Goal: Task Accomplishment & Management: Use online tool/utility

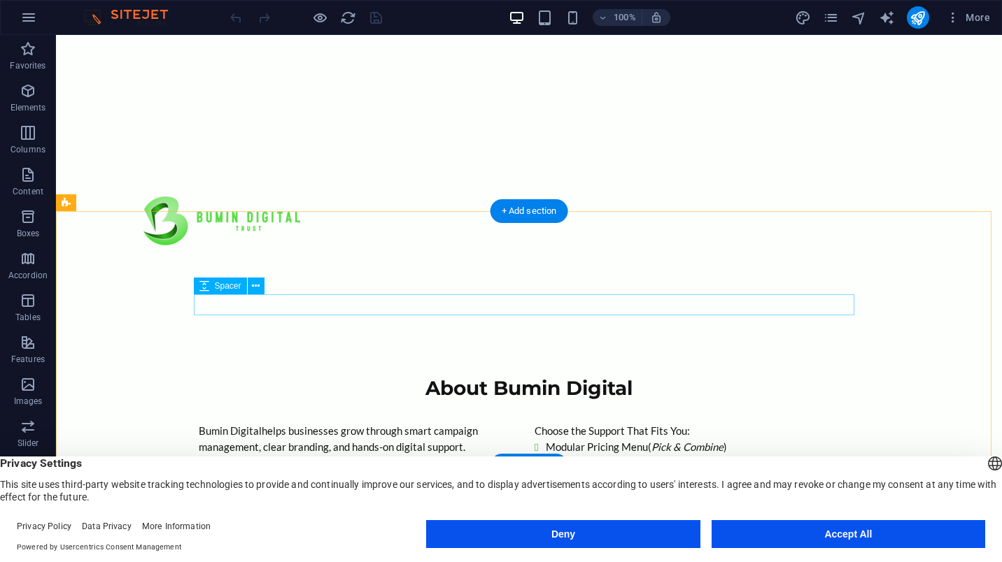
scroll to position [420, 0]
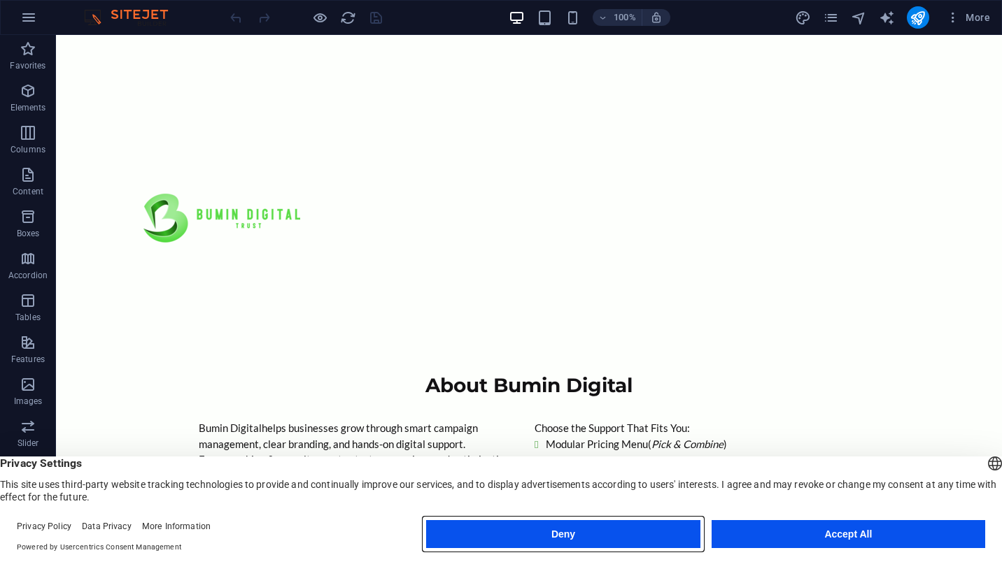
click at [606, 534] on button "Deny" at bounding box center [562, 534] width 273 height 28
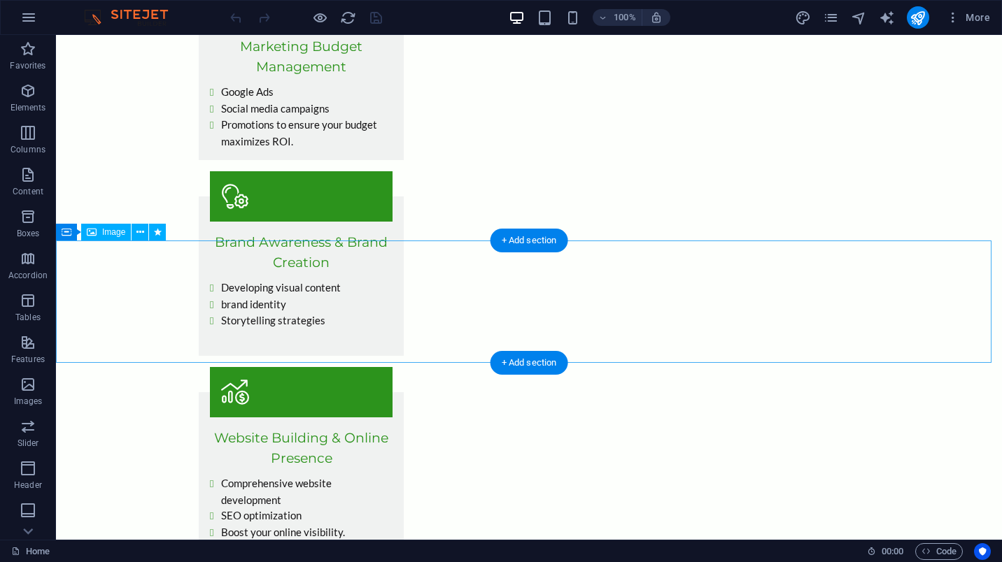
scroll to position [1189, 0]
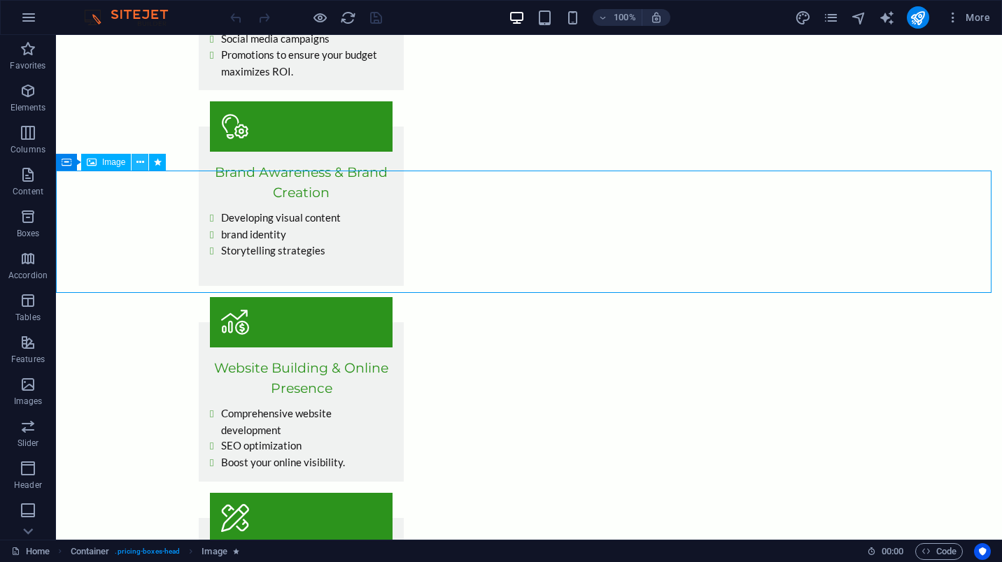
click at [140, 162] on icon at bounding box center [140, 162] width 8 height 15
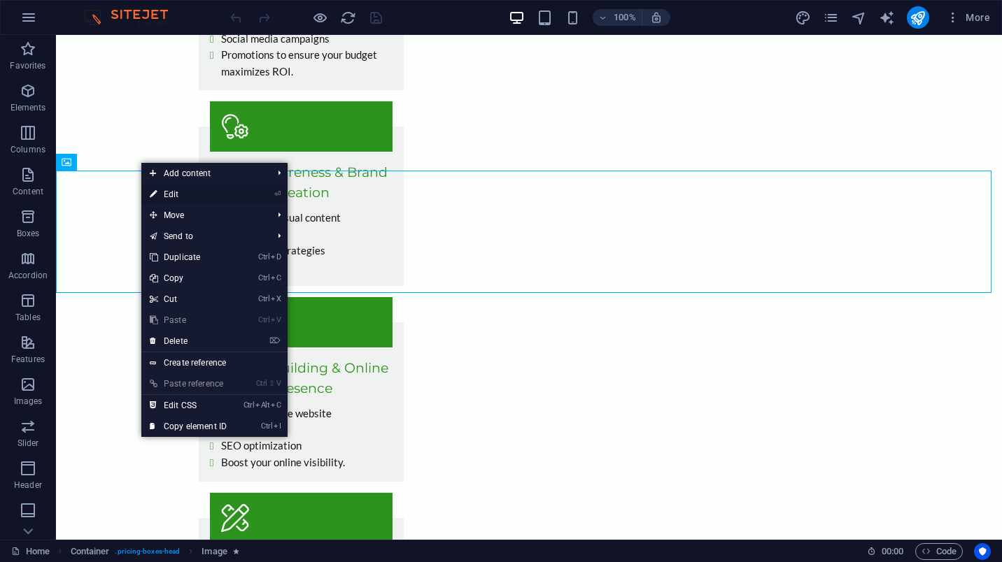
click at [217, 193] on link "⏎ Edit" at bounding box center [188, 194] width 94 height 21
select select "px"
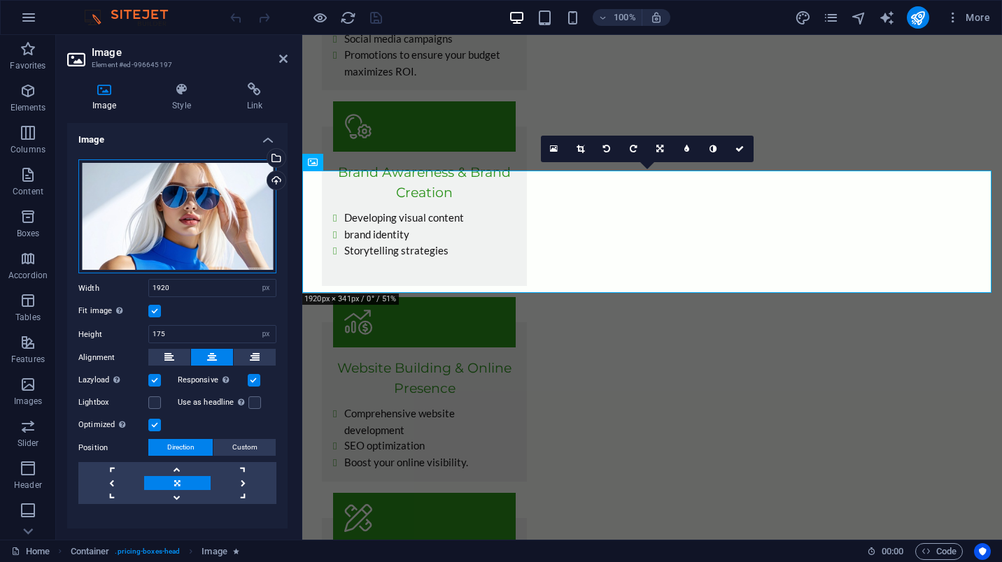
click at [210, 236] on div "Drag files here, click to choose files or select files from Files or our free s…" at bounding box center [177, 216] width 198 height 115
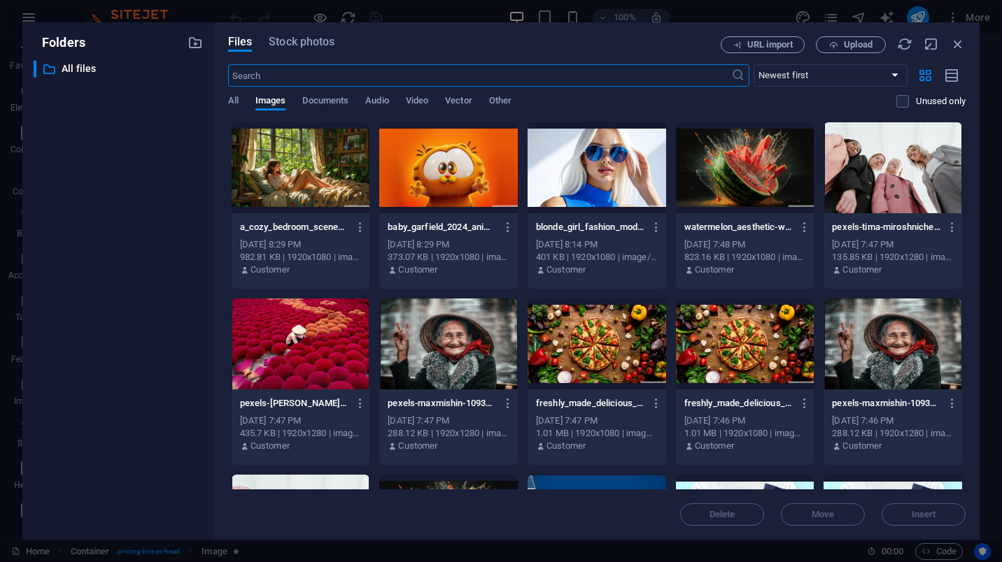
scroll to position [1694, 0]
click at [960, 41] on icon "button" at bounding box center [957, 43] width 15 height 15
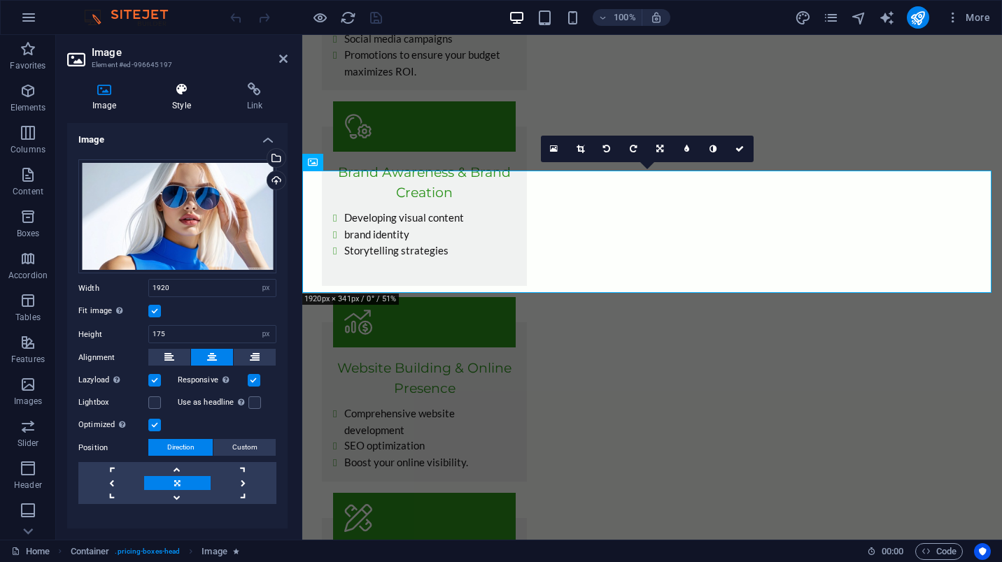
click at [176, 110] on h4 "Style" at bounding box center [184, 97] width 74 height 29
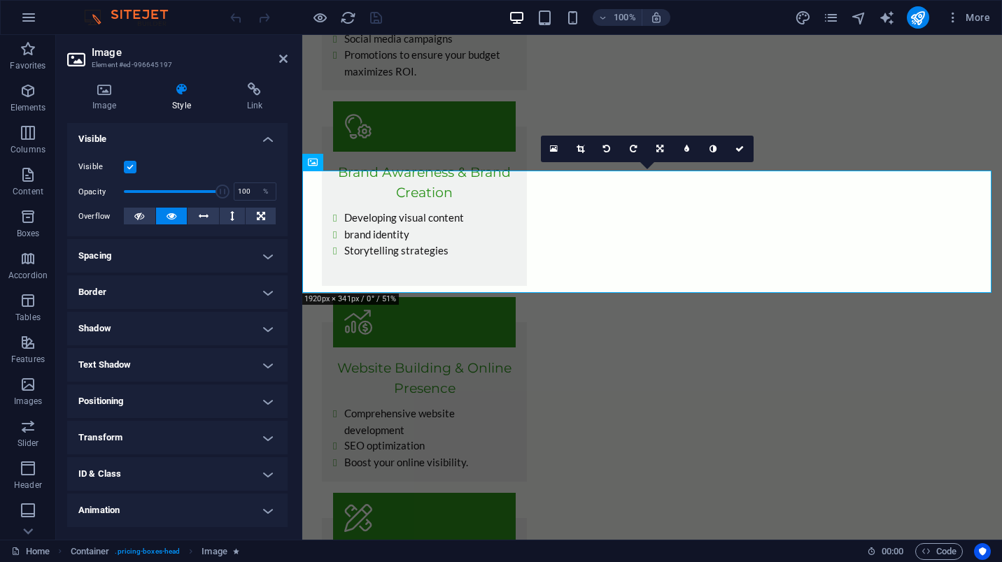
scroll to position [185, 0]
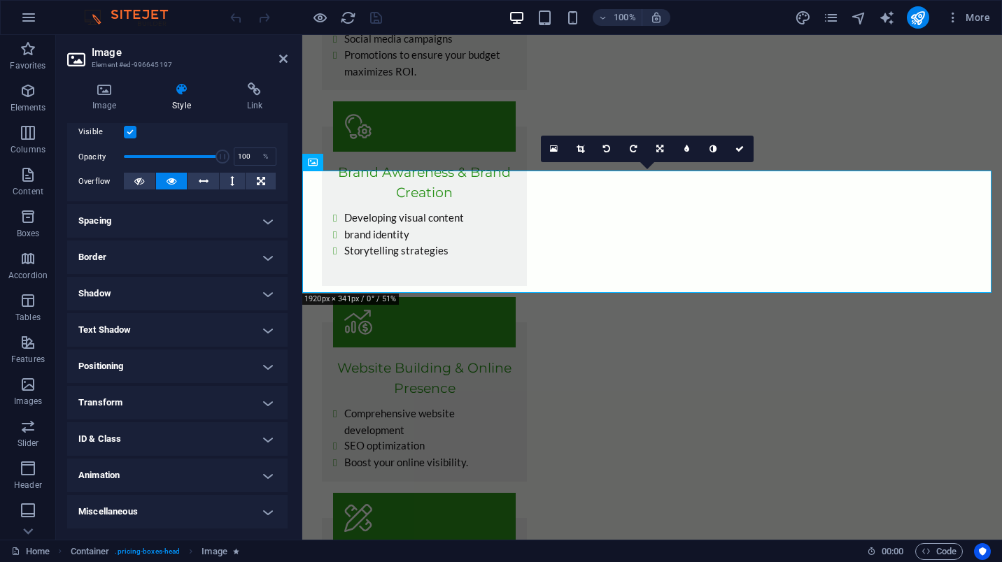
click at [165, 476] on h4 "Animation" at bounding box center [177, 476] width 220 height 34
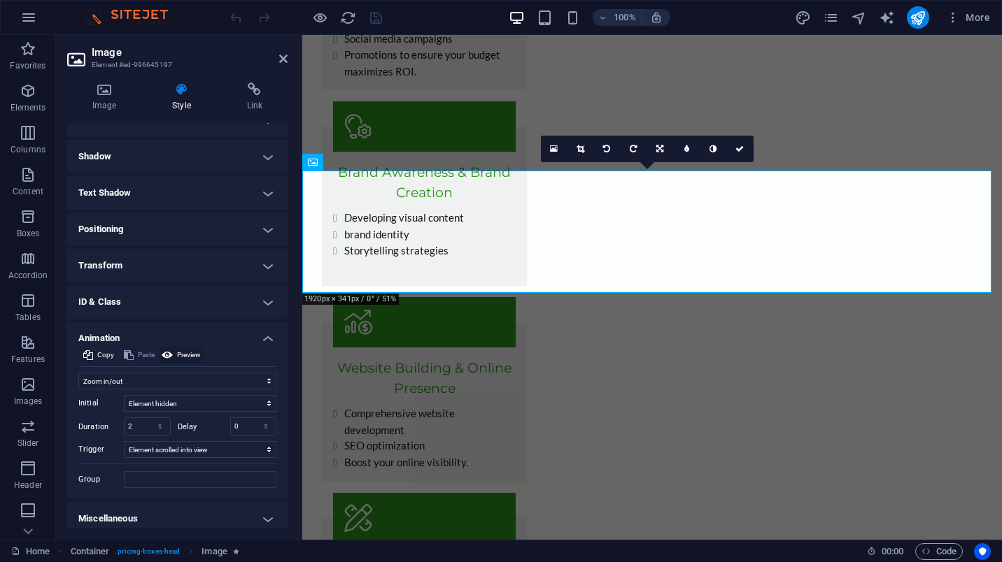
scroll to position [329, 0]
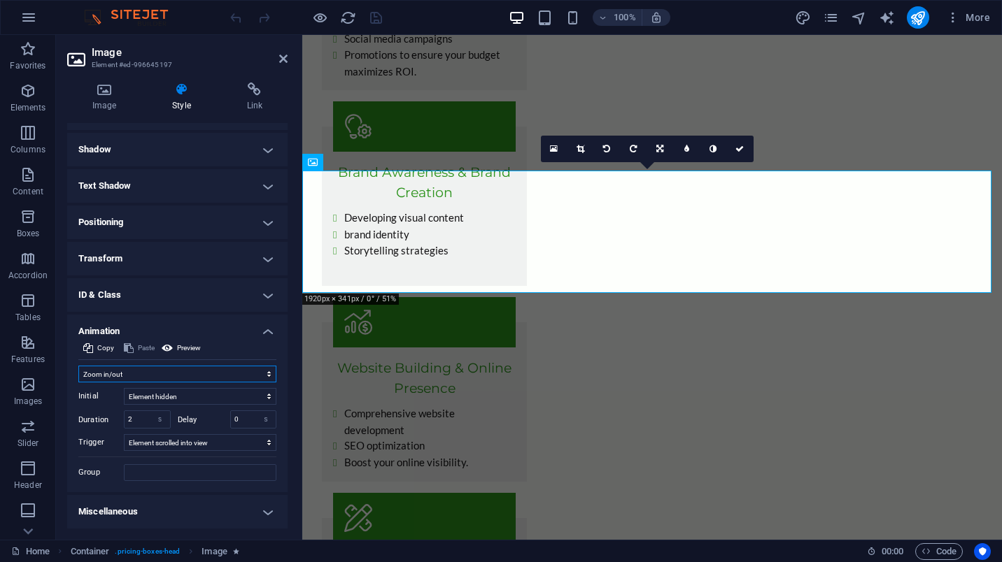
click at [187, 376] on select "Don't animate Show / Hide Slide up/down Zoom in/out Slide left to right Slide r…" at bounding box center [177, 374] width 198 height 17
select select "slide"
click at [78, 366] on select "Don't animate Show / Hide Slide up/down Zoom in/out Slide left to right Slide r…" at bounding box center [177, 374] width 198 height 17
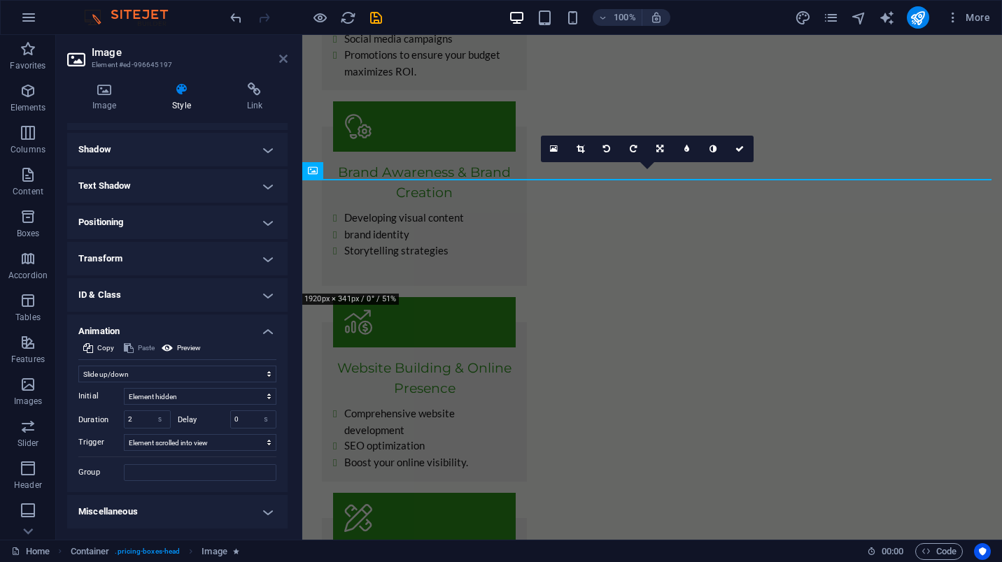
drag, startPoint x: 284, startPoint y: 56, endPoint x: 236, endPoint y: 18, distance: 61.3
click at [284, 56] on icon at bounding box center [283, 58] width 8 height 11
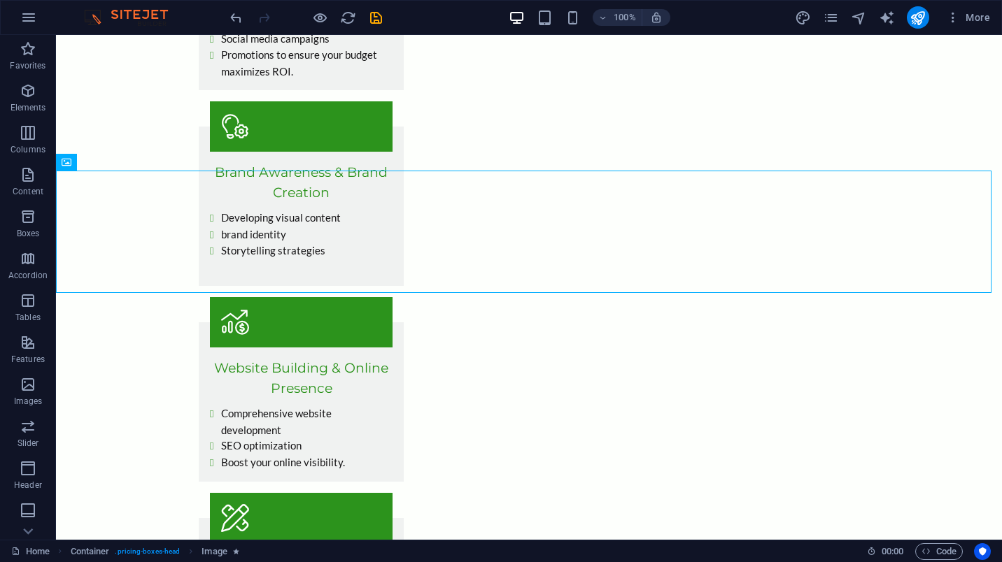
click at [389, 19] on div "100% More" at bounding box center [611, 17] width 768 height 22
click at [369, 13] on icon "save" at bounding box center [376, 18] width 16 height 16
checkbox input "false"
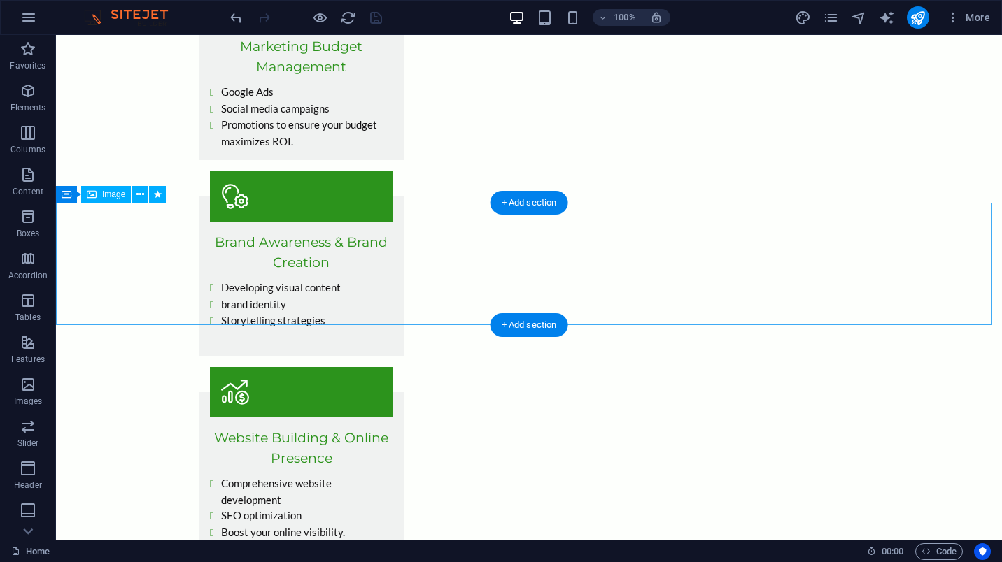
scroll to position [1119, 0]
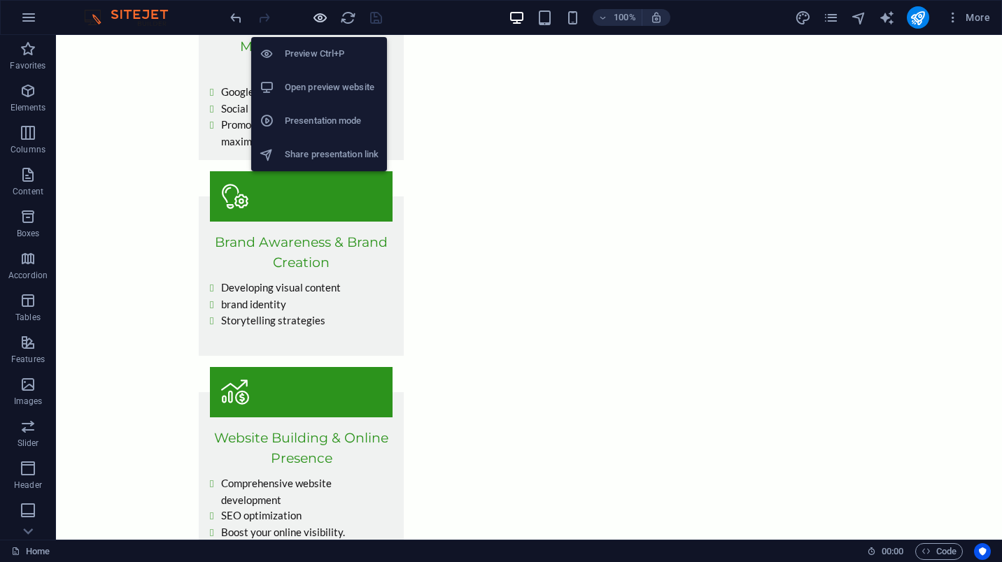
click at [317, 17] on icon "button" at bounding box center [320, 18] width 16 height 16
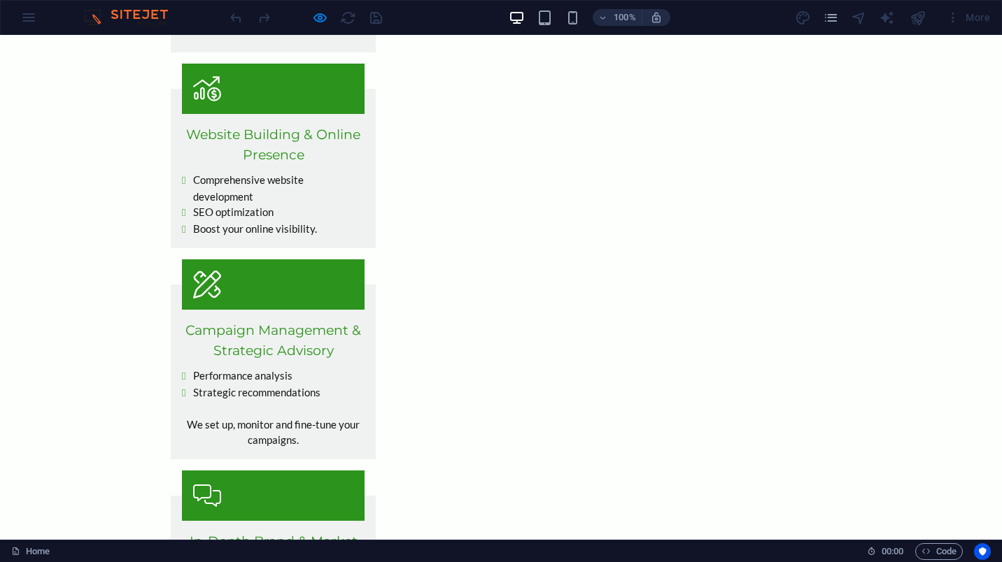
scroll to position [1329, 0]
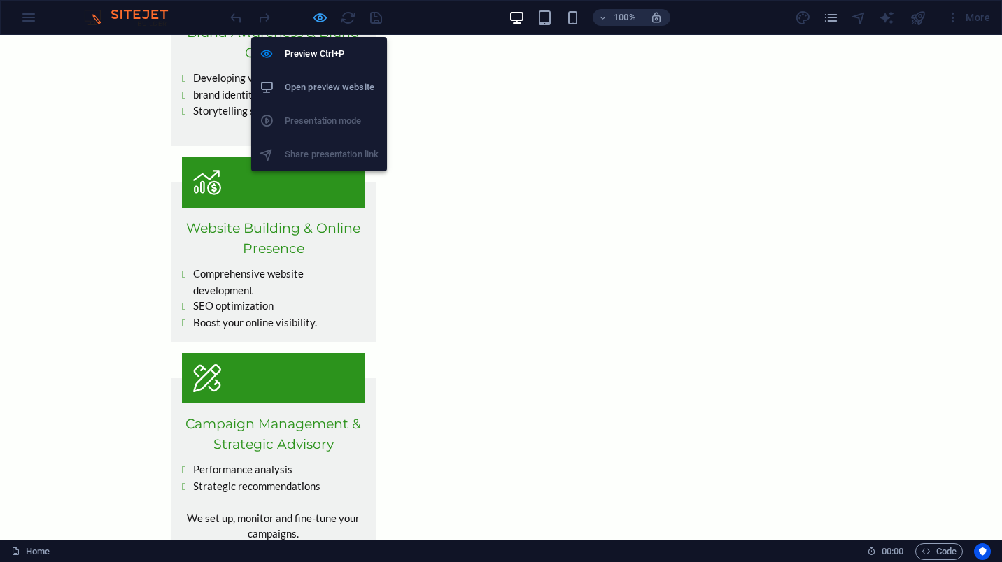
click at [322, 18] on icon "button" at bounding box center [320, 18] width 16 height 16
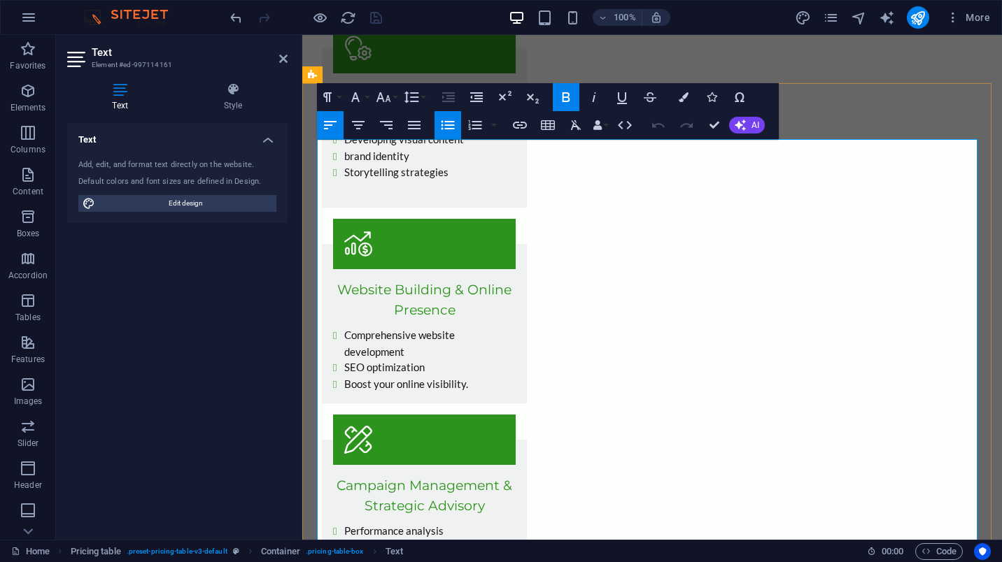
scroll to position [1189, 0]
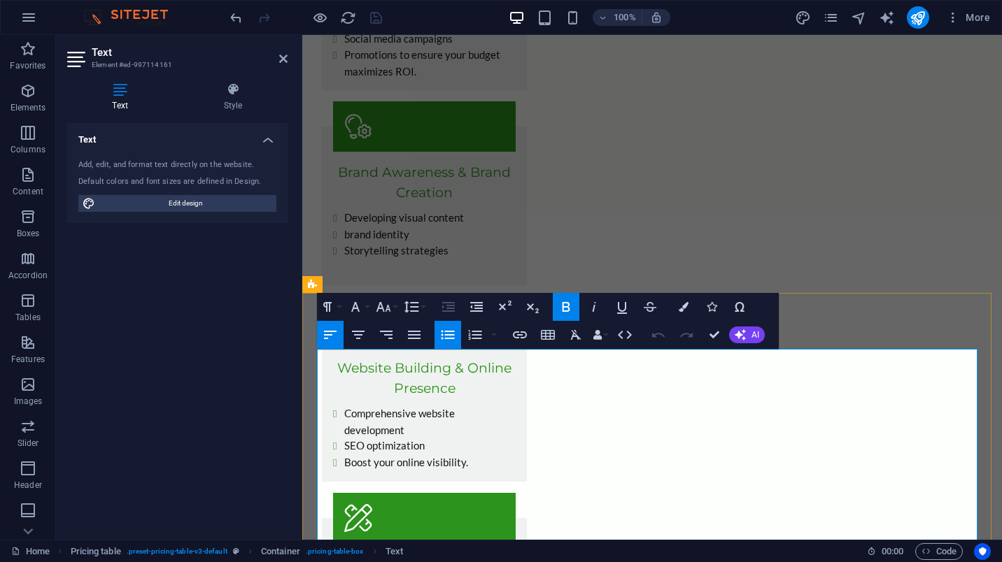
drag, startPoint x: 354, startPoint y: 360, endPoint x: 325, endPoint y: 360, distance: 28.7
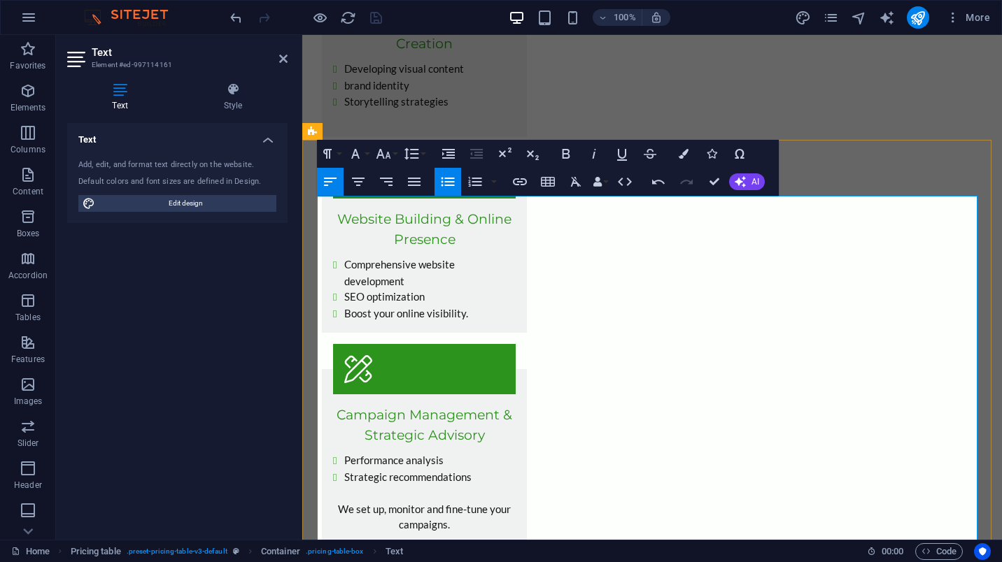
scroll to position [1342, 0]
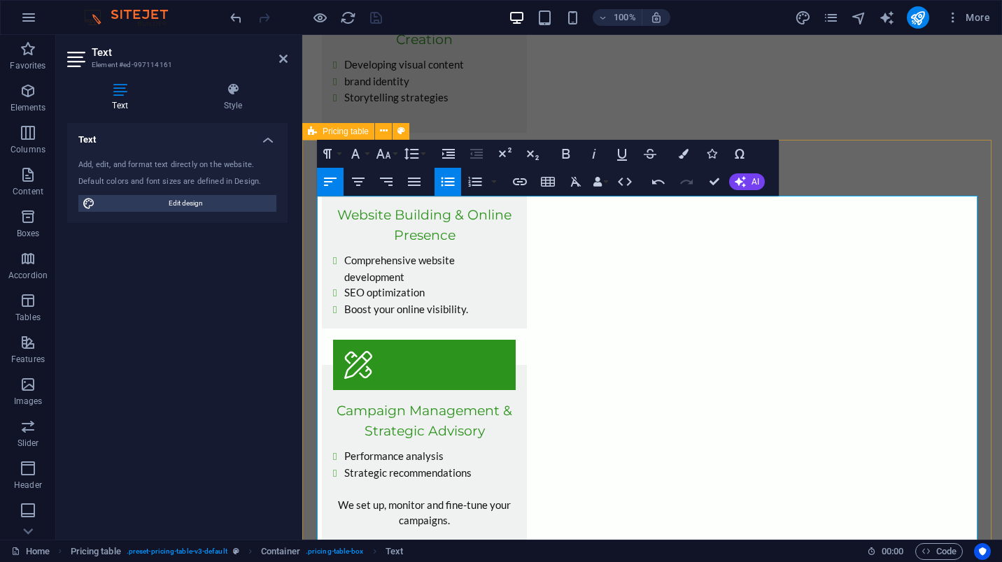
drag, startPoint x: 392, startPoint y: 207, endPoint x: 306, endPoint y: 207, distance: 86.0
click at [685, 153] on icon "button" at bounding box center [683, 154] width 10 height 10
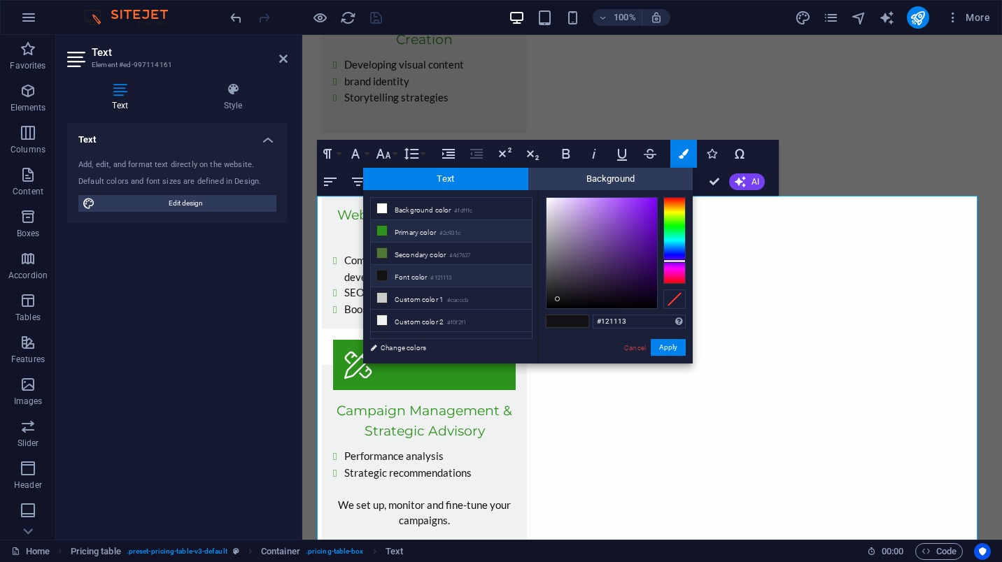
click at [418, 229] on li "Primary color #2c931c" at bounding box center [451, 231] width 161 height 22
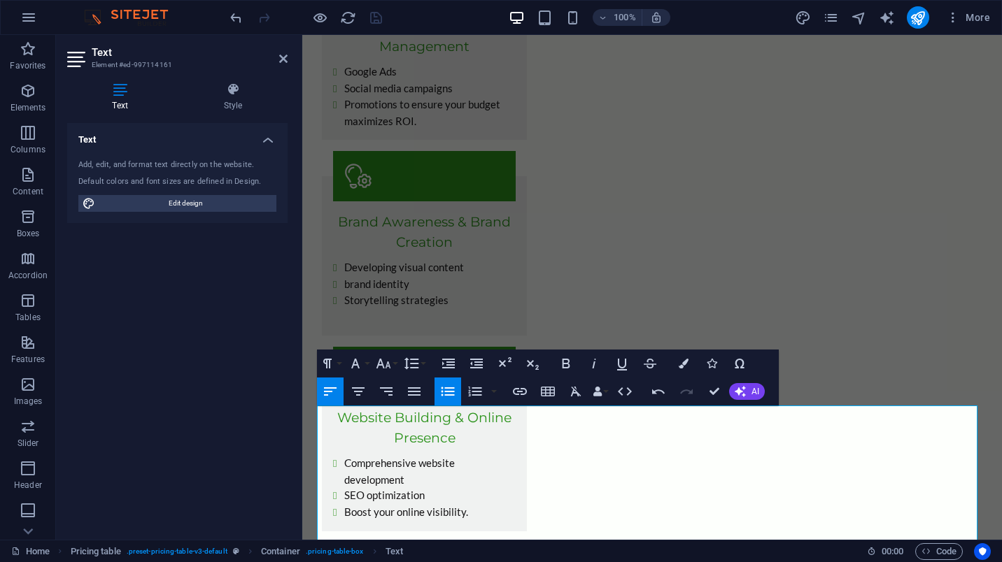
scroll to position [1132, 0]
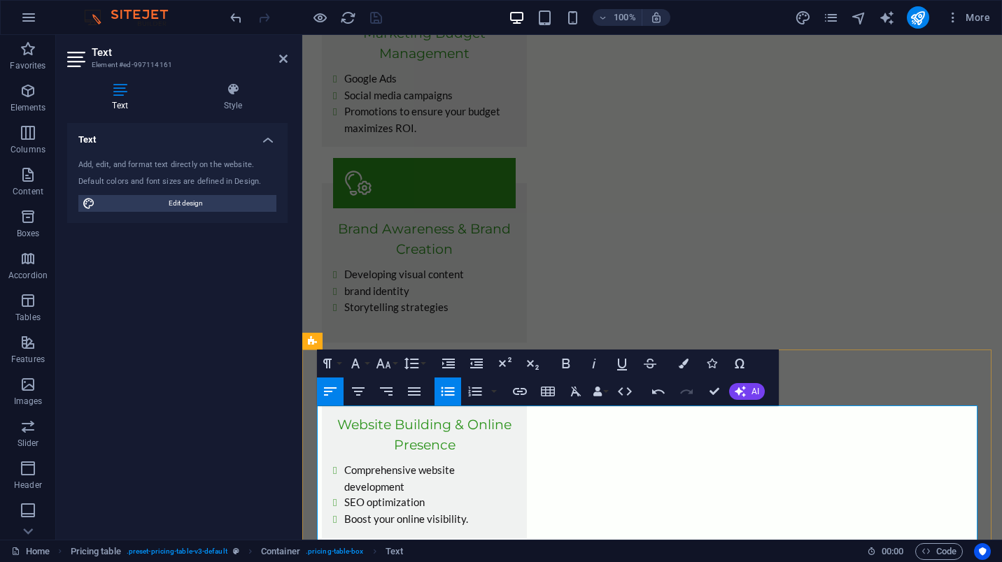
drag, startPoint x: 371, startPoint y: 414, endPoint x: 310, endPoint y: 415, distance: 61.6
click at [681, 363] on icon "button" at bounding box center [683, 364] width 10 height 10
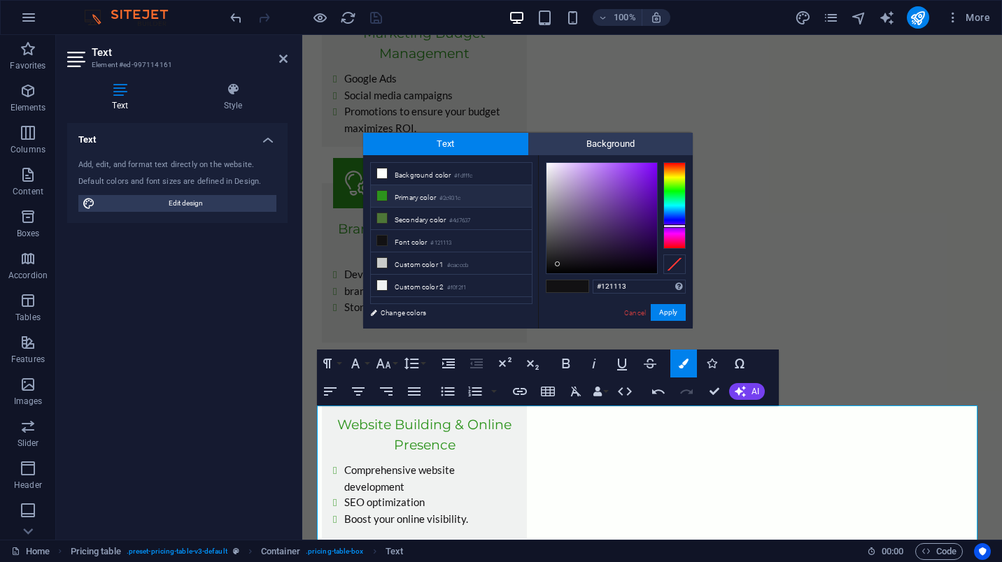
click at [420, 195] on li "Primary color #2c931c" at bounding box center [451, 196] width 161 height 22
type input "#2c931c"
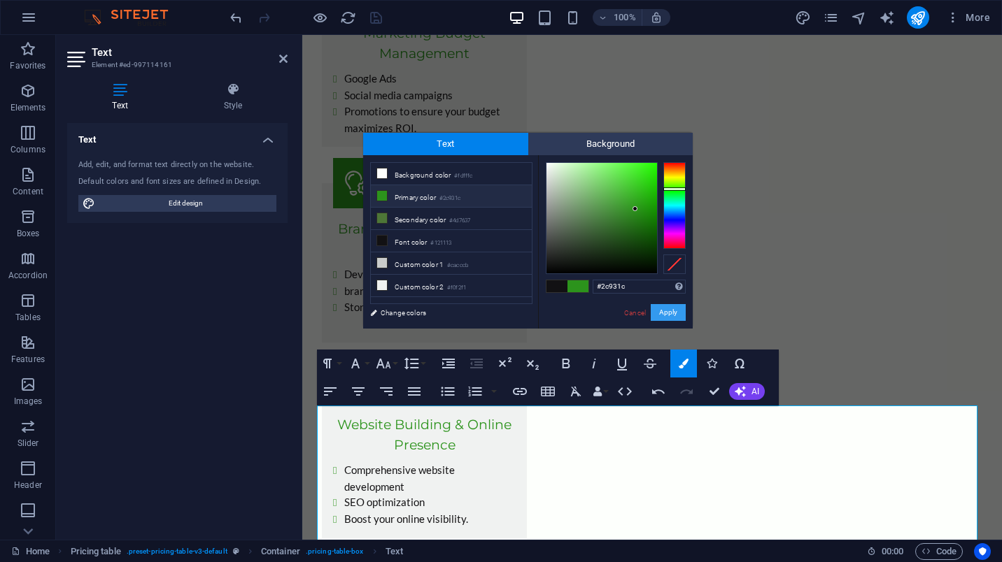
drag, startPoint x: 672, startPoint y: 314, endPoint x: 369, endPoint y: 280, distance: 304.1
click at [672, 314] on button "Apply" at bounding box center [668, 312] width 35 height 17
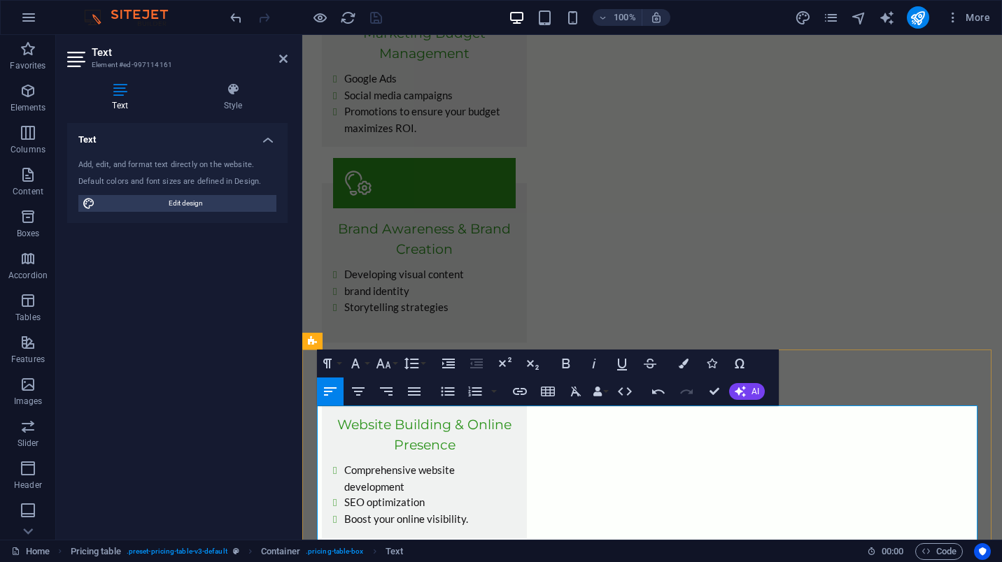
drag, startPoint x: 385, startPoint y: 418, endPoint x: 315, endPoint y: 415, distance: 70.0
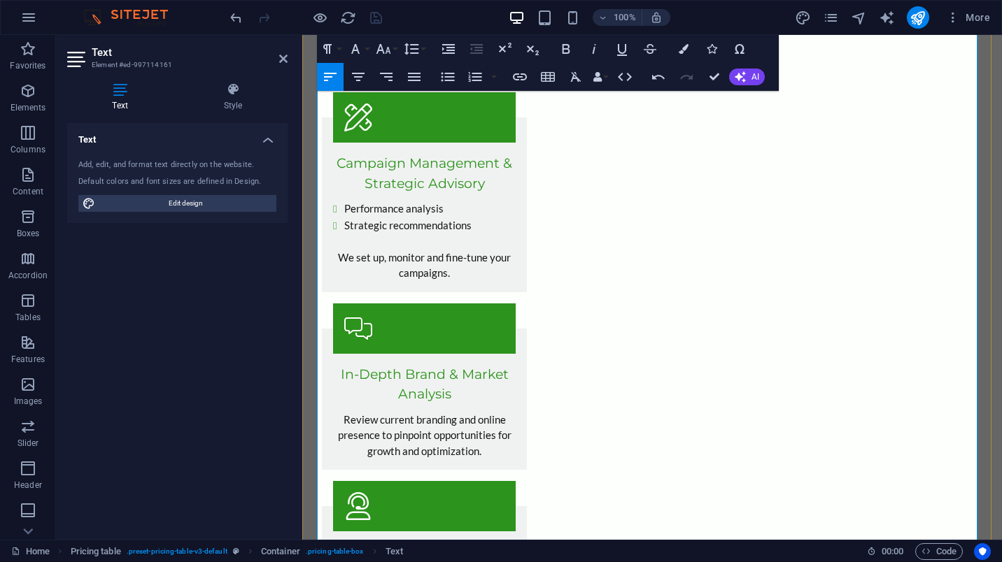
scroll to position [1552, 0]
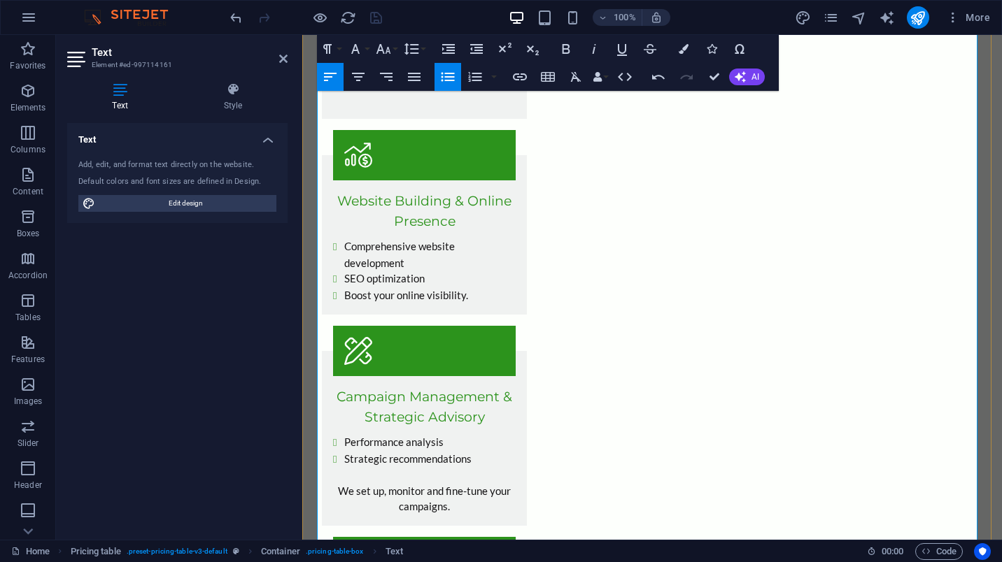
scroll to position [1342, 0]
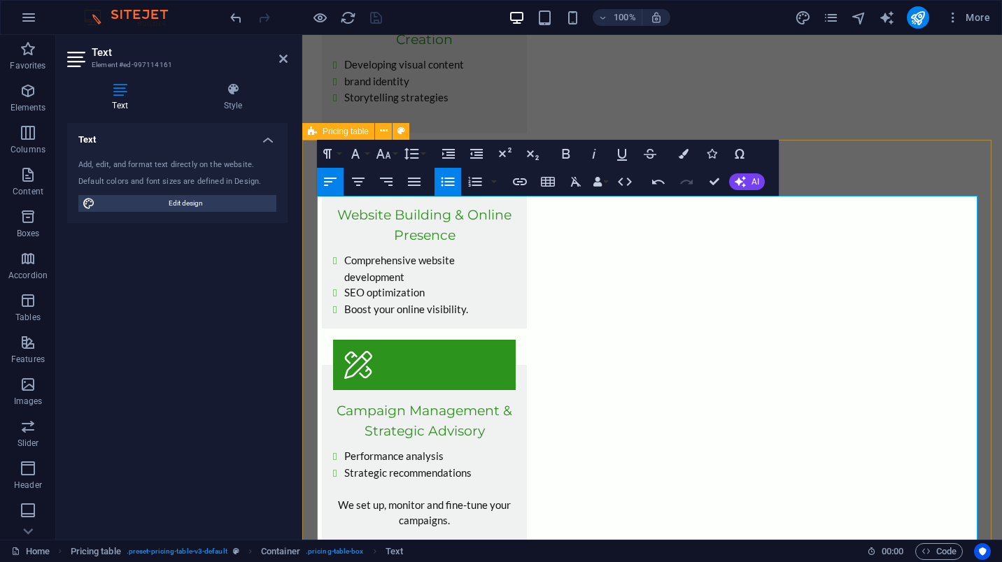
drag, startPoint x: 349, startPoint y: 241, endPoint x: 308, endPoint y: 206, distance: 54.1
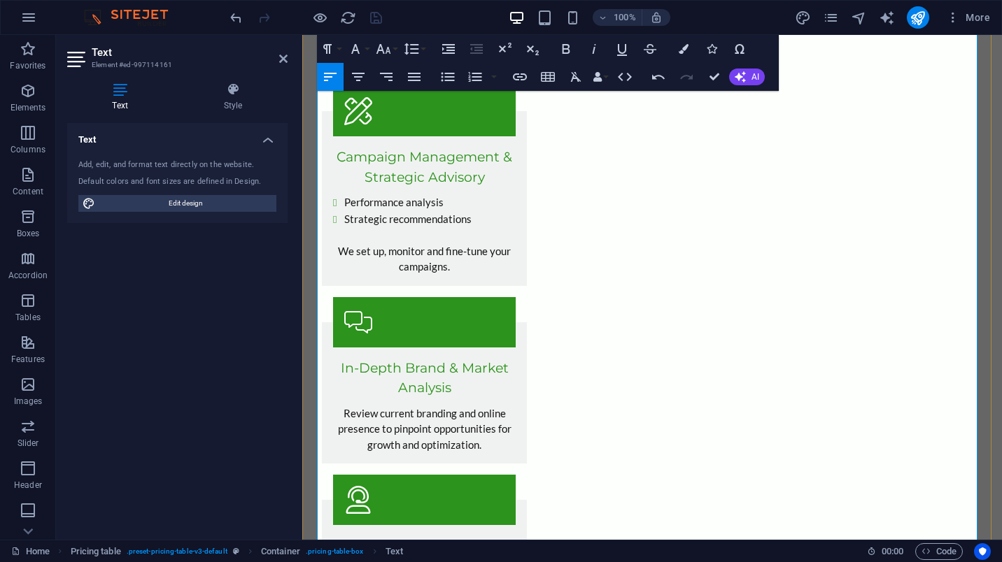
scroll to position [1677, 0]
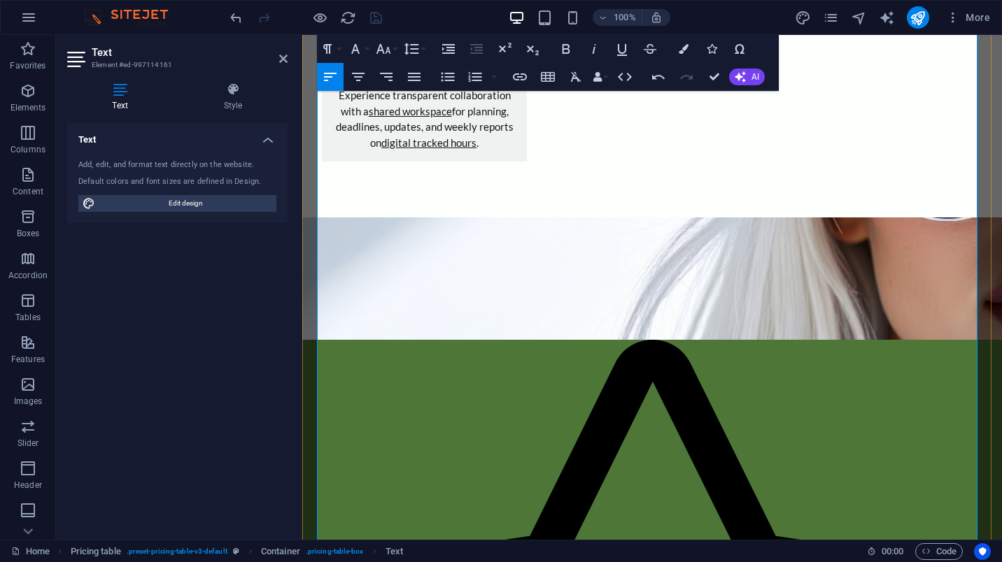
scroll to position [2096, 0]
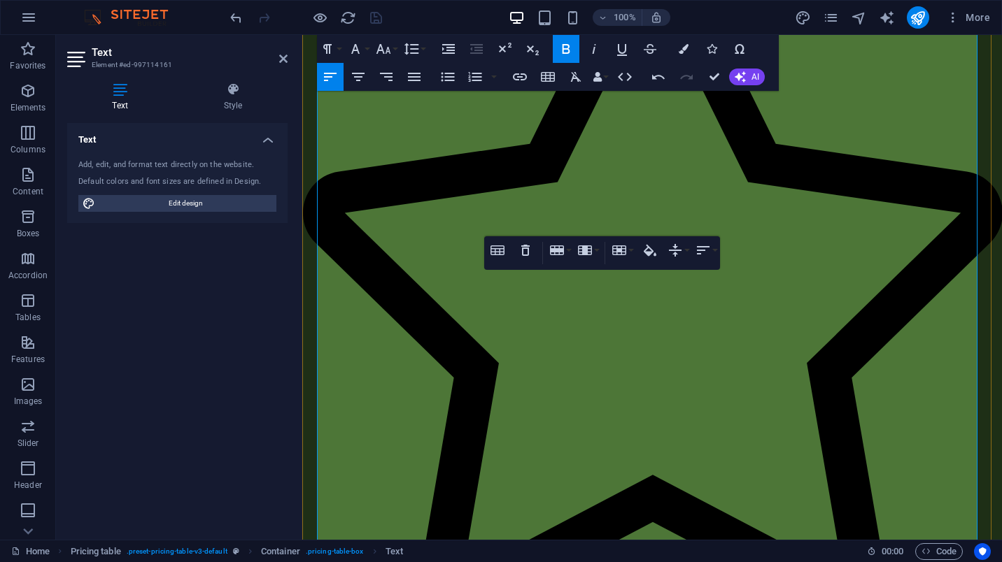
scroll to position [2516, 0]
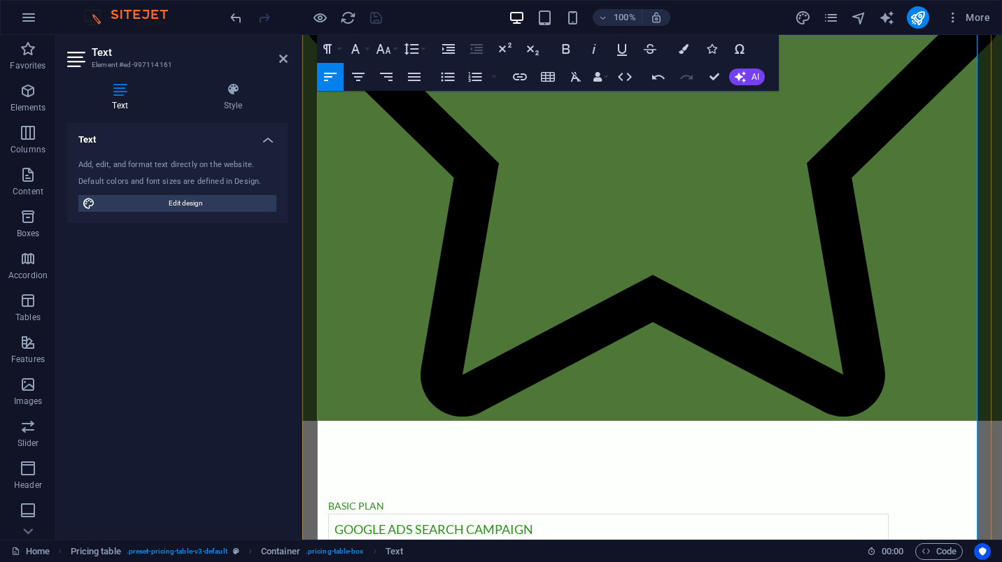
scroll to position [2656, 0]
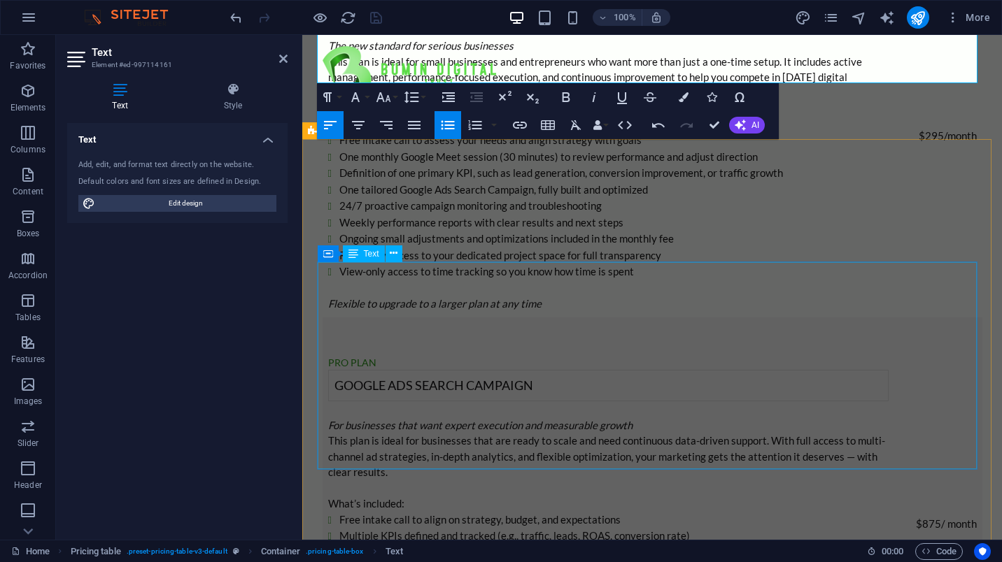
scroll to position [3216, 0]
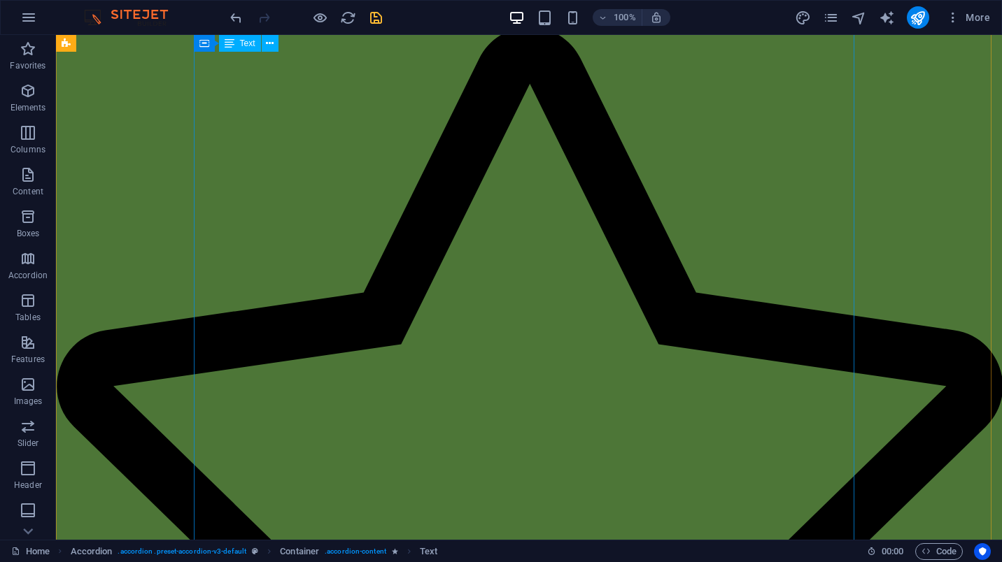
scroll to position [2526, 0]
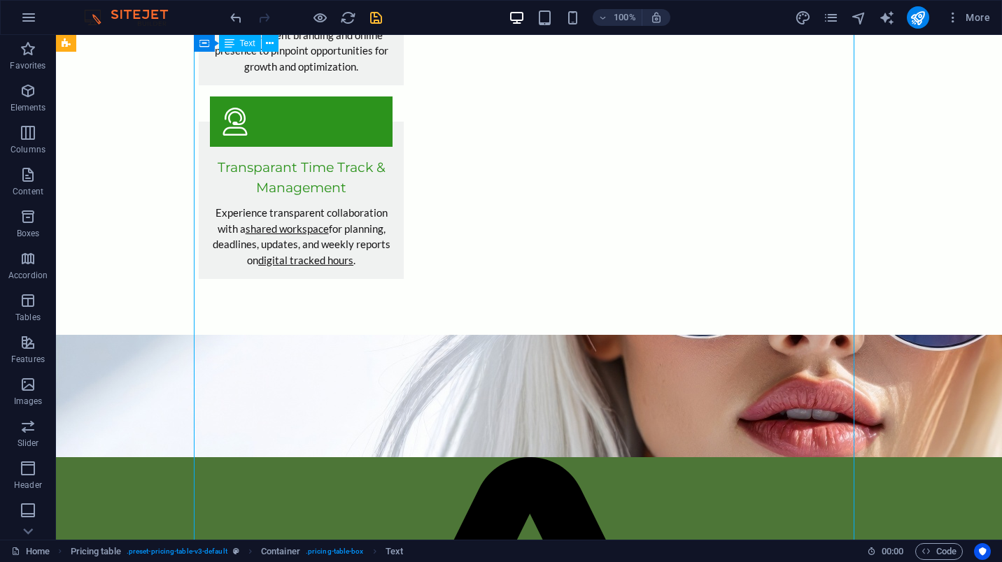
scroll to position [1966, 0]
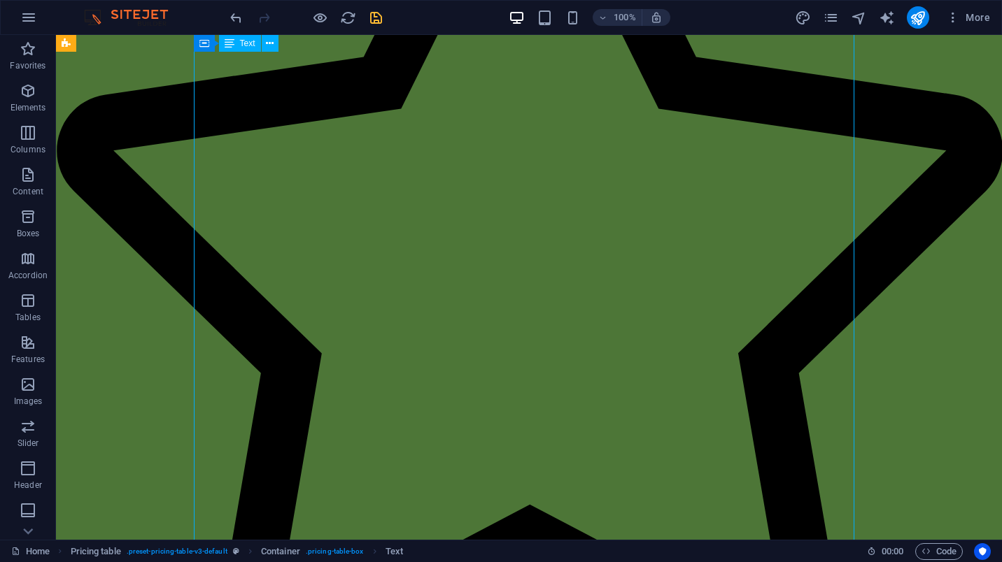
scroll to position [2736, 0]
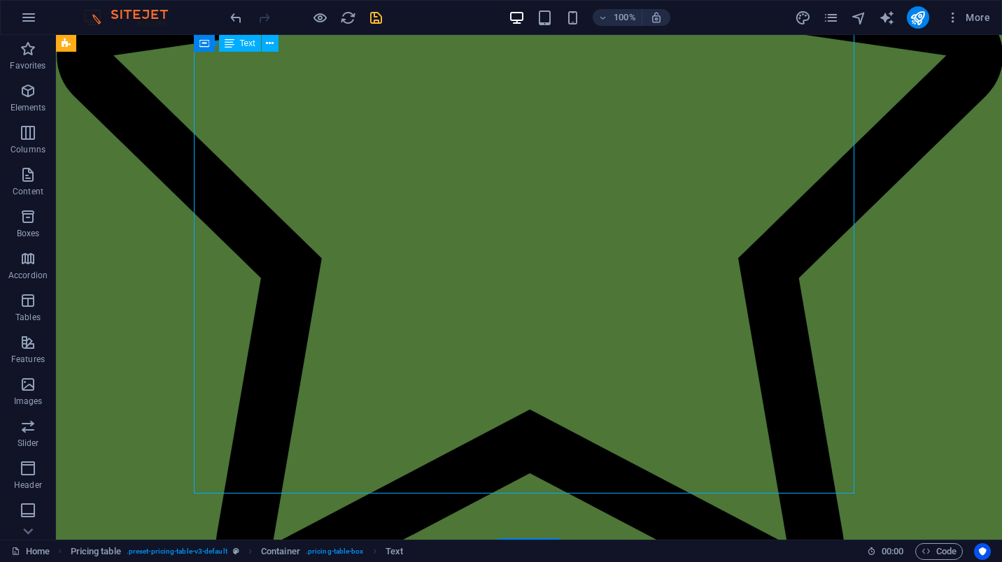
drag, startPoint x: 348, startPoint y: 484, endPoint x: 306, endPoint y: 343, distance: 146.7
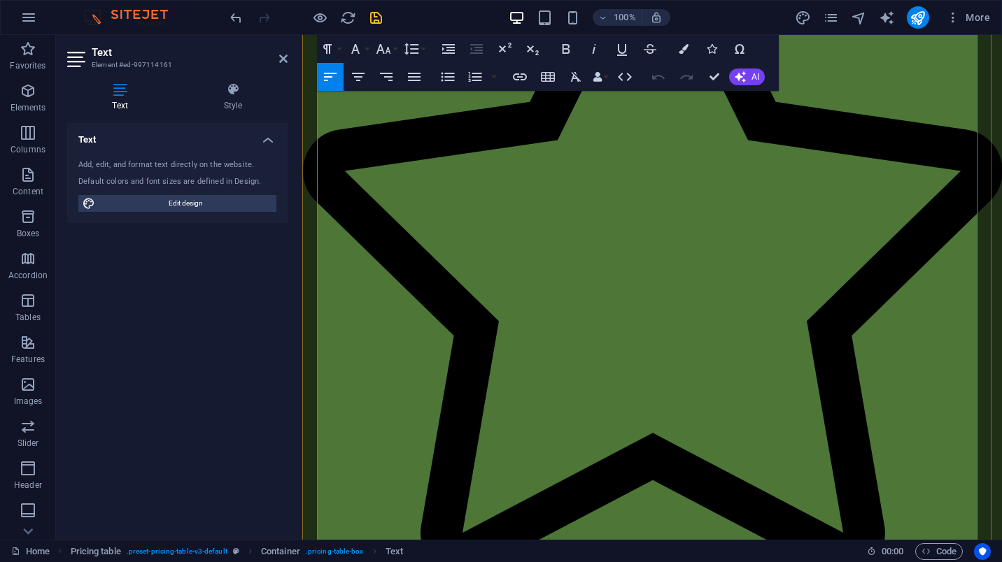
scroll to position [2510, 0]
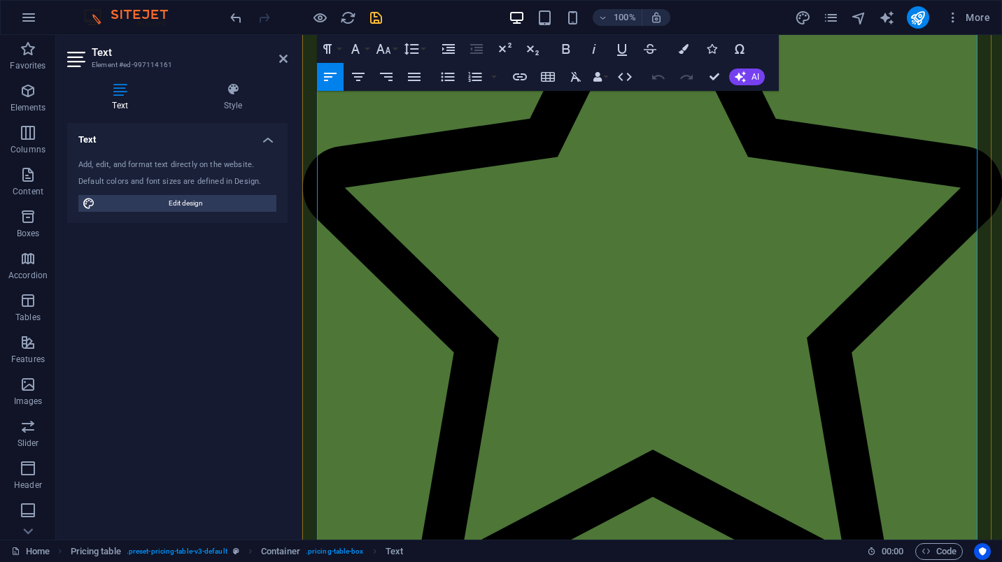
drag, startPoint x: 460, startPoint y: 429, endPoint x: 369, endPoint y: 257, distance: 194.9
drag, startPoint x: 356, startPoint y: 233, endPoint x: 957, endPoint y: 469, distance: 645.4
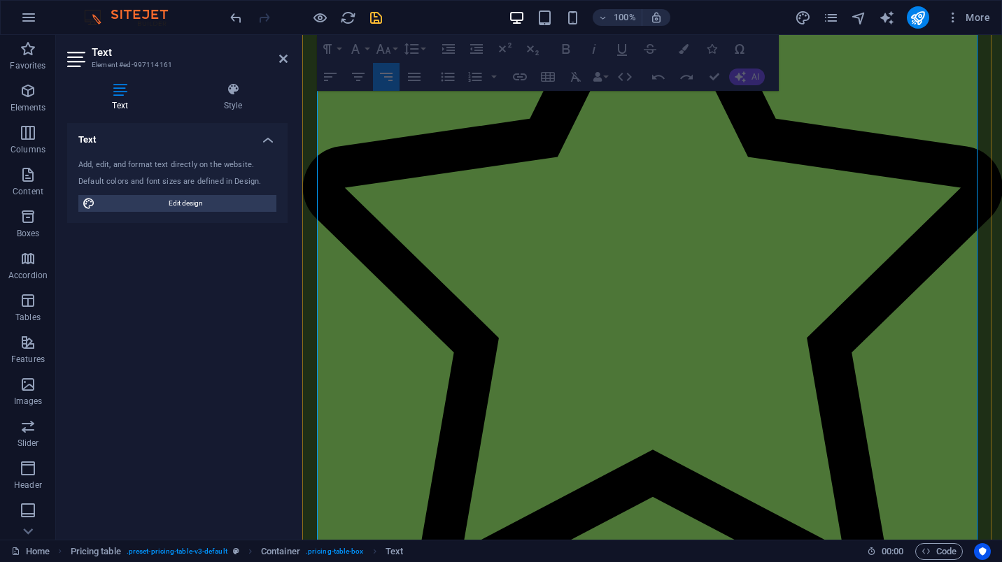
drag, startPoint x: 939, startPoint y: 413, endPoint x: 460, endPoint y: 288, distance: 495.7
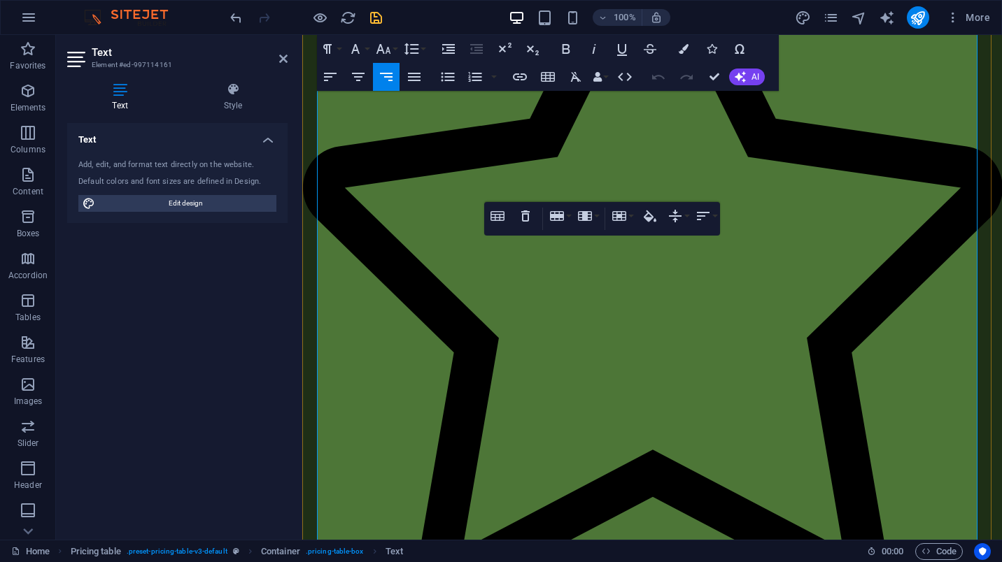
click at [655, 220] on icon "button" at bounding box center [650, 217] width 13 height 12
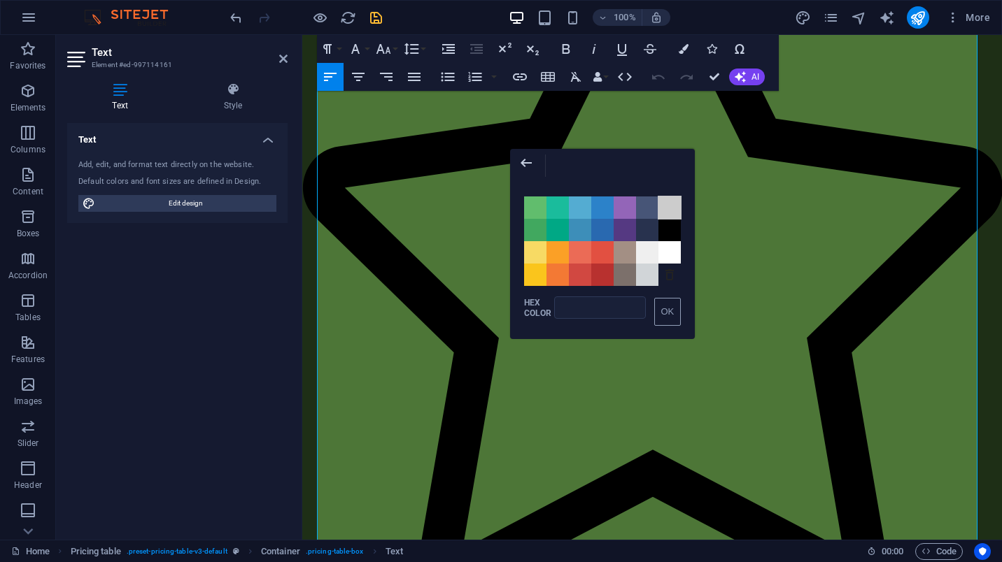
click at [672, 212] on span "Color #CCCCCC" at bounding box center [669, 208] width 22 height 22
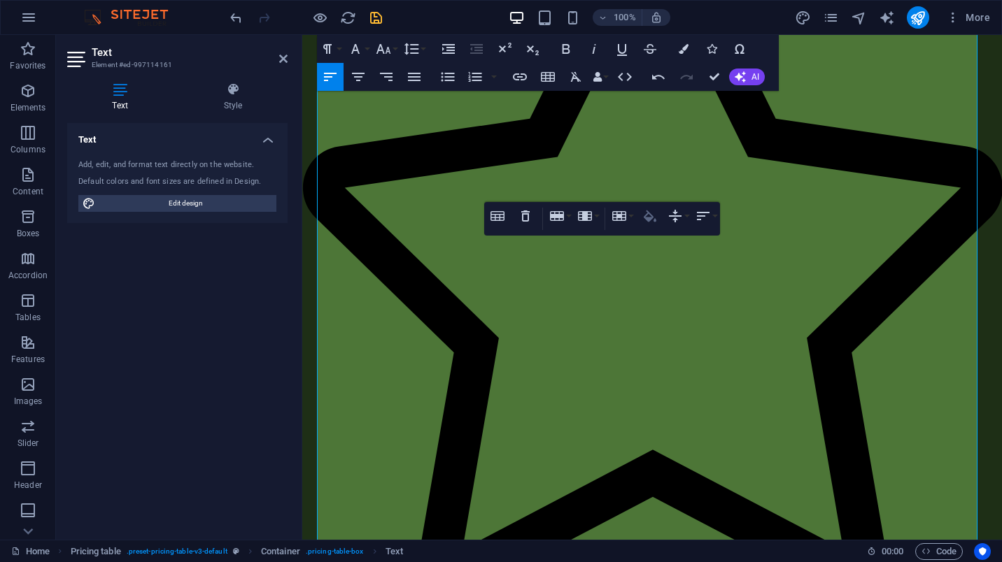
click at [651, 222] on icon "button" at bounding box center [649, 216] width 17 height 17
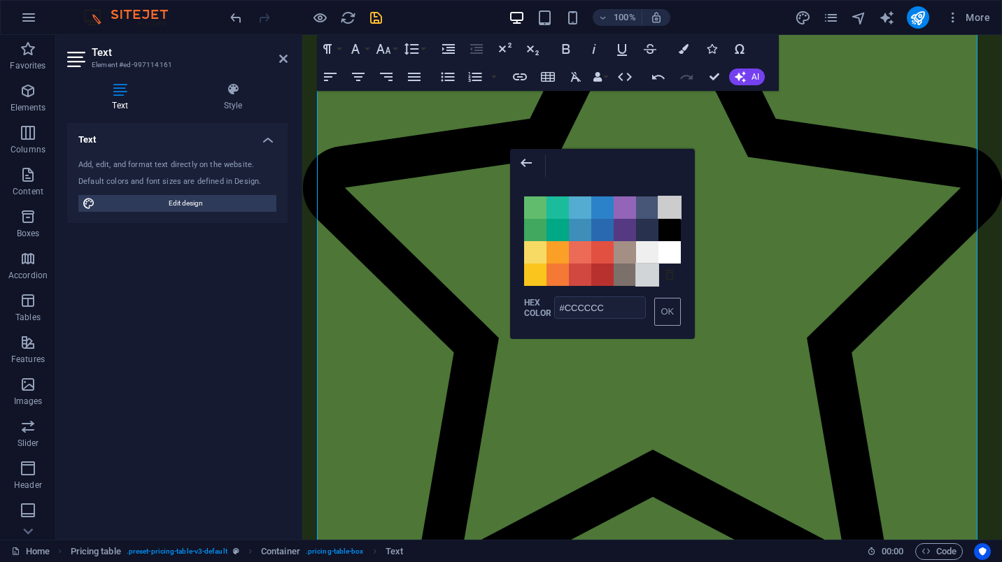
click at [654, 280] on span "Color #D1D5D8" at bounding box center [647, 275] width 22 height 22
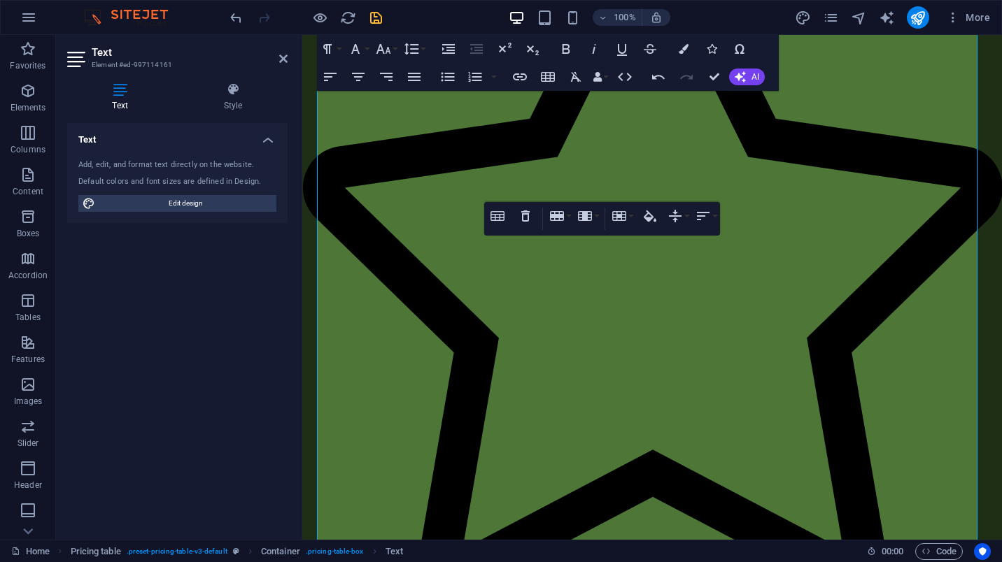
type input "#D1D5D8"
click at [653, 217] on icon "button" at bounding box center [650, 217] width 13 height 12
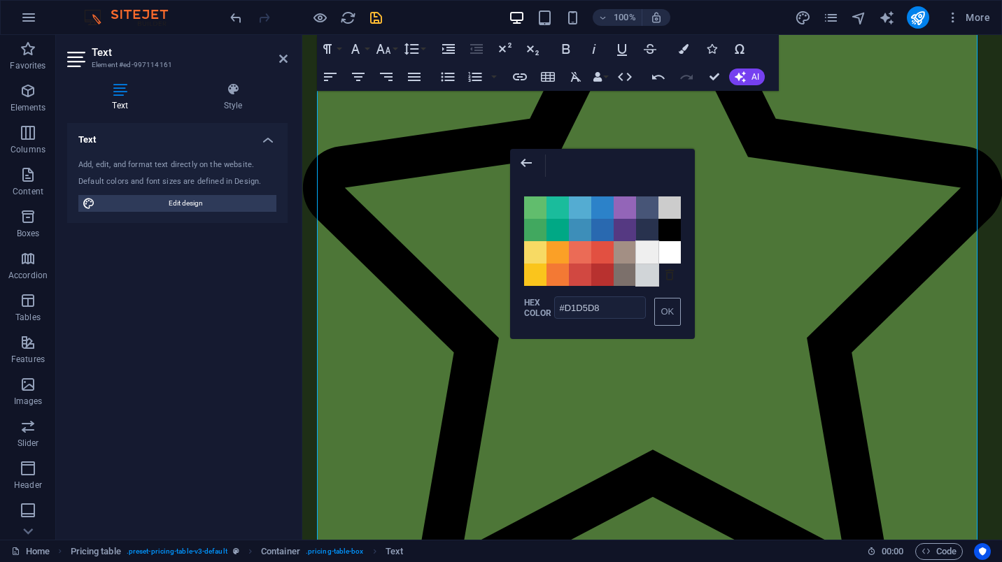
click at [646, 250] on span "Color #EFEFEF" at bounding box center [647, 252] width 22 height 22
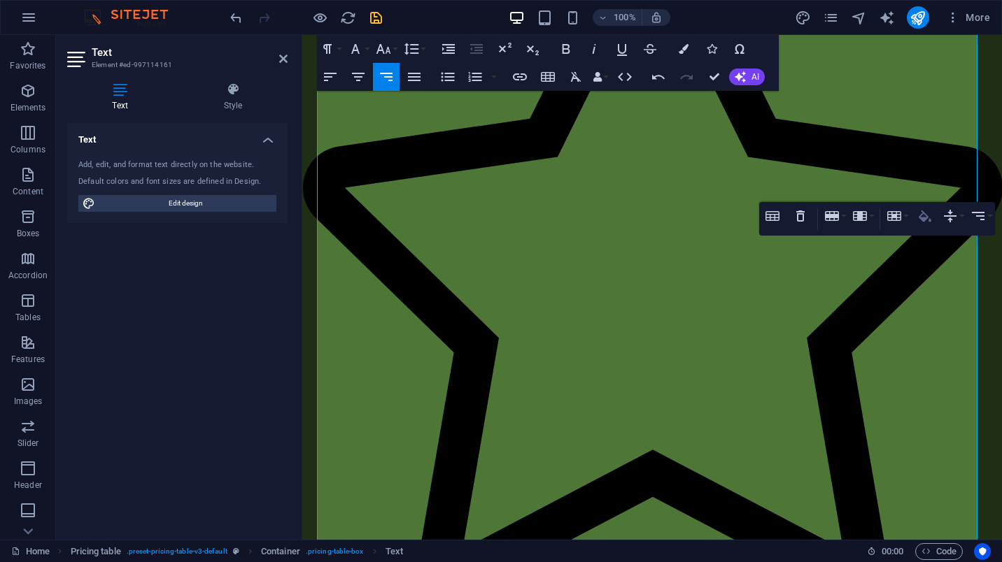
click at [931, 220] on icon "button" at bounding box center [924, 216] width 17 height 17
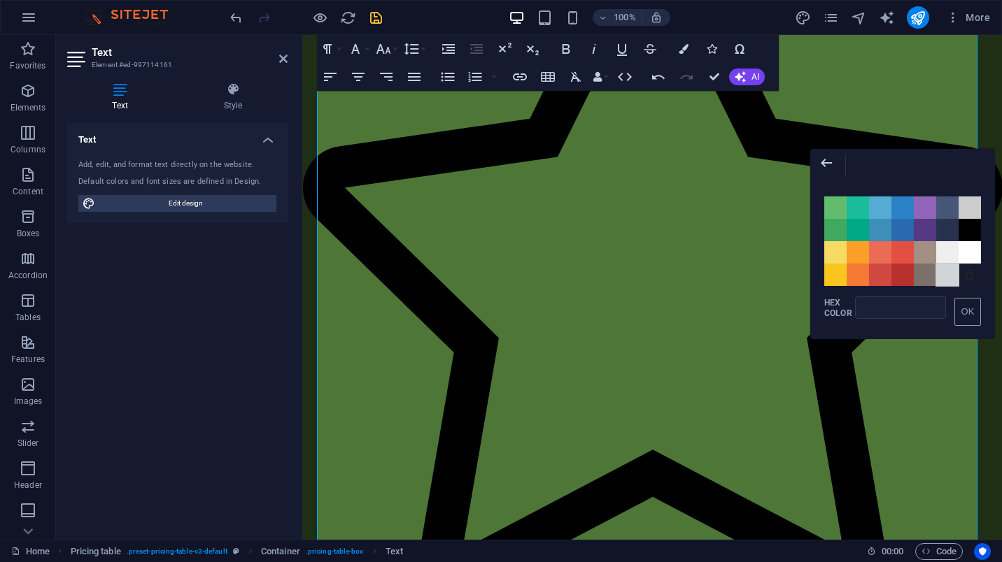
click at [953, 278] on span "Color #D1D5D8" at bounding box center [947, 275] width 22 height 22
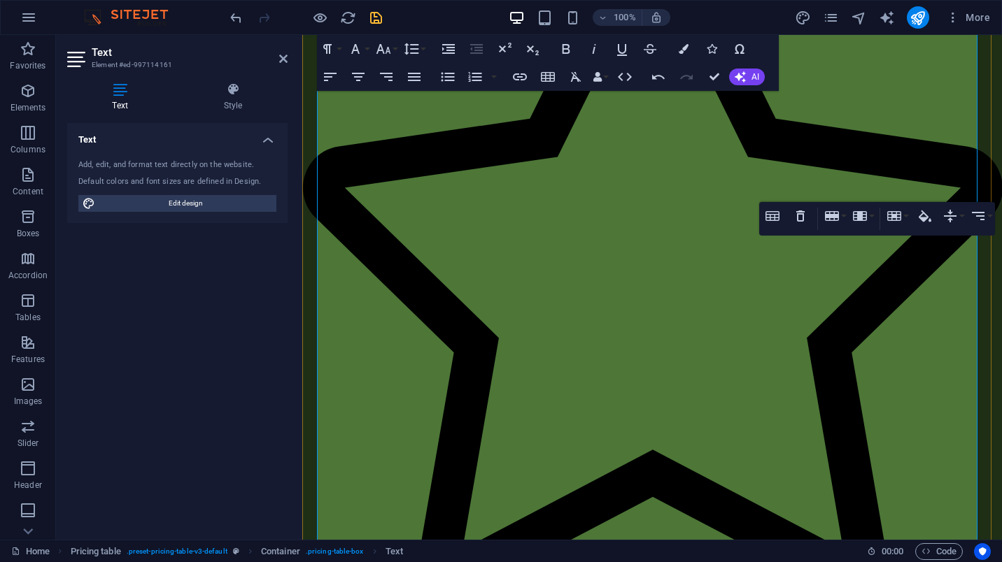
type input "#D1D5D8"
click at [925, 221] on icon "button" at bounding box center [924, 216] width 17 height 17
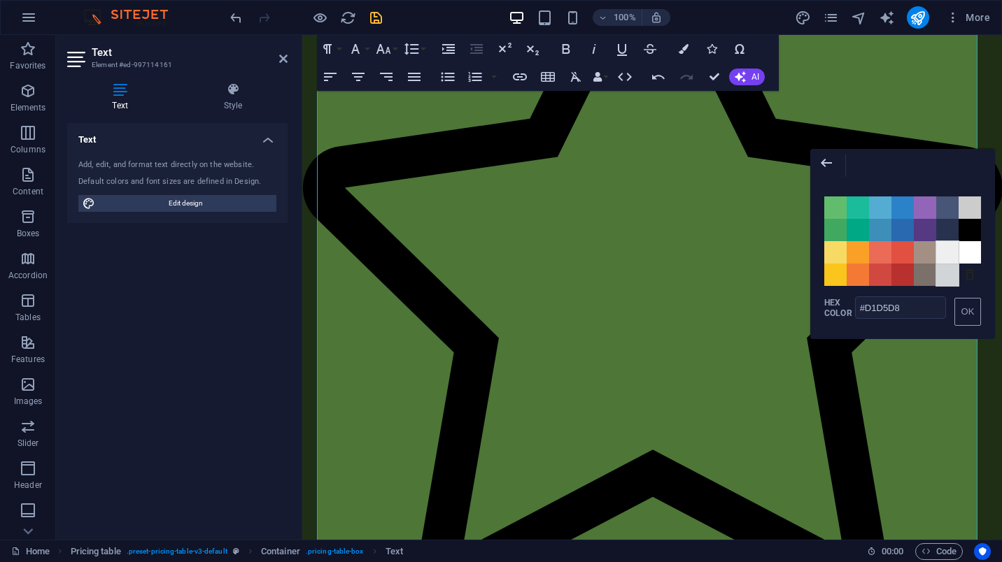
click at [944, 257] on span "Color #EFEFEF" at bounding box center [947, 252] width 22 height 22
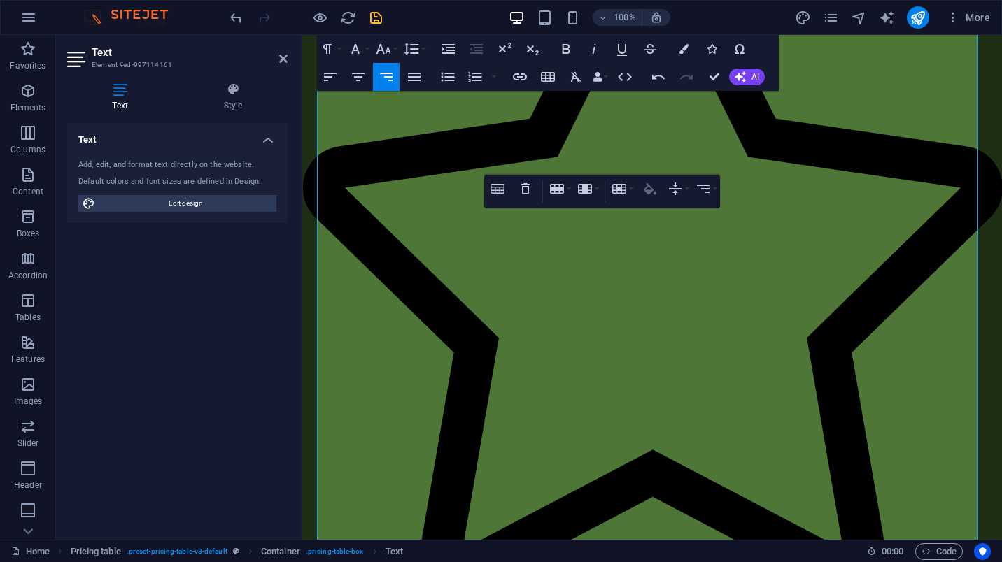
click at [648, 190] on icon "button" at bounding box center [650, 189] width 13 height 12
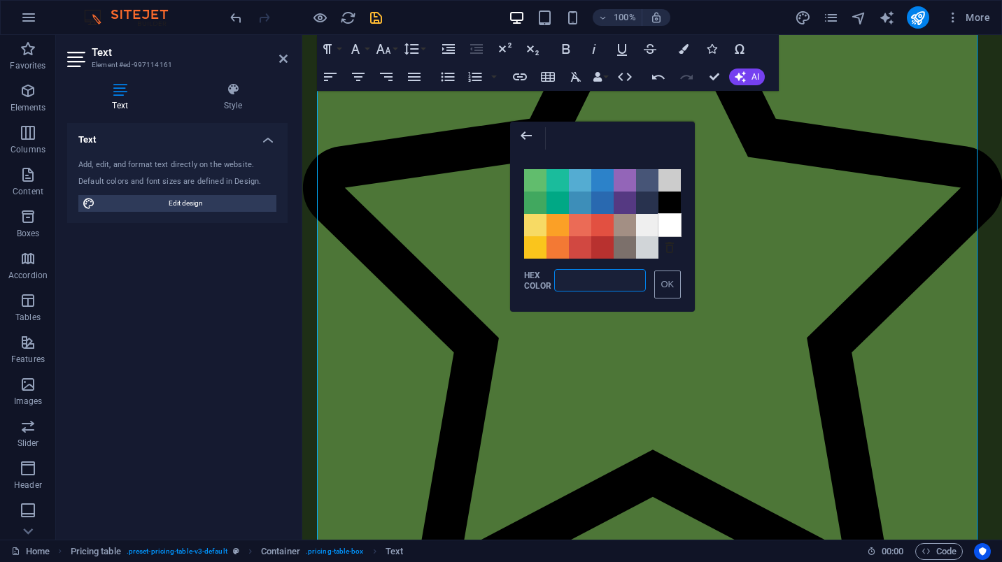
drag, startPoint x: 672, startPoint y: 230, endPoint x: 371, endPoint y: 195, distance: 303.5
click at [672, 230] on span "Color #FFFFFF" at bounding box center [669, 225] width 22 height 22
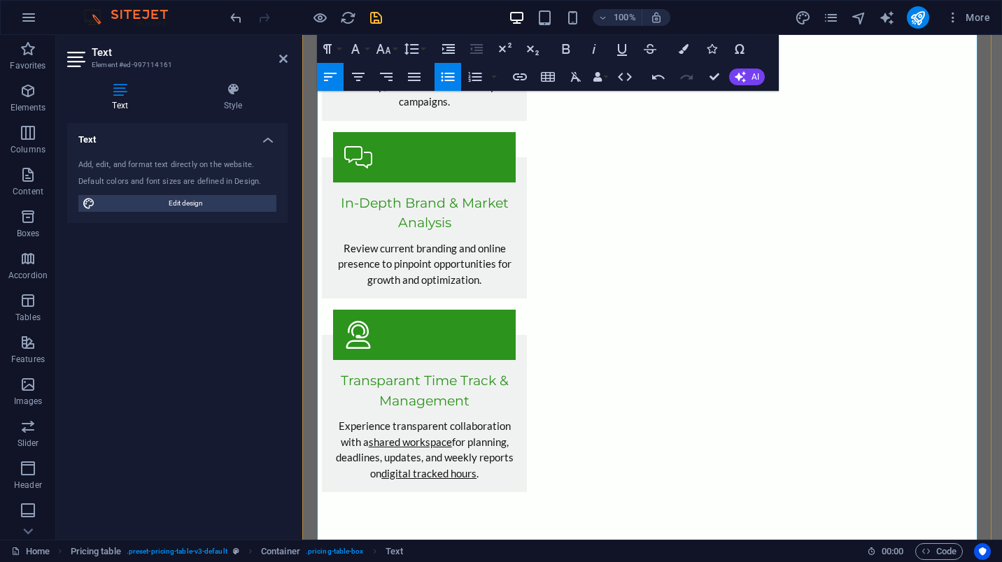
scroll to position [1670, 0]
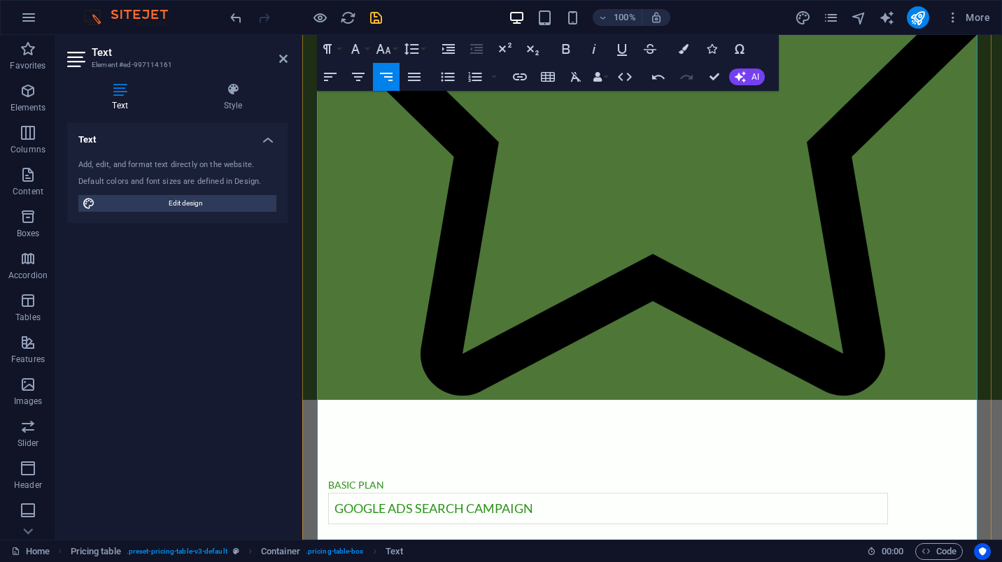
scroll to position [2790, 0]
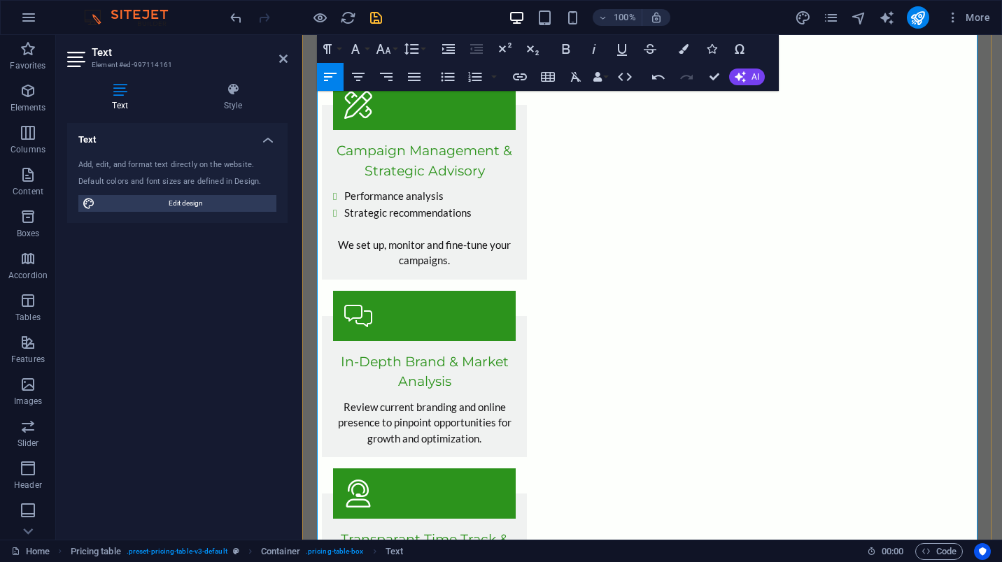
scroll to position [1600, 0]
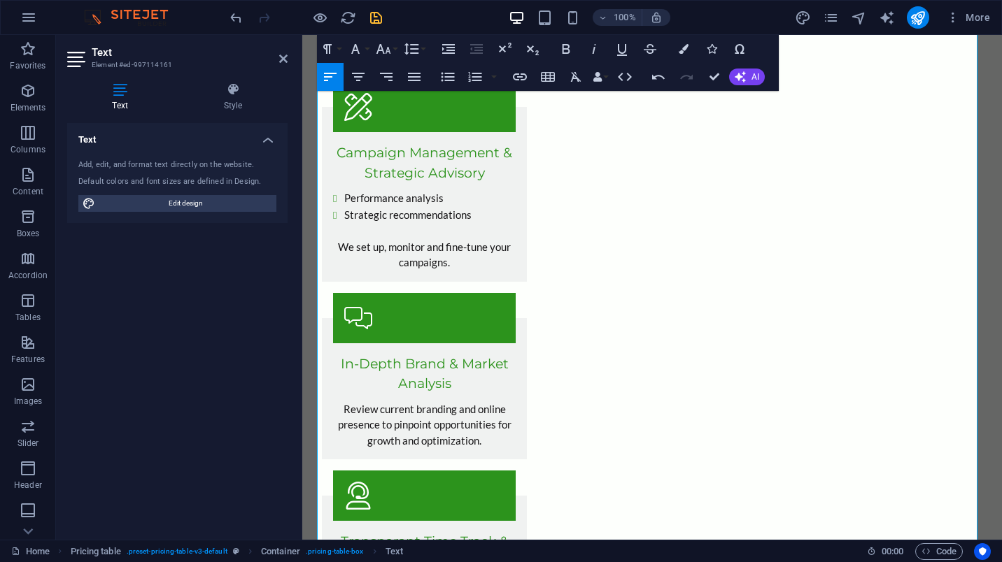
click at [375, 19] on icon "save" at bounding box center [376, 18] width 16 height 16
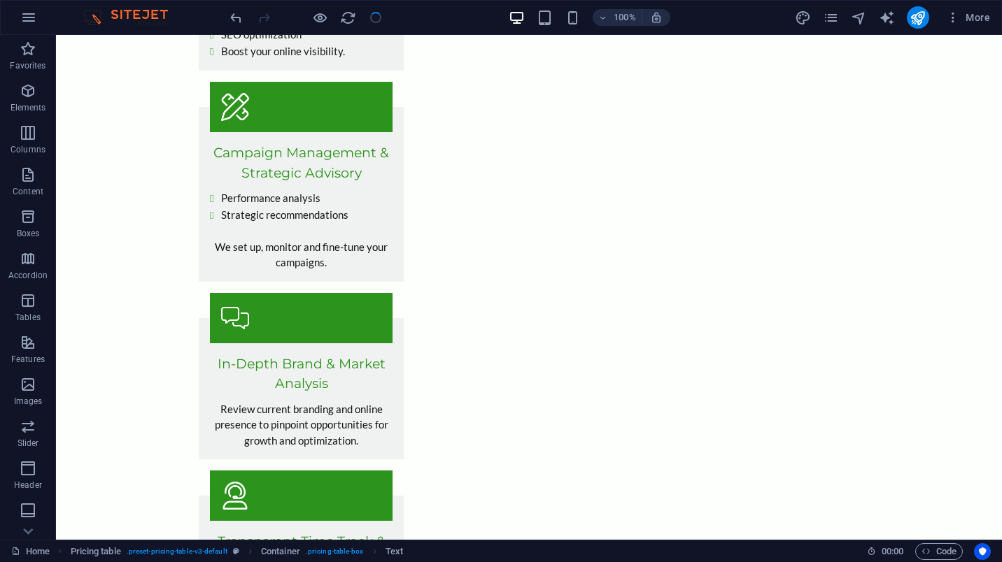
checkbox input "false"
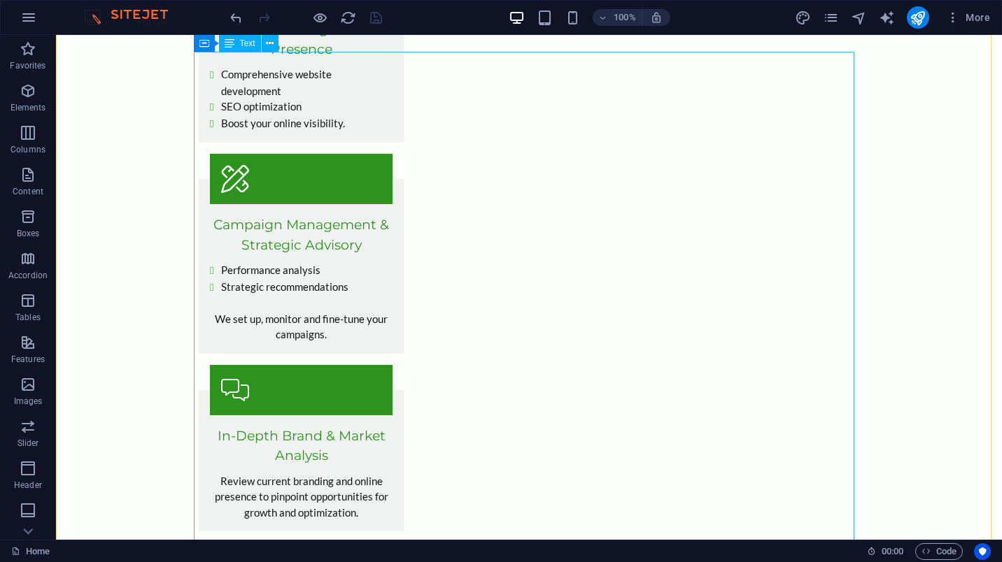
scroll to position [1530, 0]
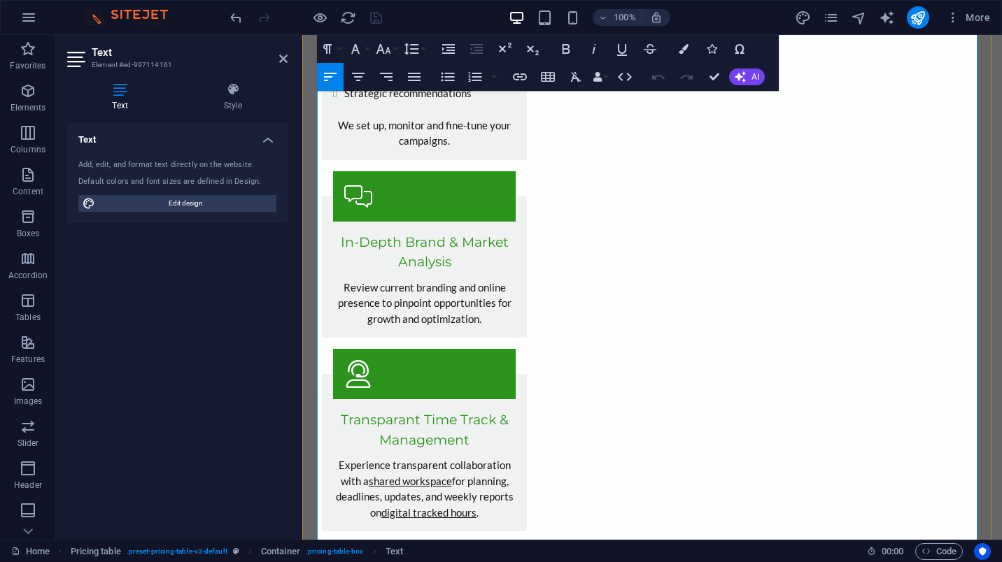
scroll to position [1740, 0]
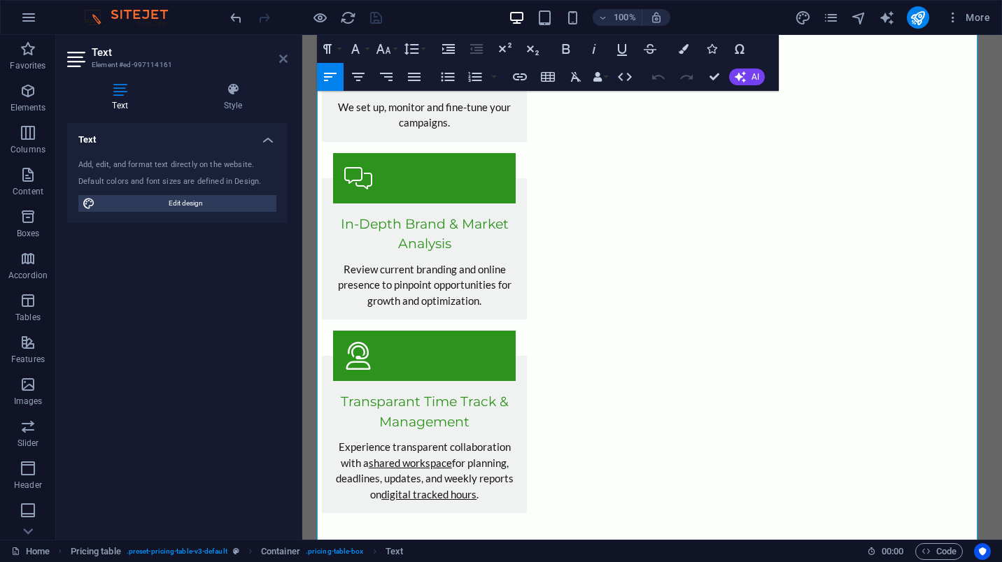
click at [285, 64] on link at bounding box center [283, 59] width 8 height 12
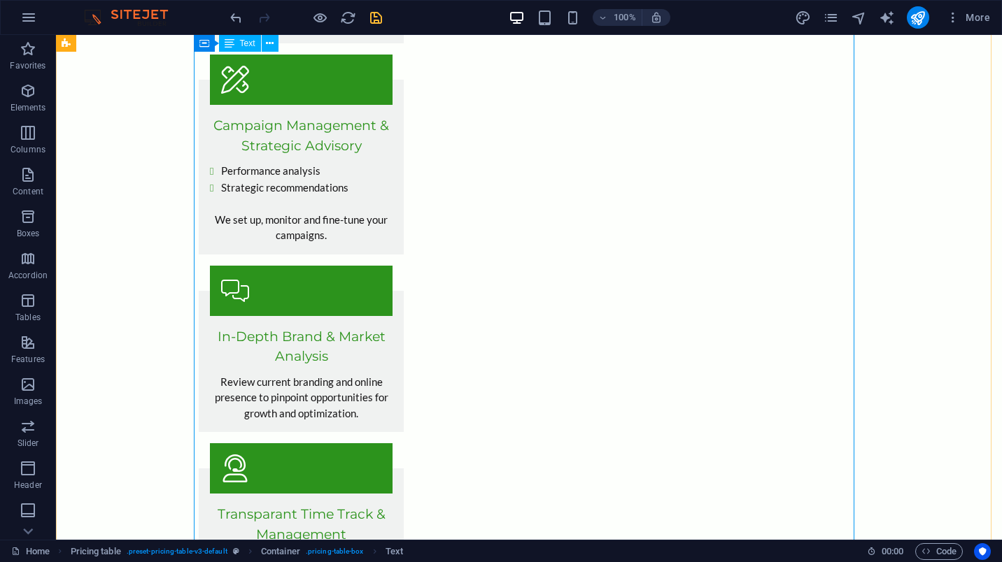
scroll to position [1600, 0]
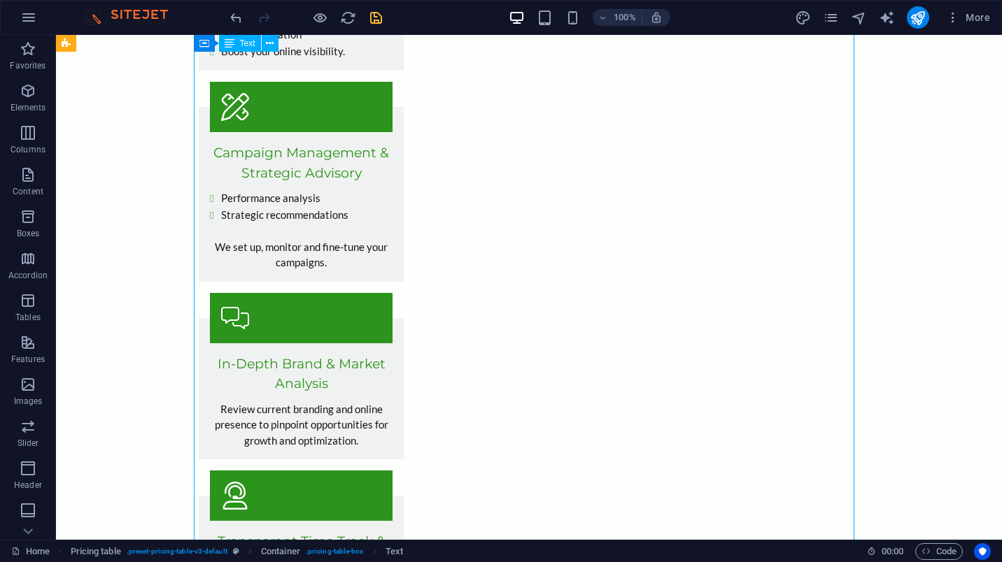
drag, startPoint x: 432, startPoint y: 287, endPoint x: 378, endPoint y: 247, distance: 66.9
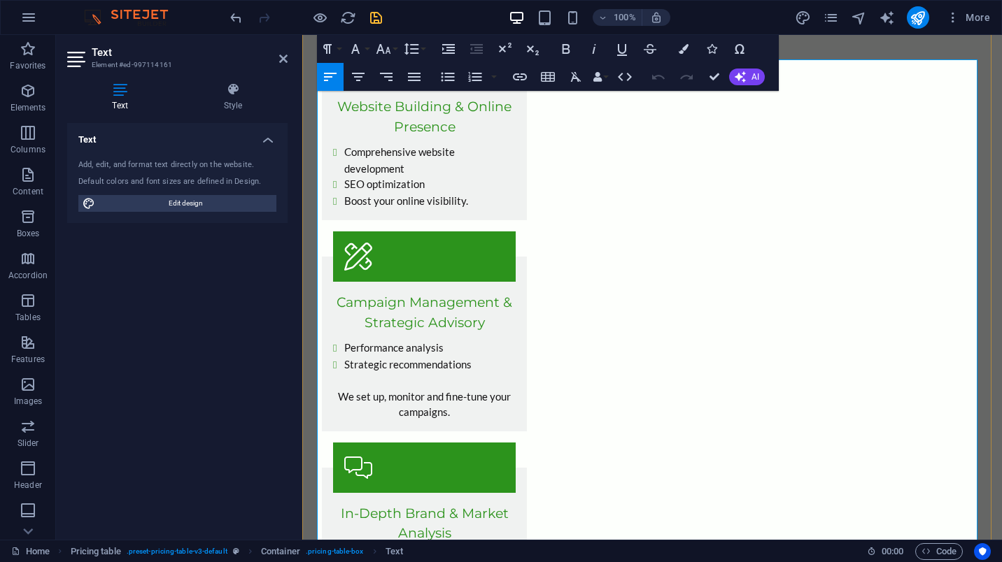
scroll to position [1391, 0]
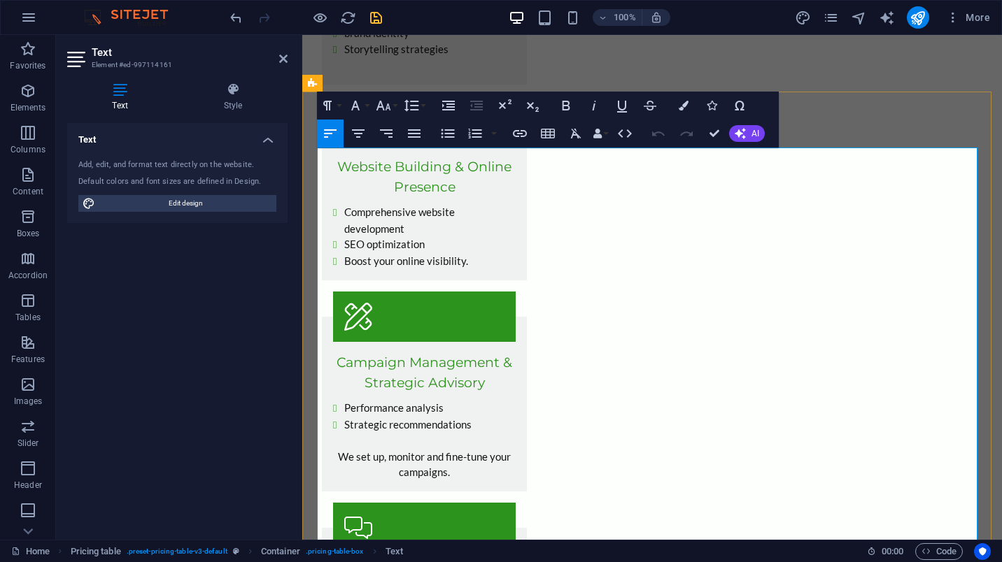
drag, startPoint x: 532, startPoint y: 283, endPoint x: 325, endPoint y: 244, distance: 210.7
copy td "The new standard for serious businesses This plan is ideal for small businesses…"
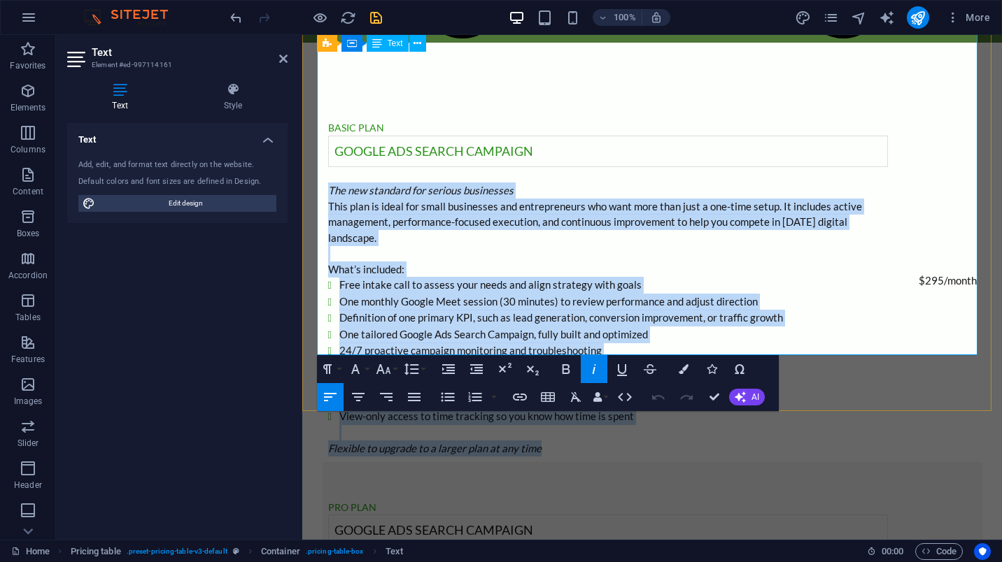
scroll to position [3209, 0]
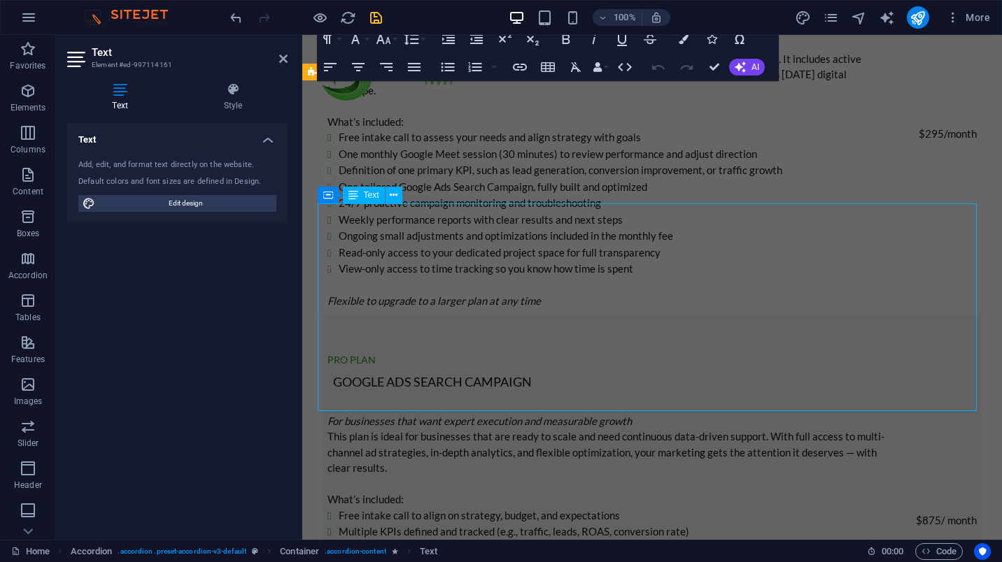
scroll to position [3225, 0]
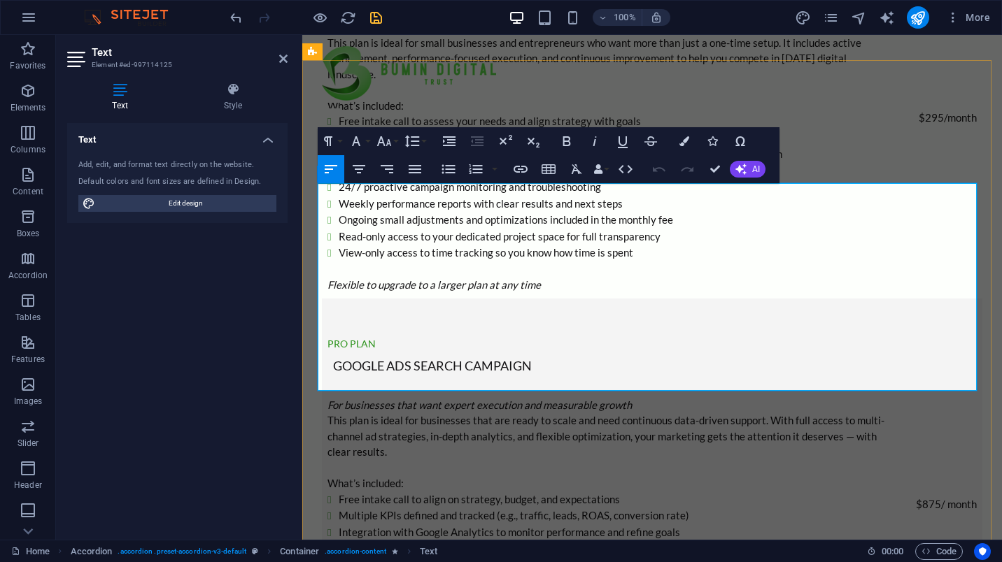
drag, startPoint x: 531, startPoint y: 383, endPoint x: 316, endPoint y: 194, distance: 286.0
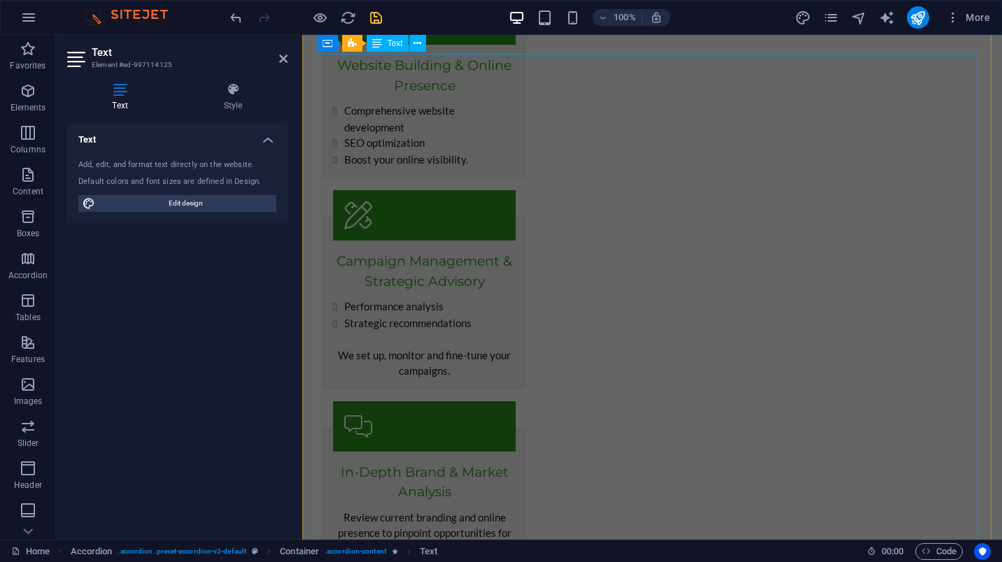
scroll to position [1477, 0]
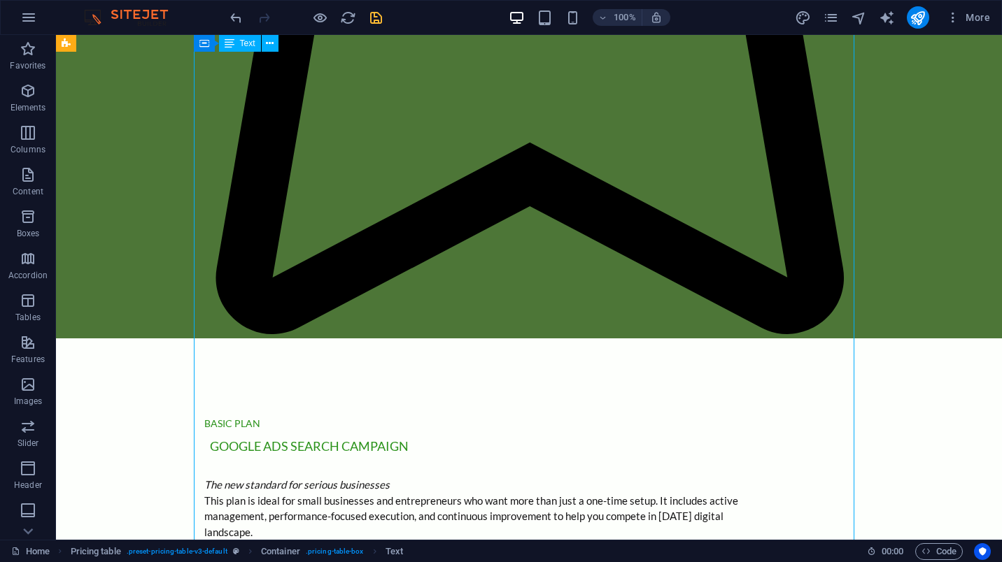
scroll to position [3257, 0]
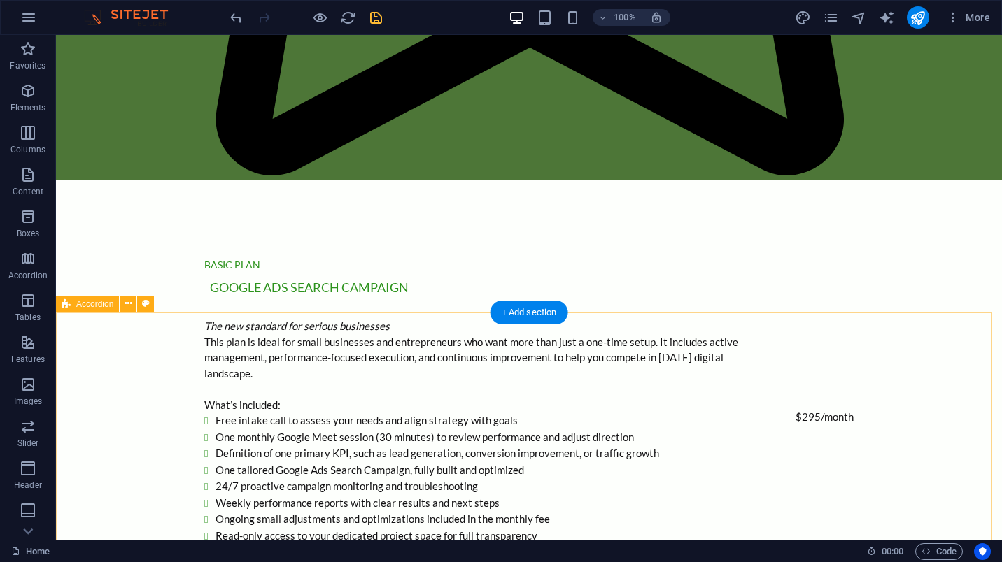
scroll to position [3187, 0]
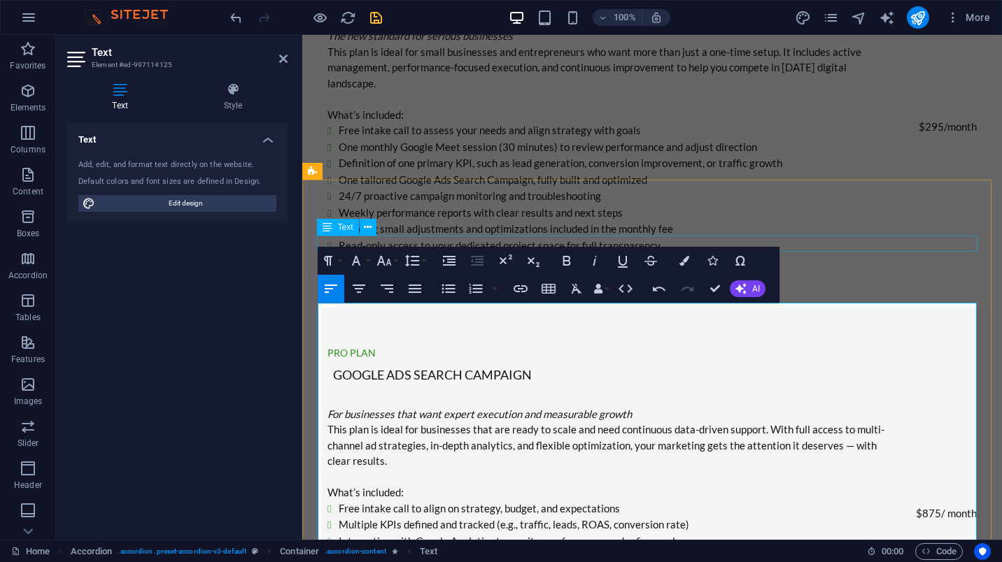
scroll to position [3607, 0]
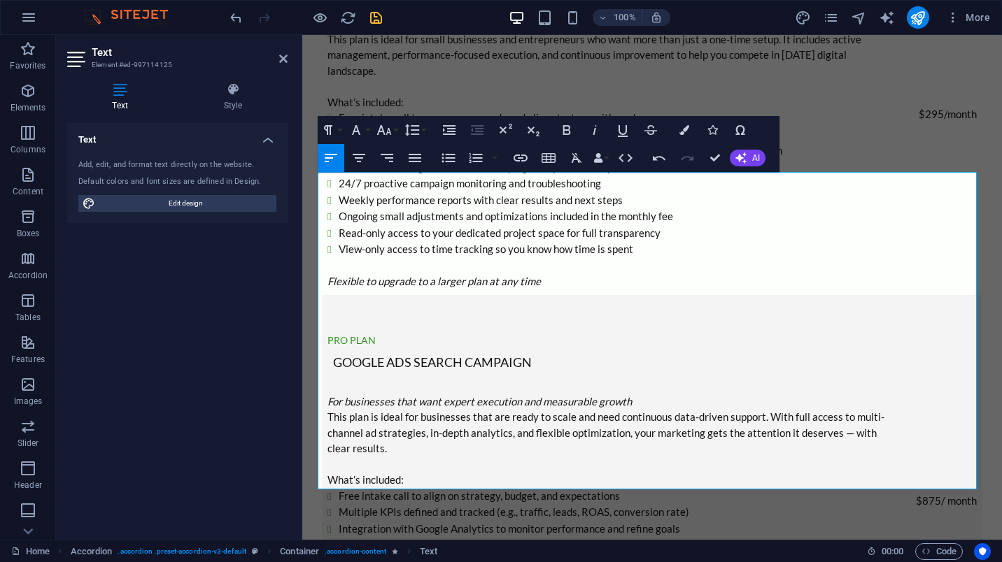
scroll to position [3257, 0]
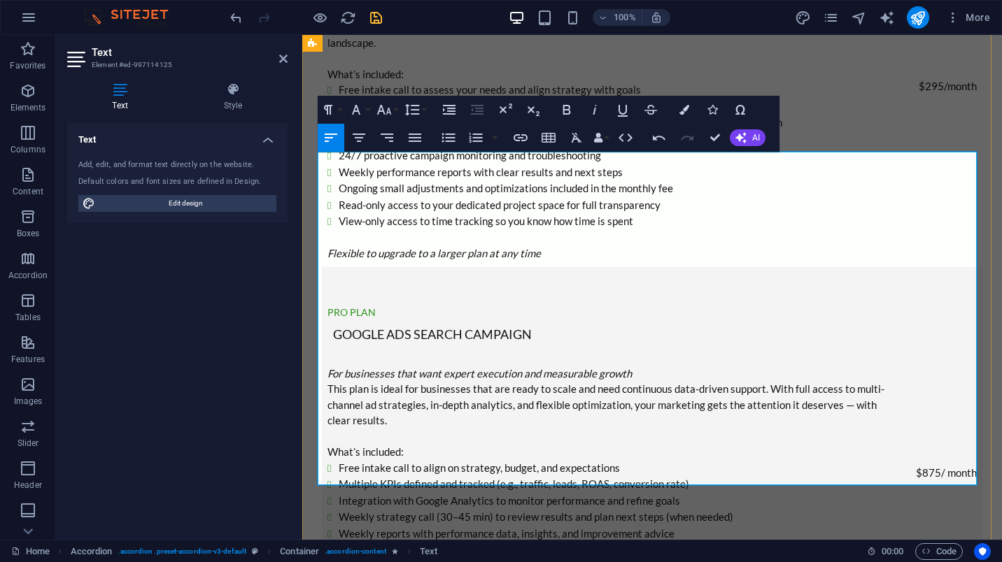
drag, startPoint x: 384, startPoint y: 178, endPoint x: 313, endPoint y: 175, distance: 70.7
click at [685, 108] on icon "button" at bounding box center [684, 110] width 10 height 10
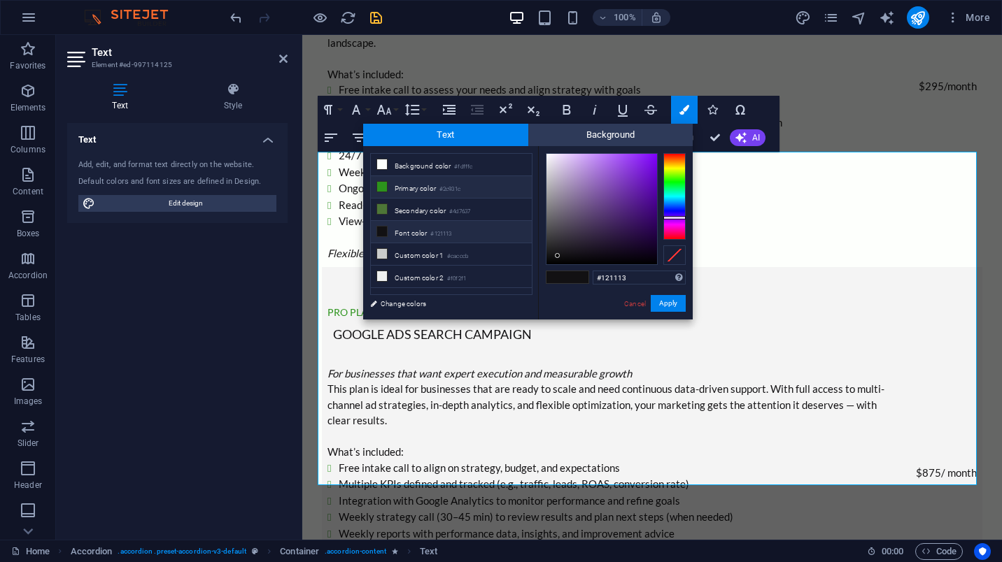
click at [405, 190] on li "Primary color #2c931c" at bounding box center [451, 187] width 161 height 22
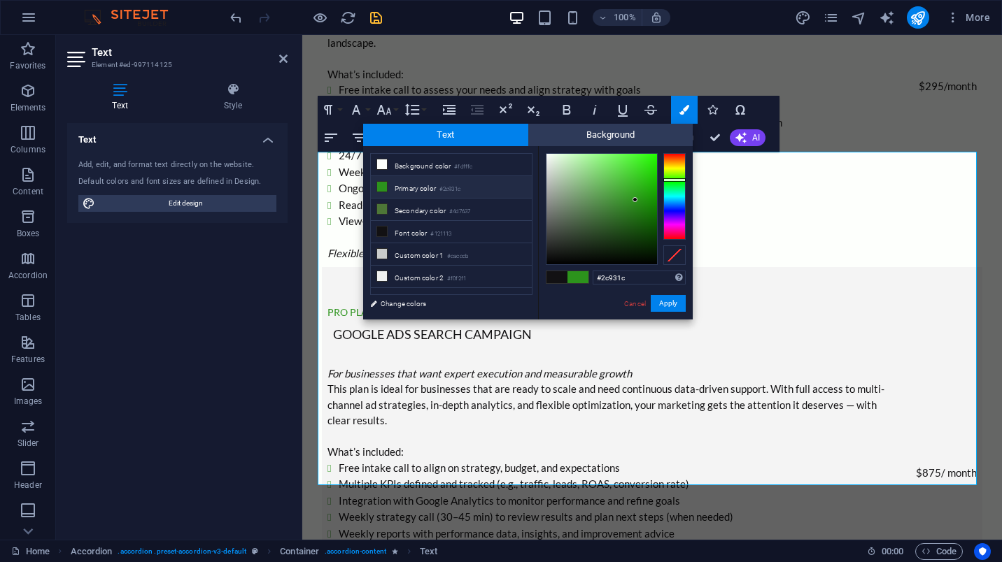
click at [672, 313] on div "#2c931c Supported formats #0852ed rgb(8, 82, 237) rgba(8, 82, 237, 90%) hsv(221…" at bounding box center [615, 334] width 155 height 376
click at [673, 306] on button "Apply" at bounding box center [668, 303] width 35 height 17
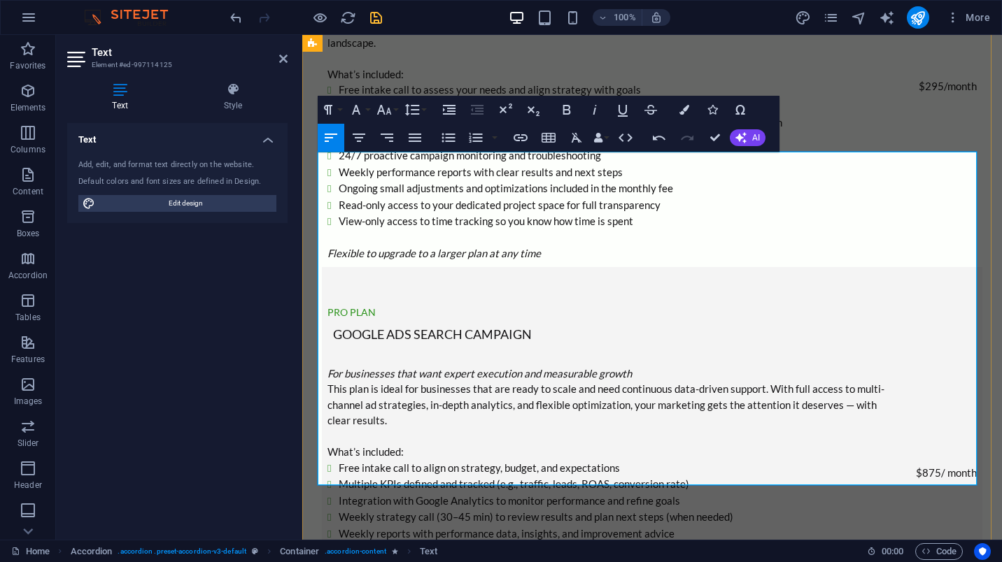
drag, startPoint x: 500, startPoint y: 192, endPoint x: 311, endPoint y: 191, distance: 188.9
click at [683, 111] on icon "button" at bounding box center [684, 110] width 10 height 10
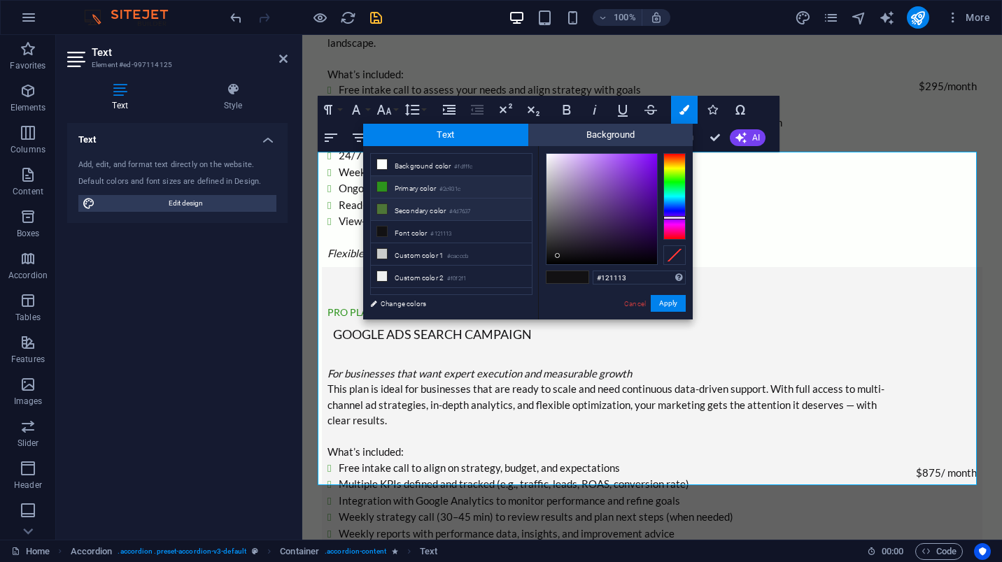
click at [411, 211] on li "Secondary color #4d7637" at bounding box center [451, 210] width 161 height 22
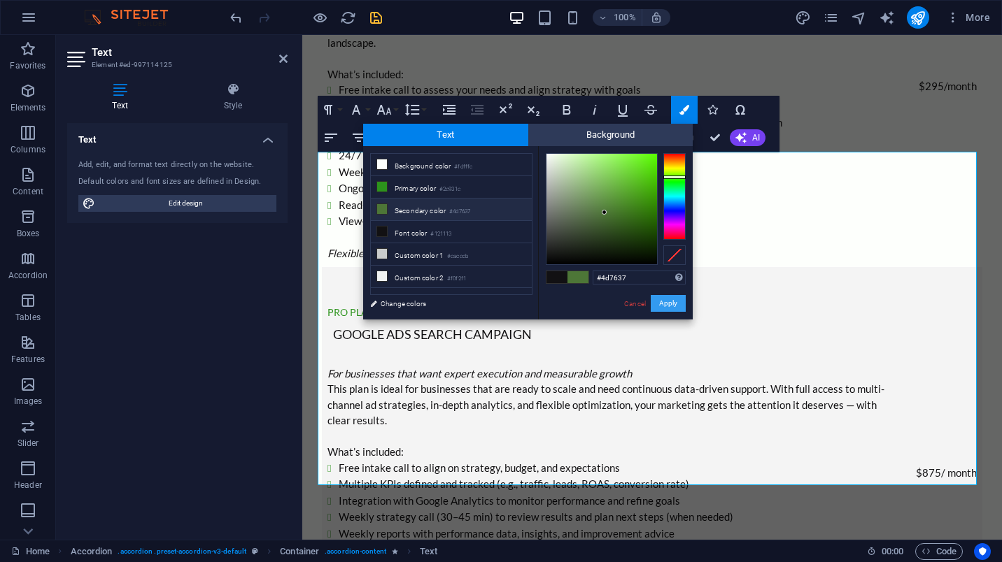
click at [667, 302] on button "Apply" at bounding box center [668, 303] width 35 height 17
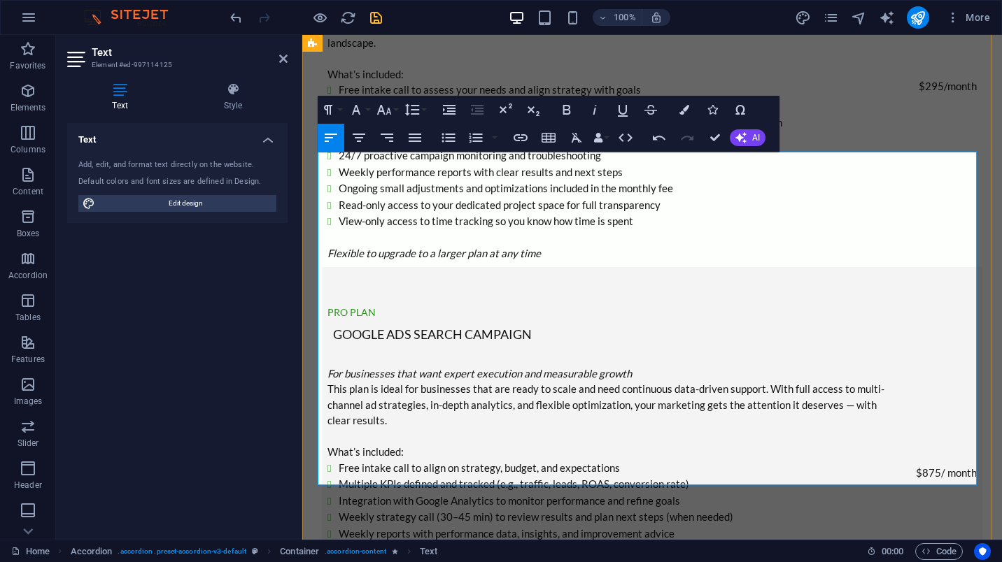
drag, startPoint x: 417, startPoint y: 194, endPoint x: 315, endPoint y: 195, distance: 102.1
click at [685, 104] on button "Colors" at bounding box center [684, 110] width 27 height 28
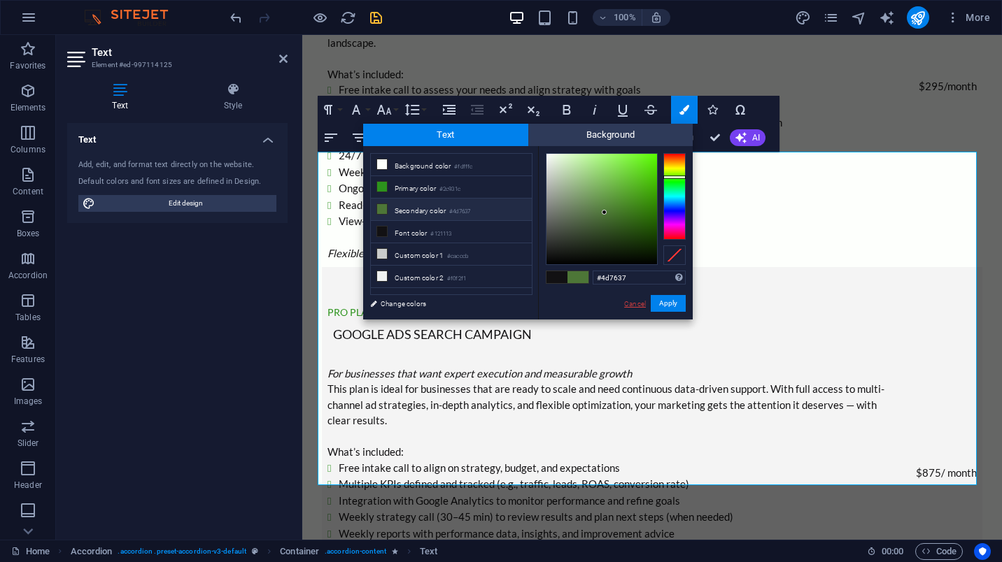
click at [632, 303] on link "Cancel" at bounding box center [635, 304] width 24 height 10
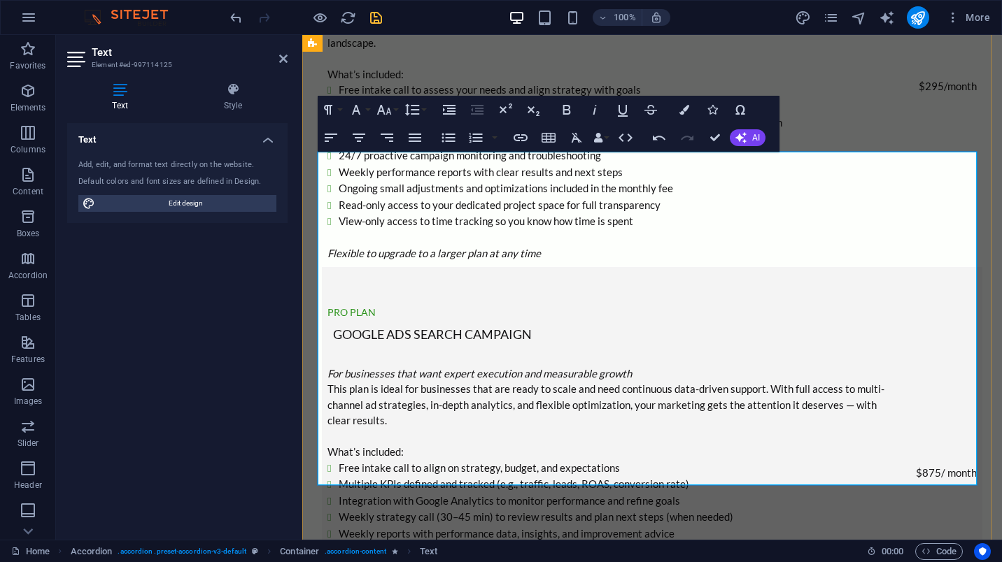
drag, startPoint x: 508, startPoint y: 197, endPoint x: 318, endPoint y: 191, distance: 190.4
click at [682, 102] on button "Colors" at bounding box center [684, 110] width 27 height 28
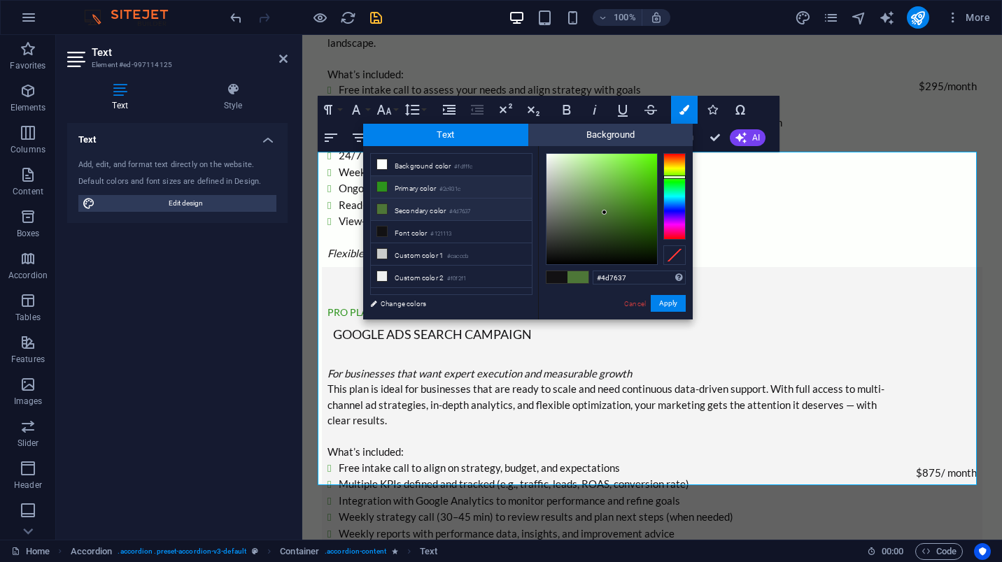
click at [452, 187] on small "#2c931c" at bounding box center [449, 190] width 21 height 10
type input "#2c931c"
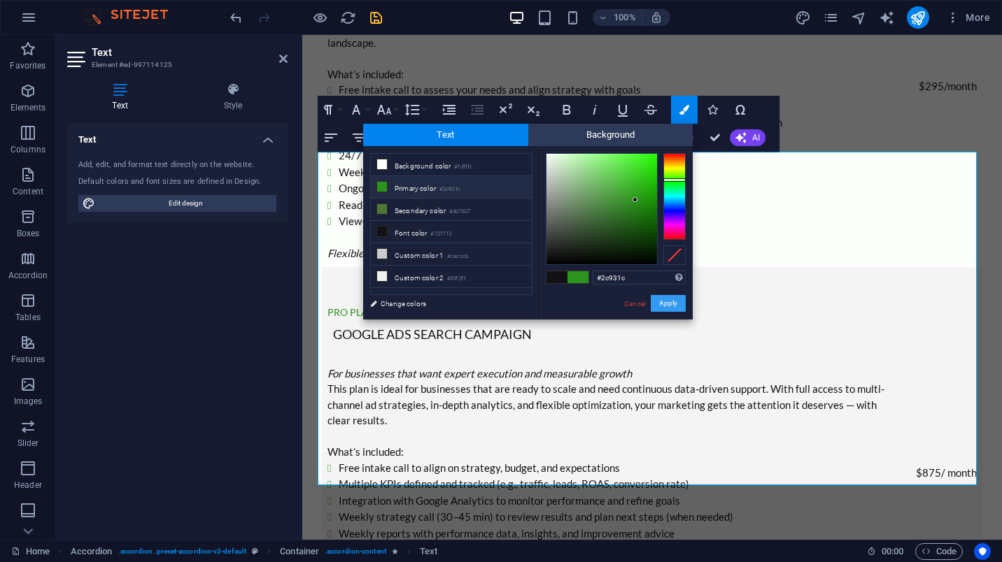
drag, startPoint x: 678, startPoint y: 306, endPoint x: 368, endPoint y: 273, distance: 311.6
click at [678, 306] on button "Apply" at bounding box center [668, 303] width 35 height 17
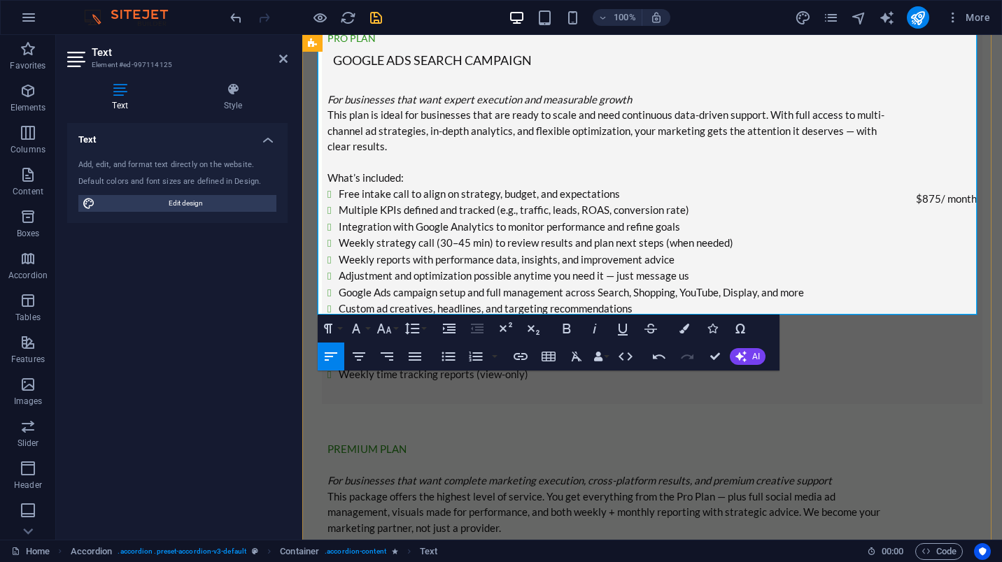
scroll to position [3537, 0]
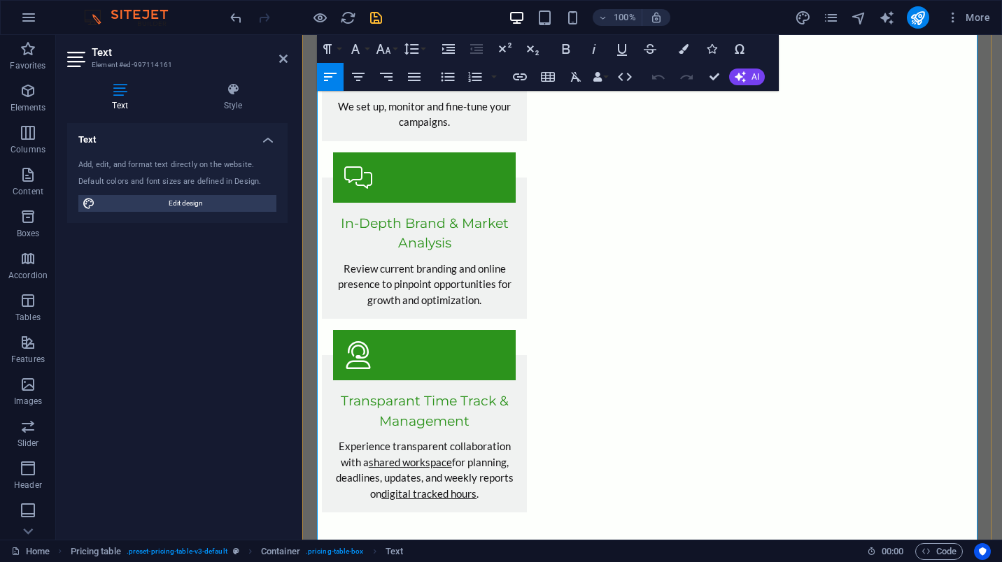
scroll to position [1740, 0]
drag, startPoint x: 527, startPoint y: 332, endPoint x: 322, endPoint y: 271, distance: 214.0
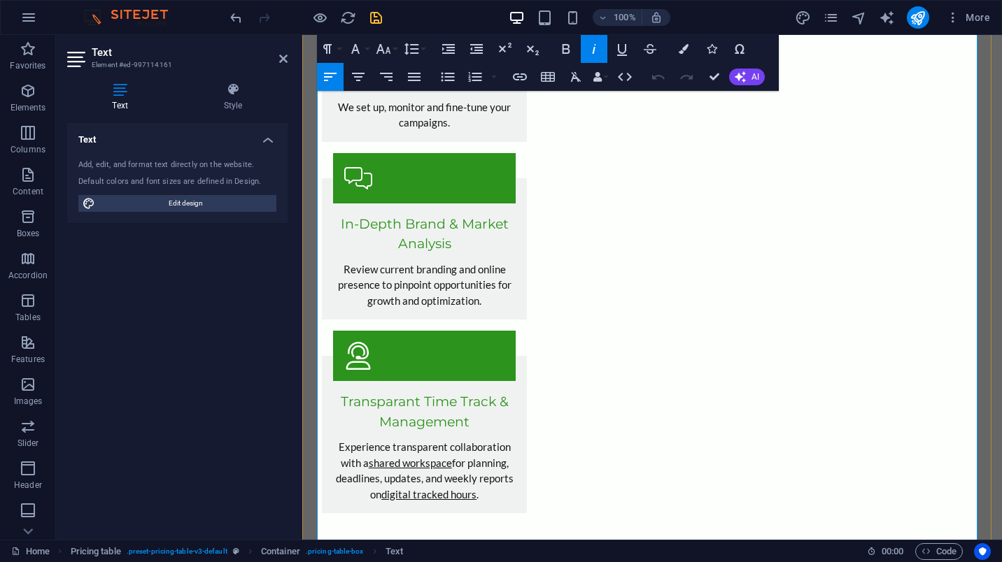
copy td "Lor ipsumdolor sita cons adipis elitseddo eiu temporinci utlabo Etdo magn al en…"
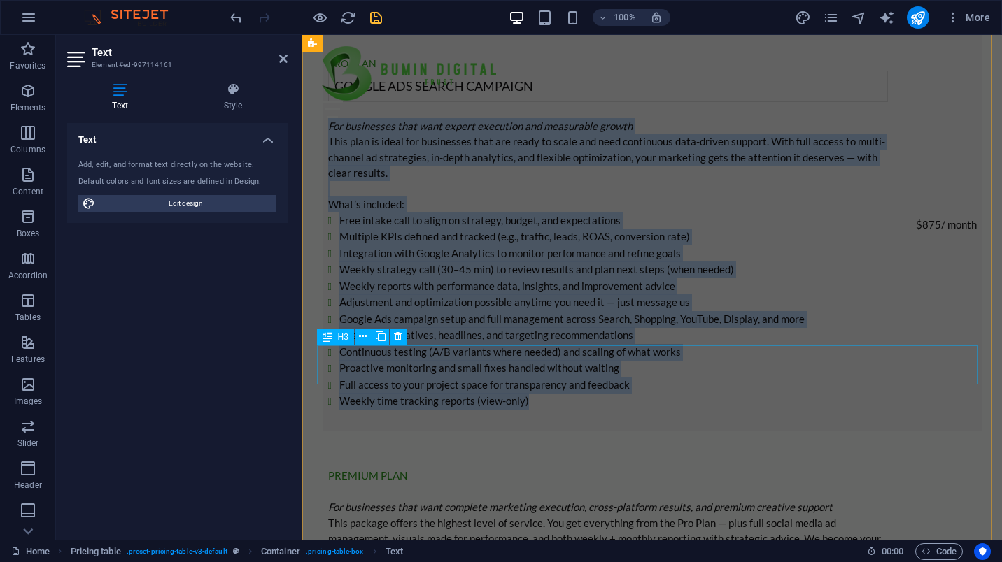
scroll to position [3559, 0]
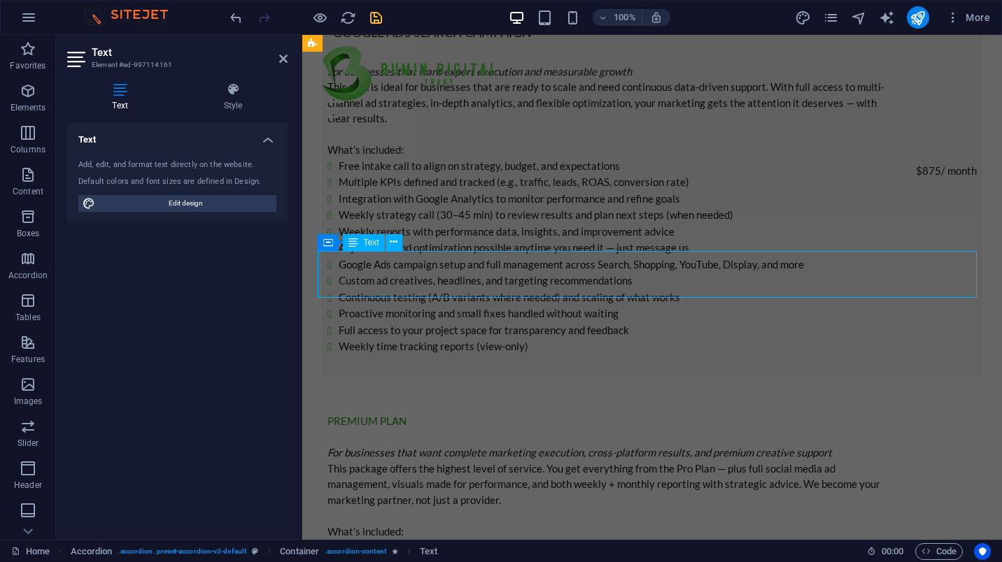
scroll to position [3555, 0]
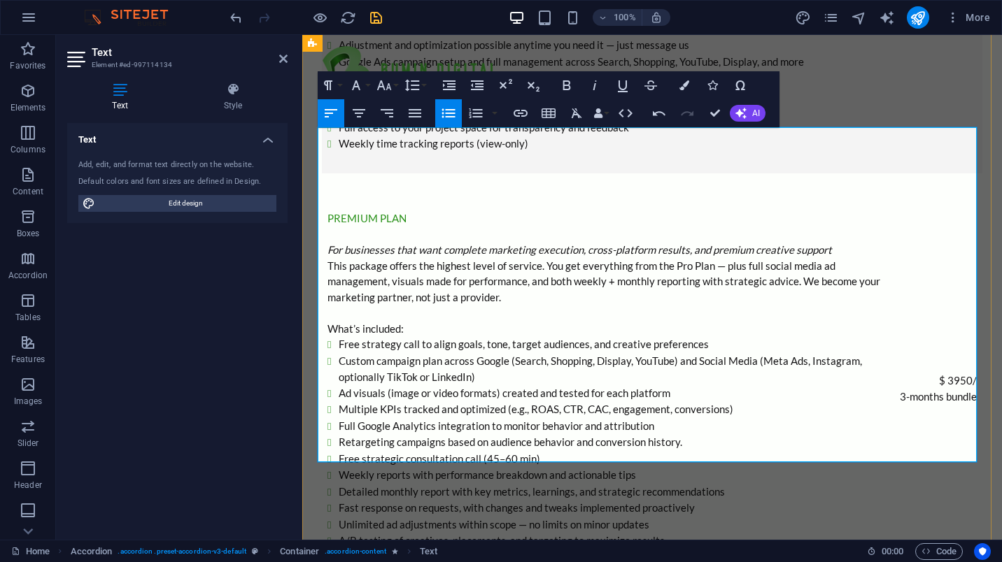
scroll to position [3765, 0]
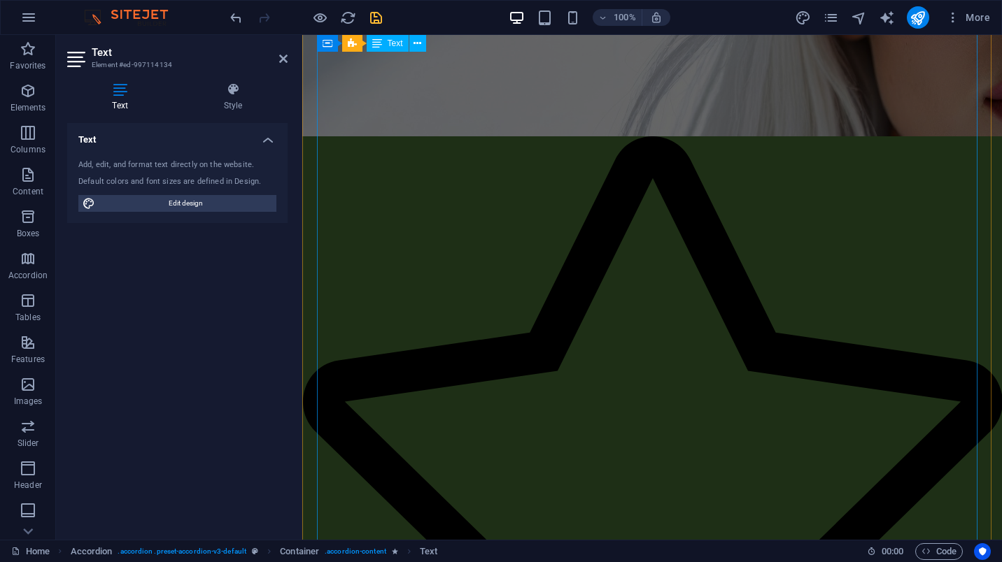
scroll to position [2226, 0]
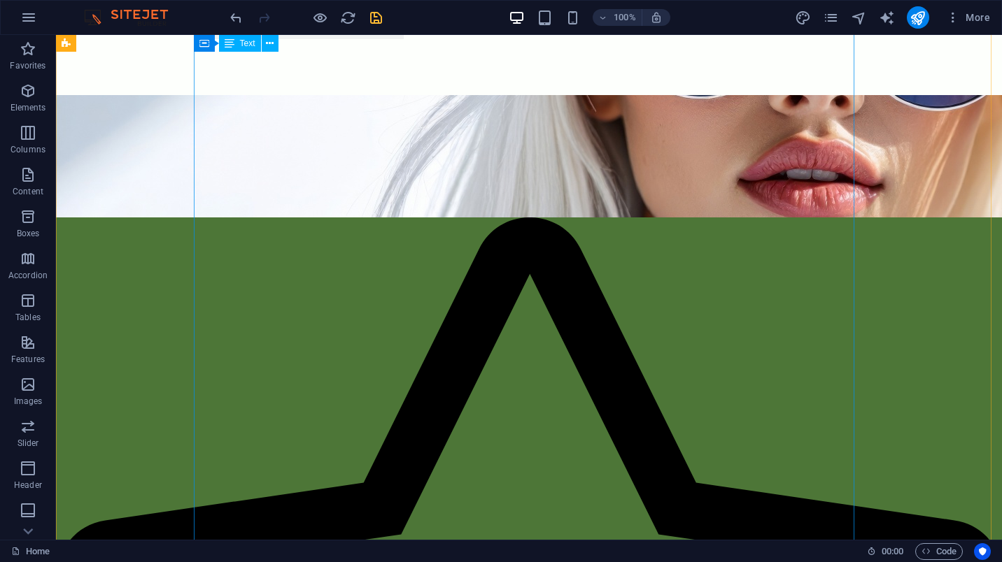
scroll to position [2170, 0]
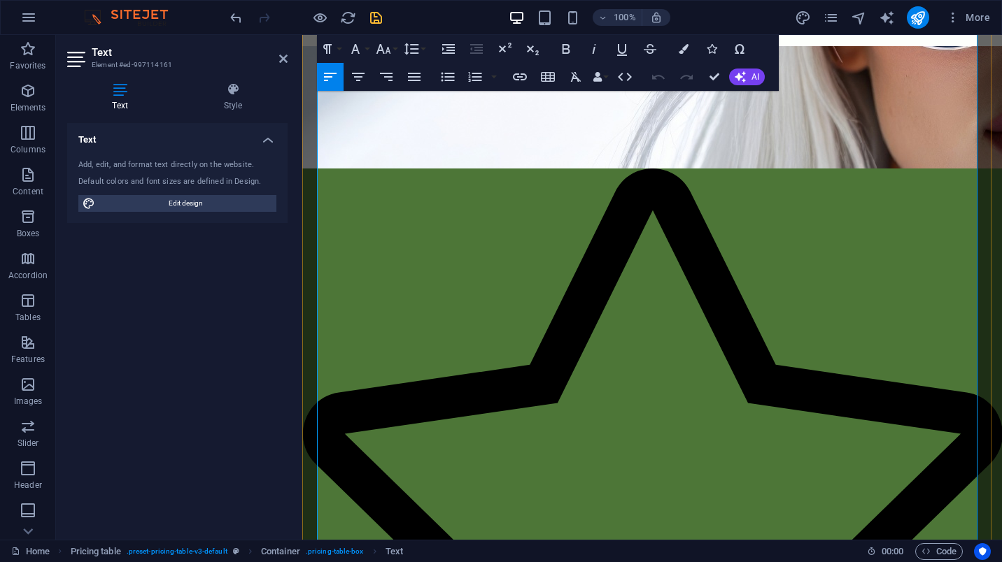
scroll to position [2300, 0]
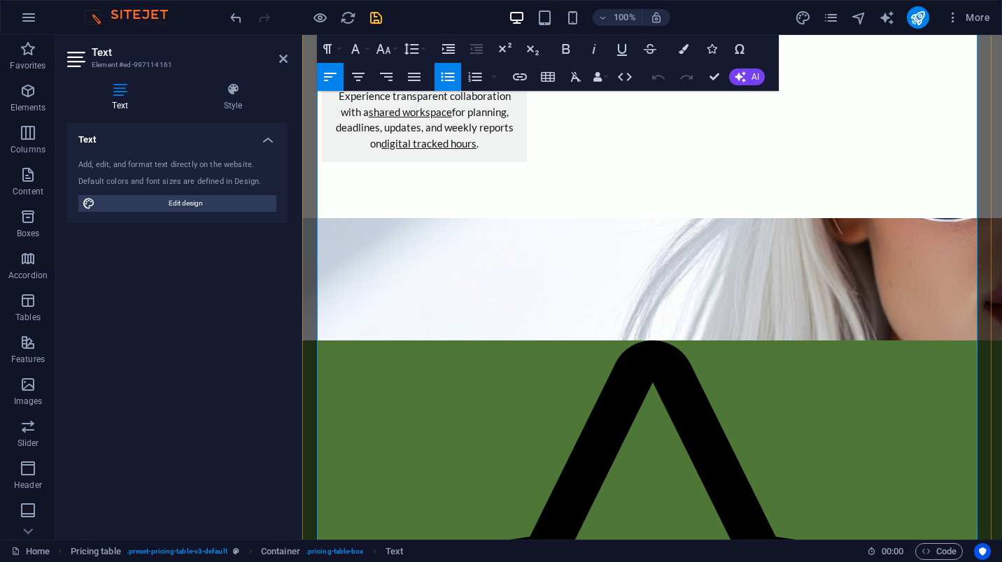
scroll to position [2090, 0]
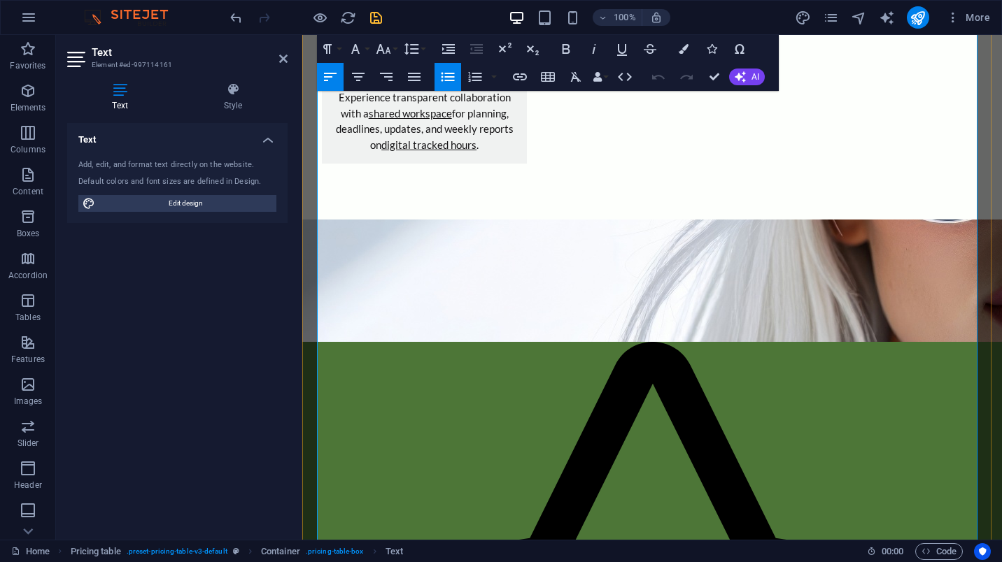
drag, startPoint x: 546, startPoint y: 406, endPoint x: 325, endPoint y: 264, distance: 262.1
copy td "LOREMIP DOLO Sit ametconsec adip elit seddoeiu temporinc utlaboree, dolor-magna…"
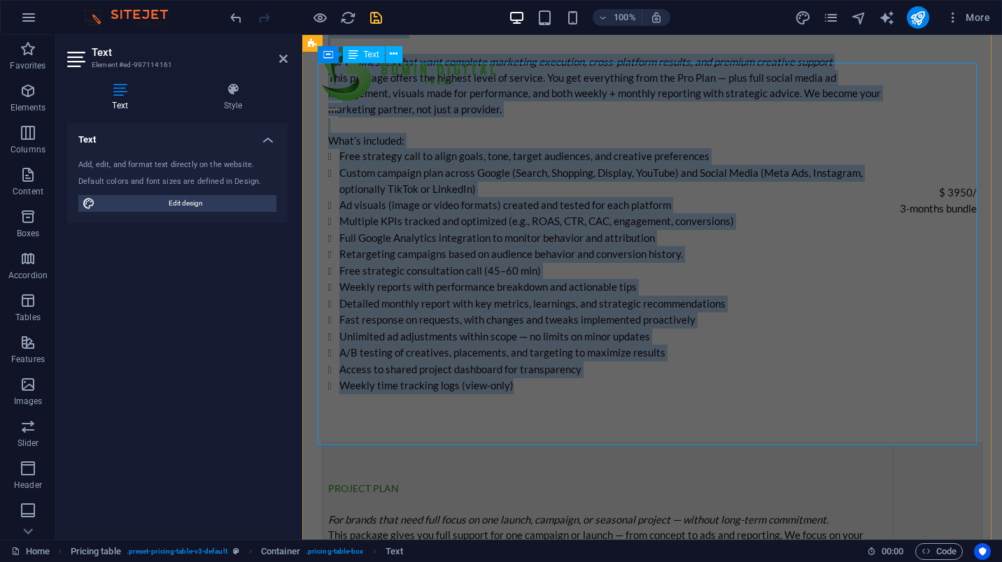
scroll to position [4119, 0]
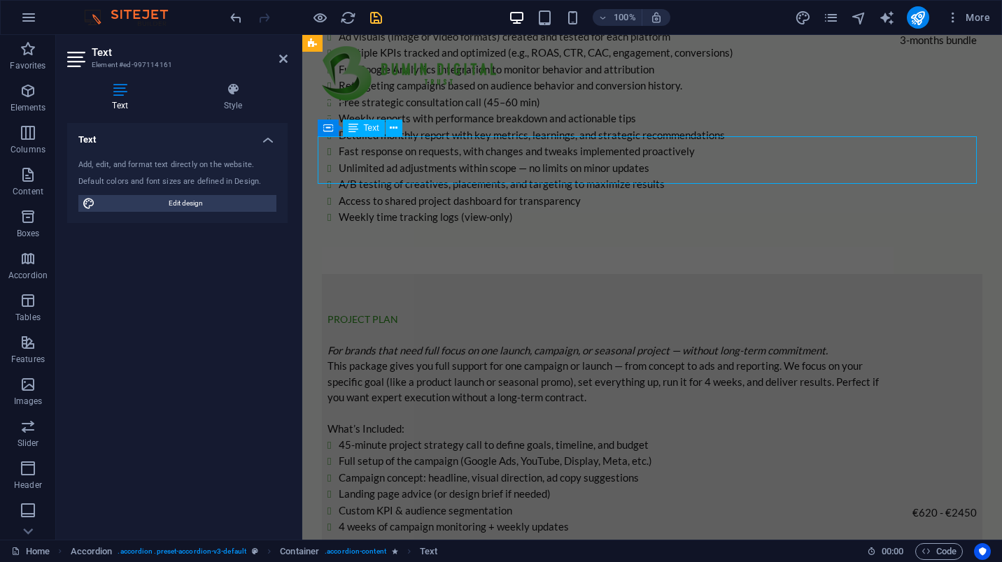
scroll to position [4114, 0]
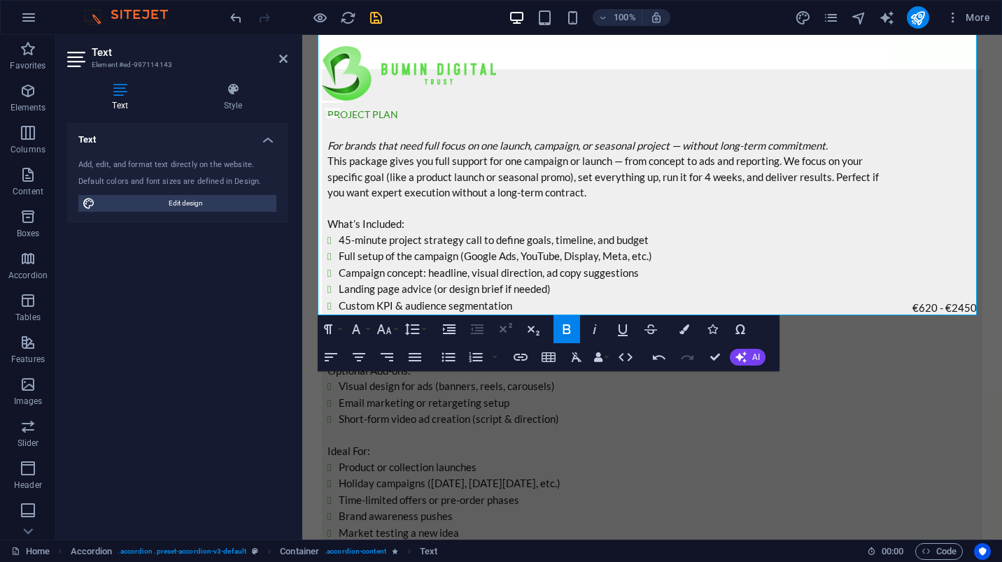
scroll to position [4324, 0]
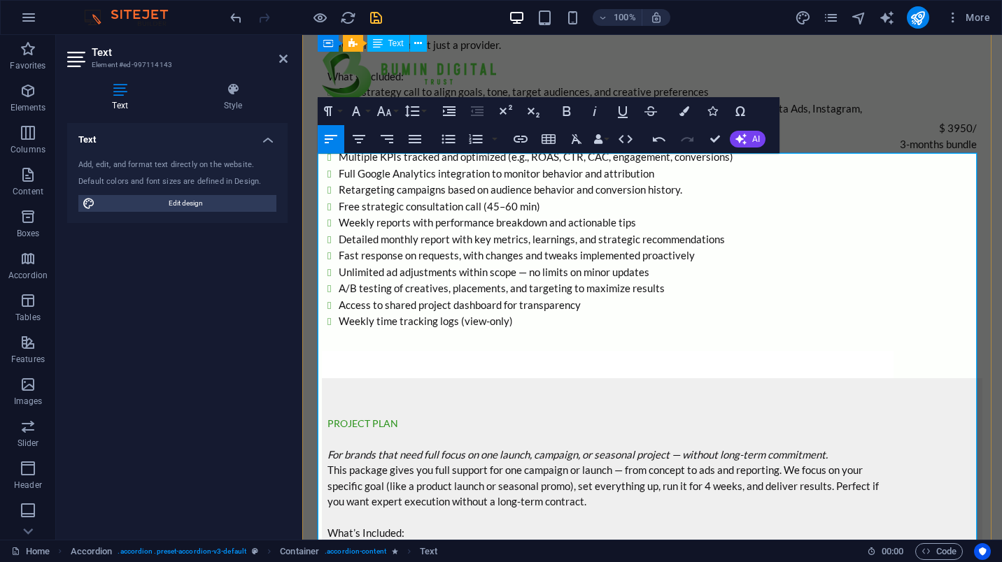
scroll to position [3974, 0]
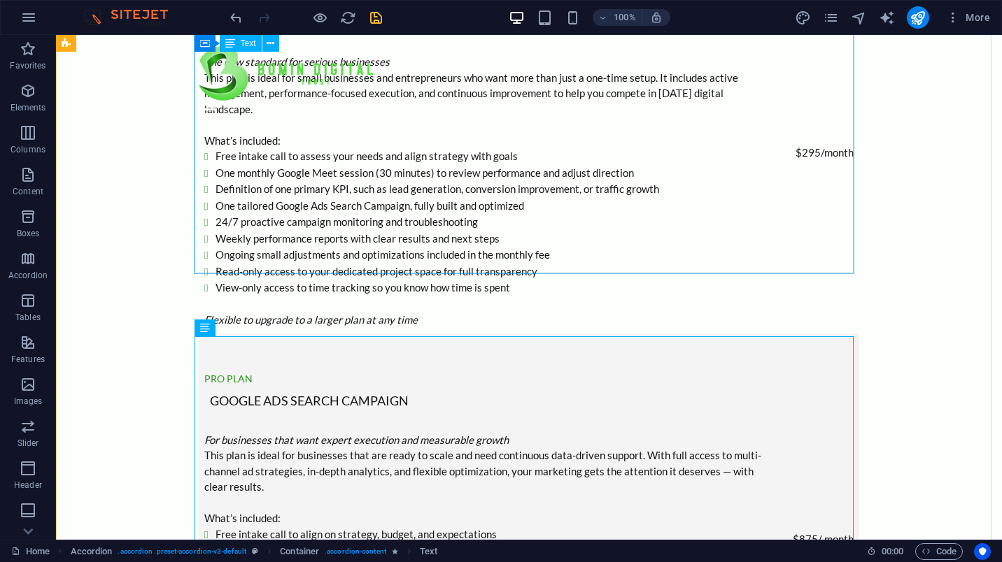
scroll to position [3415, 0]
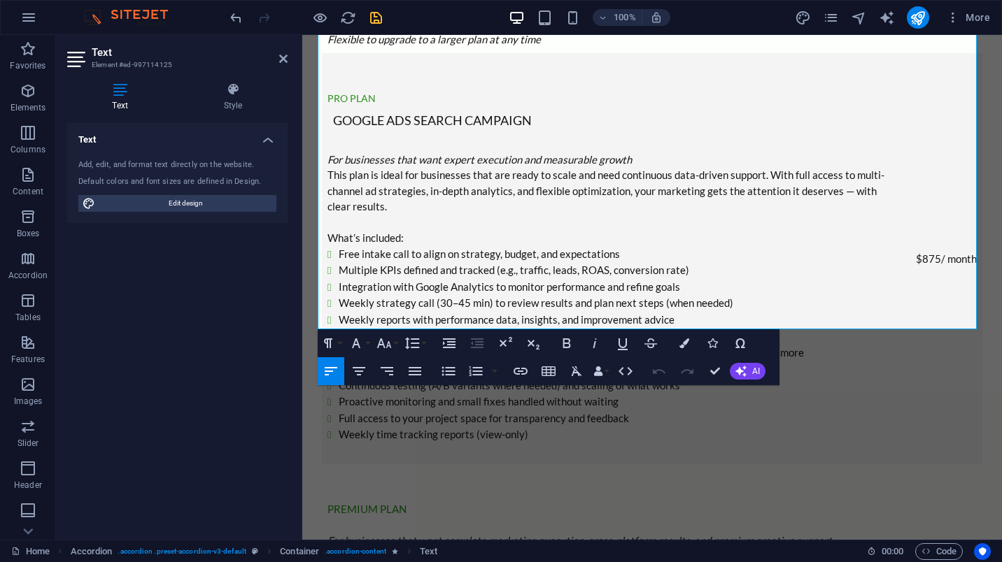
scroll to position [3472, 0]
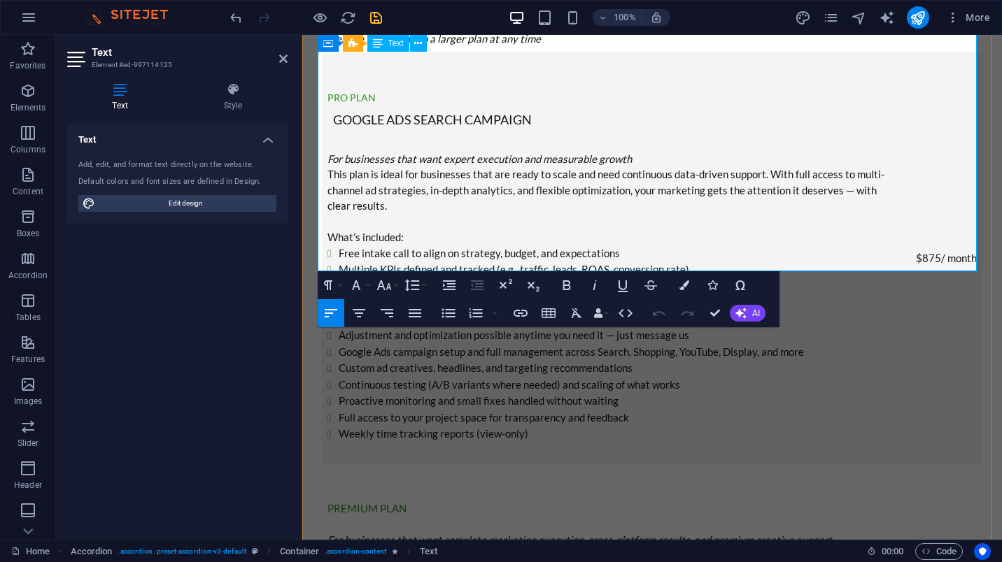
drag, startPoint x: 532, startPoint y: 265, endPoint x: 317, endPoint y: 264, distance: 215.4
copy em "Flexible to upgrade to a larger plan at any time"
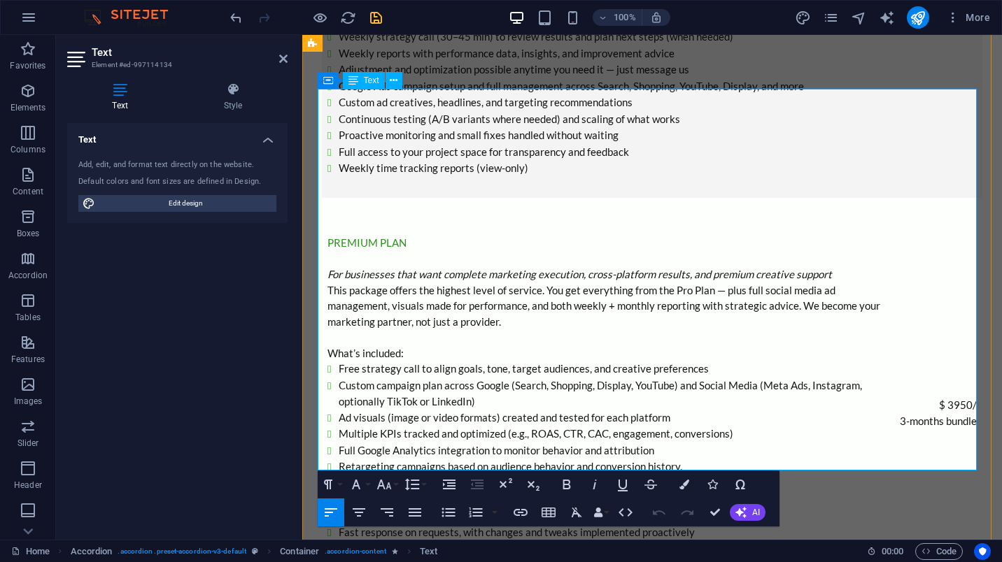
scroll to position [3751, 0]
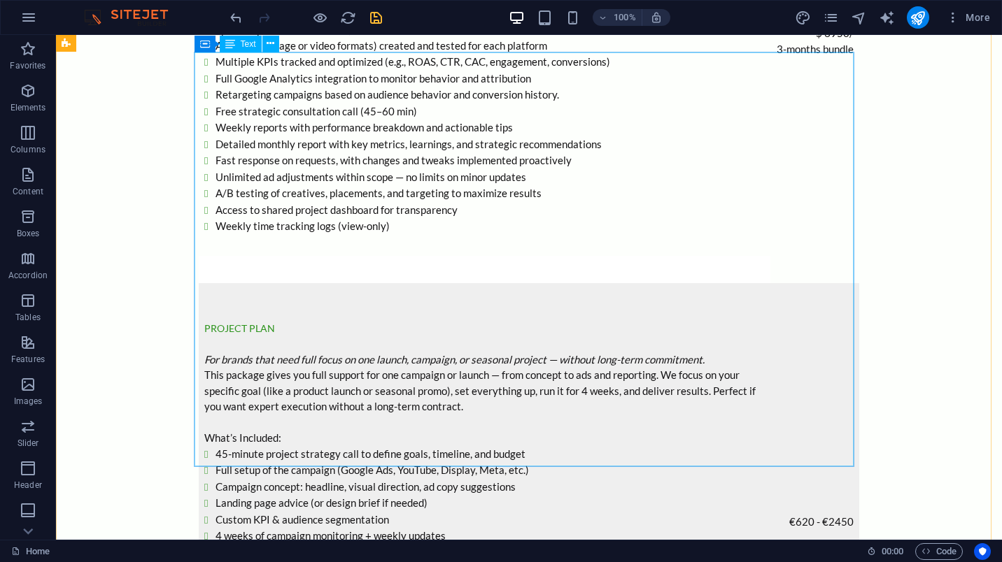
scroll to position [4347, 0]
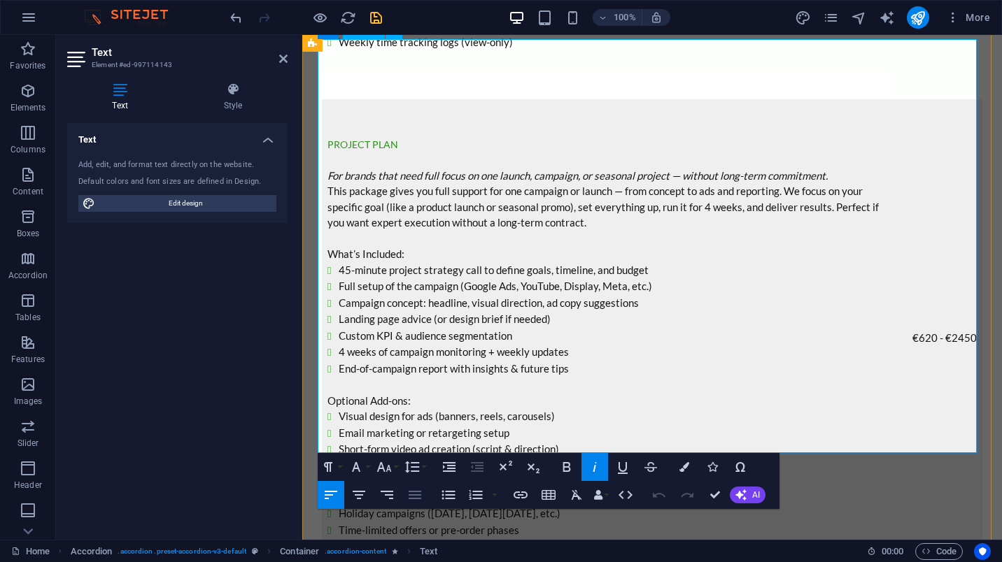
scroll to position [4329, 0]
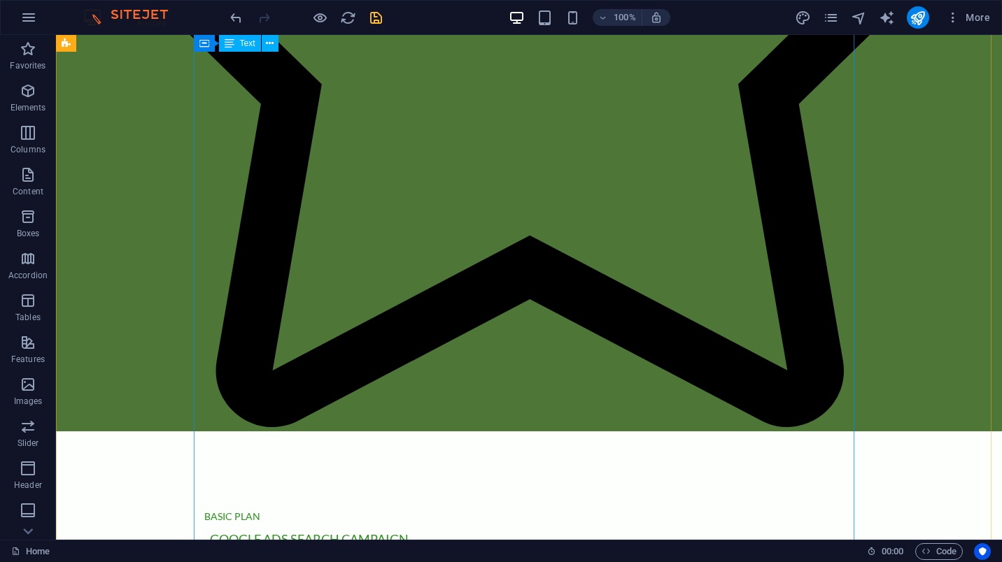
scroll to position [2936, 0]
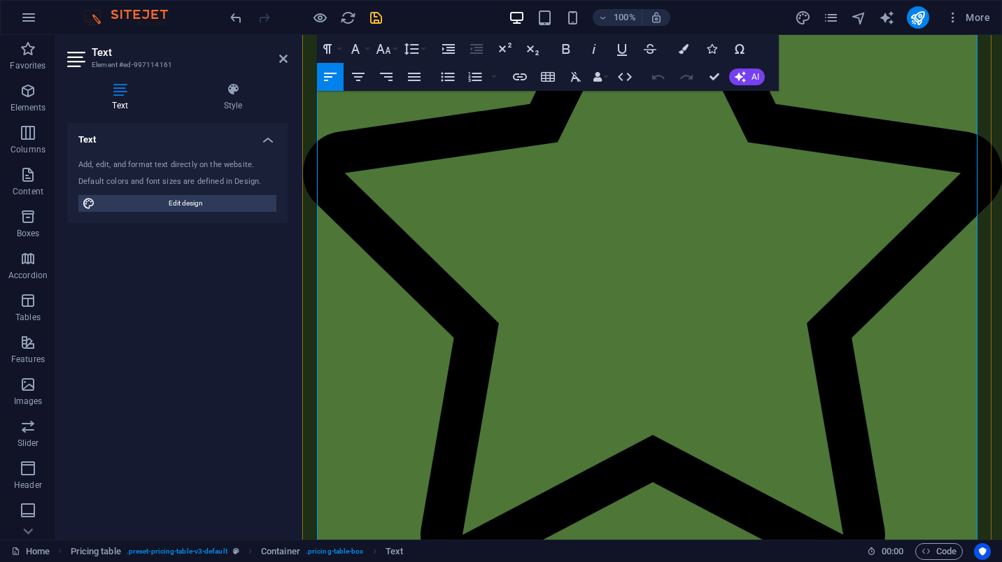
scroll to position [2510, 0]
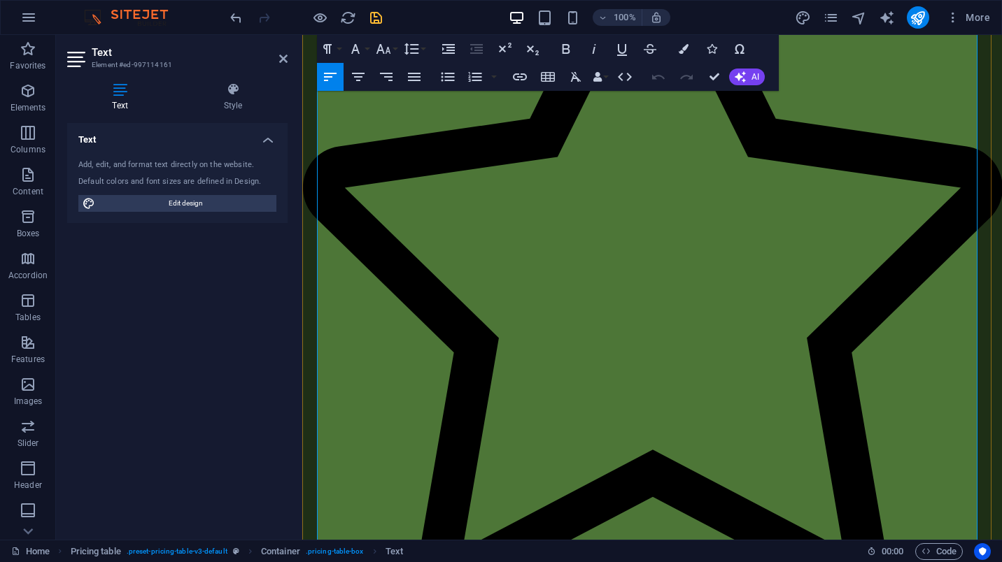
drag, startPoint x: 462, startPoint y: 502, endPoint x: 322, endPoint y: 300, distance: 245.3
copy td "LOREMIP DOLO Sit ametco adip elit sedd eiusm te inc utlabo, etdolore, ma aliqua…"
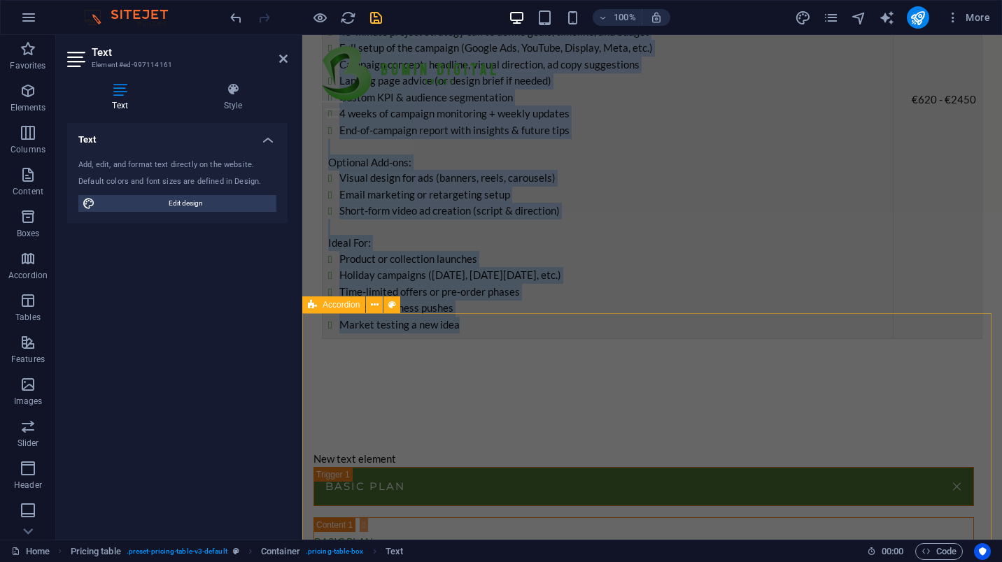
scroll to position [4468, 0]
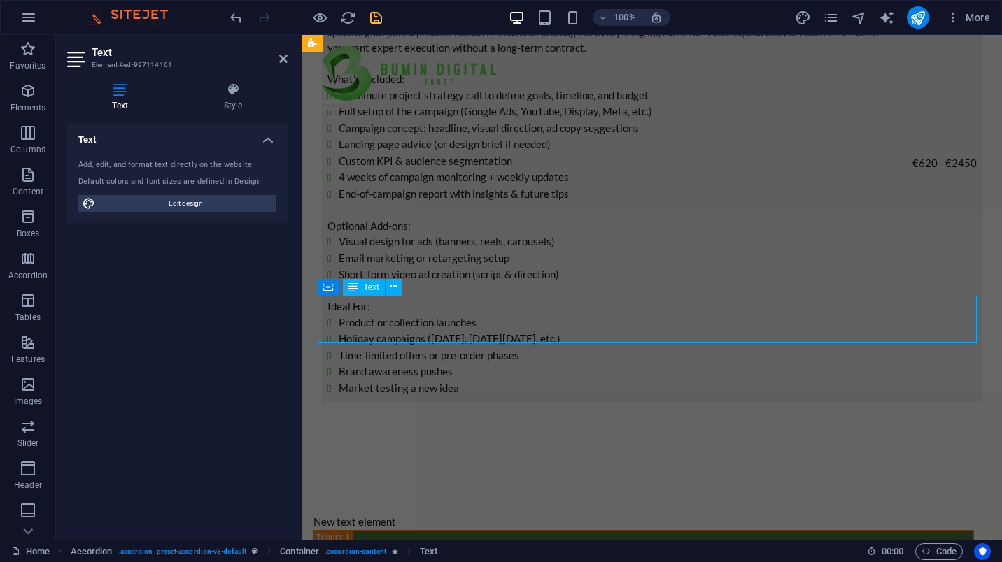
scroll to position [4464, 0]
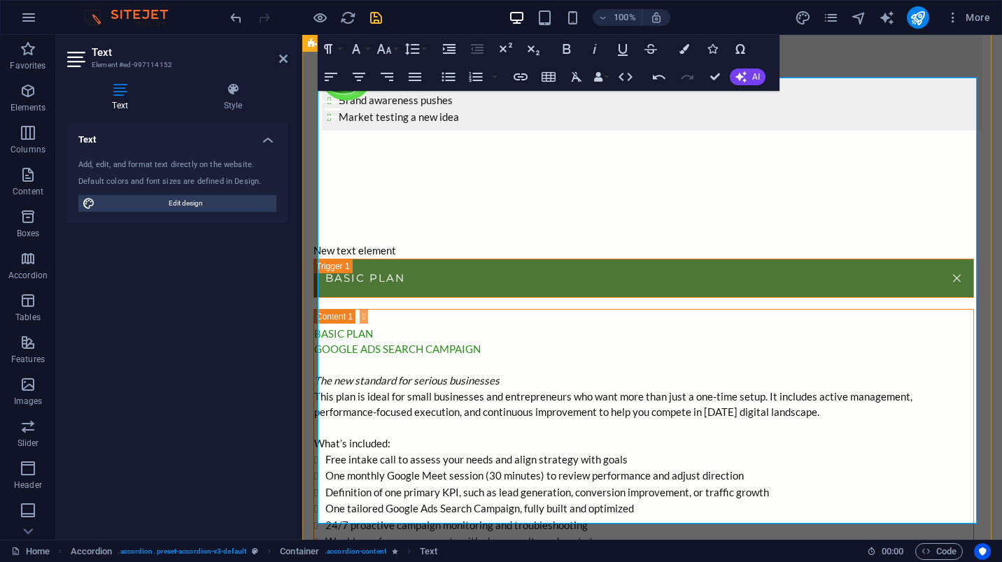
scroll to position [4814, 0]
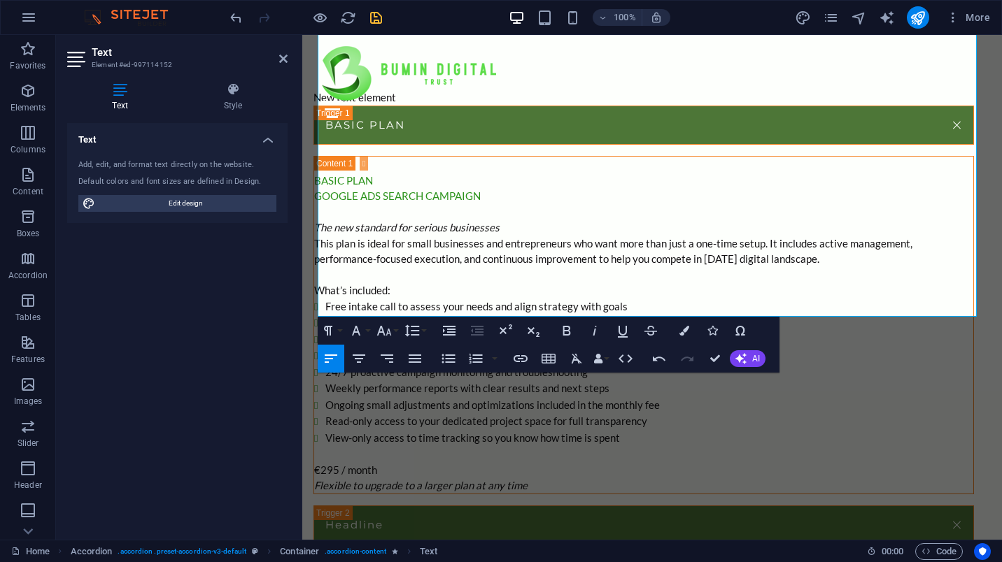
scroll to position [4954, 0]
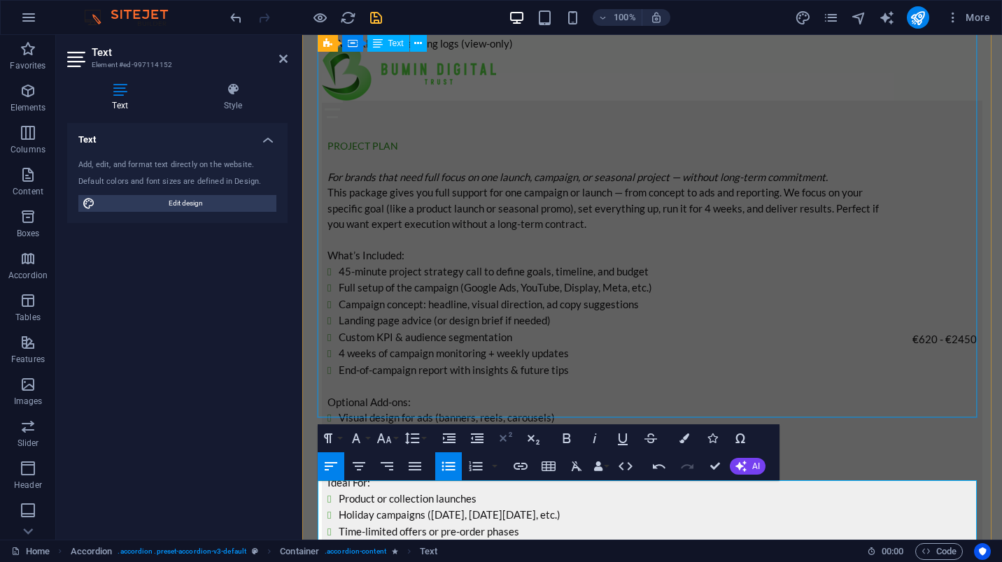
scroll to position [4254, 0]
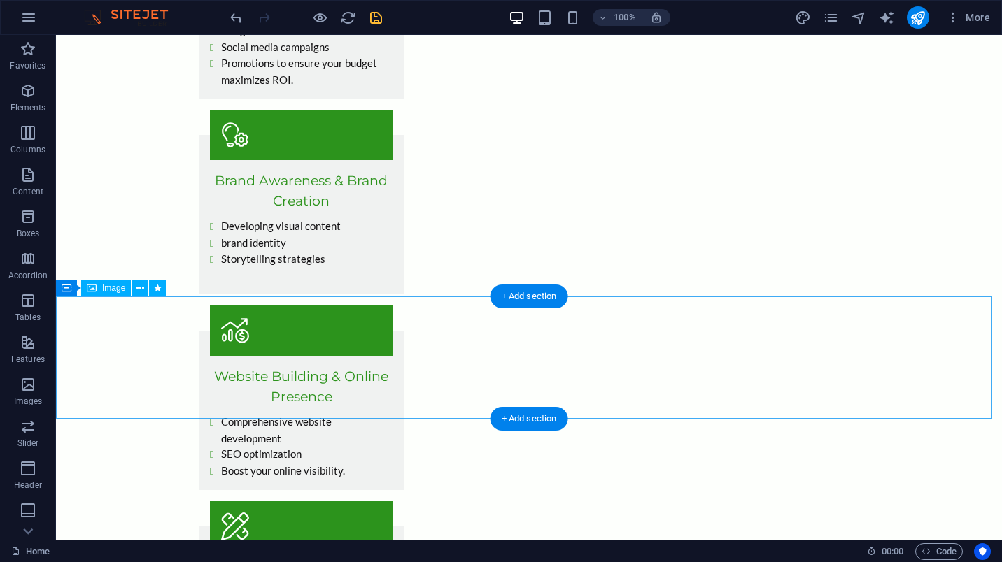
scroll to position [1246, 0]
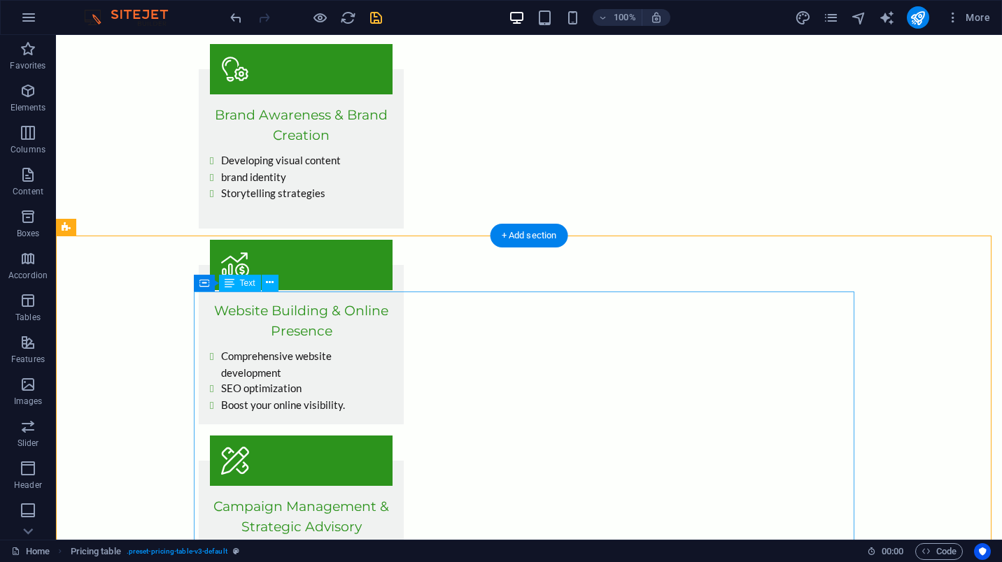
click at [267, 282] on icon at bounding box center [270, 283] width 8 height 15
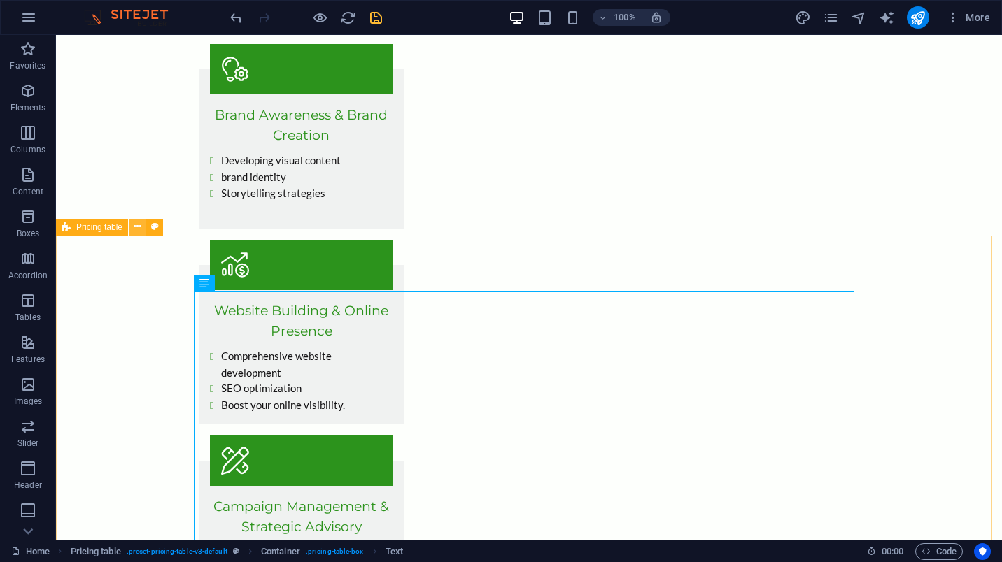
click at [141, 227] on icon at bounding box center [138, 227] width 8 height 15
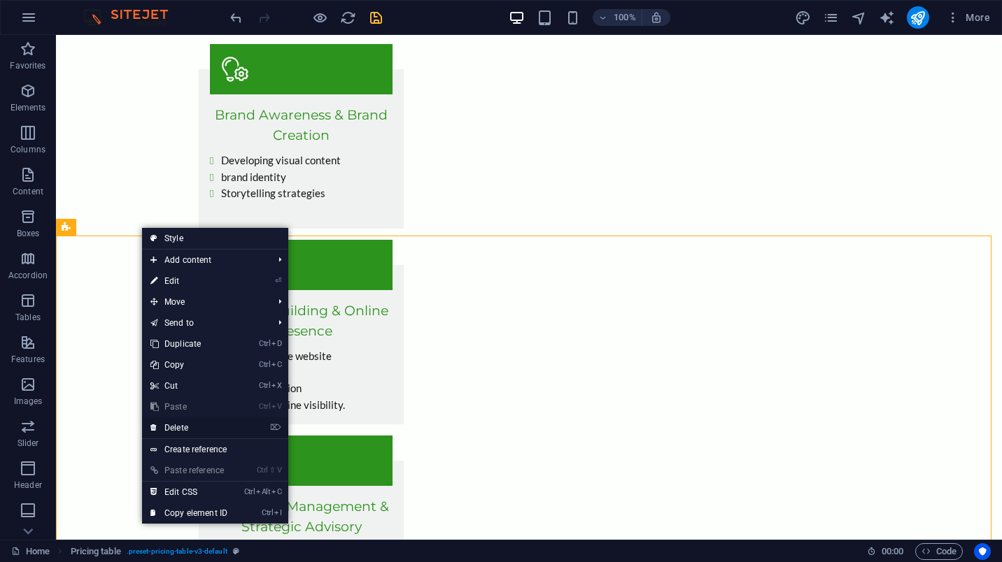
click at [192, 429] on link "⌦ Delete" at bounding box center [189, 428] width 94 height 21
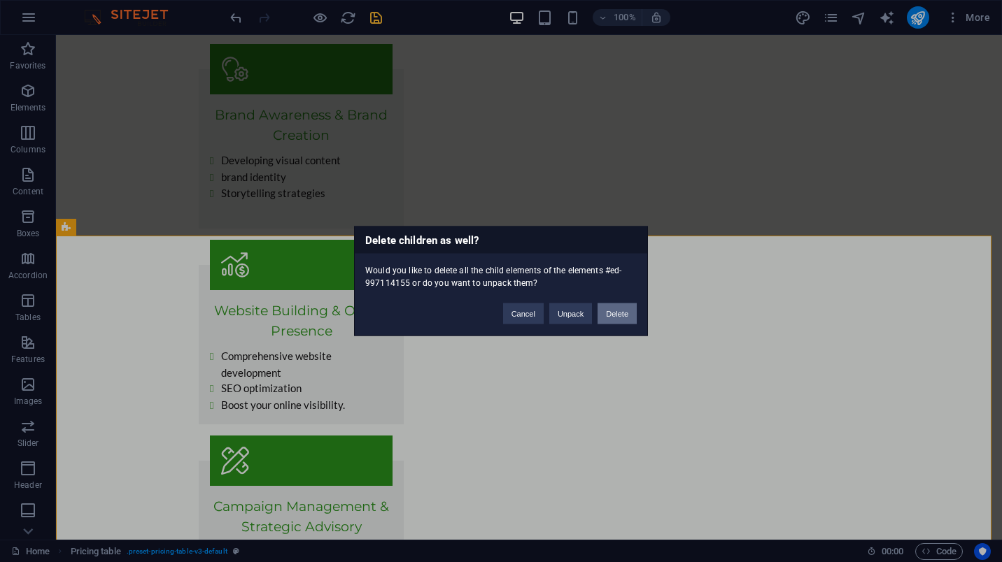
click at [619, 315] on button "Delete" at bounding box center [616, 314] width 39 height 21
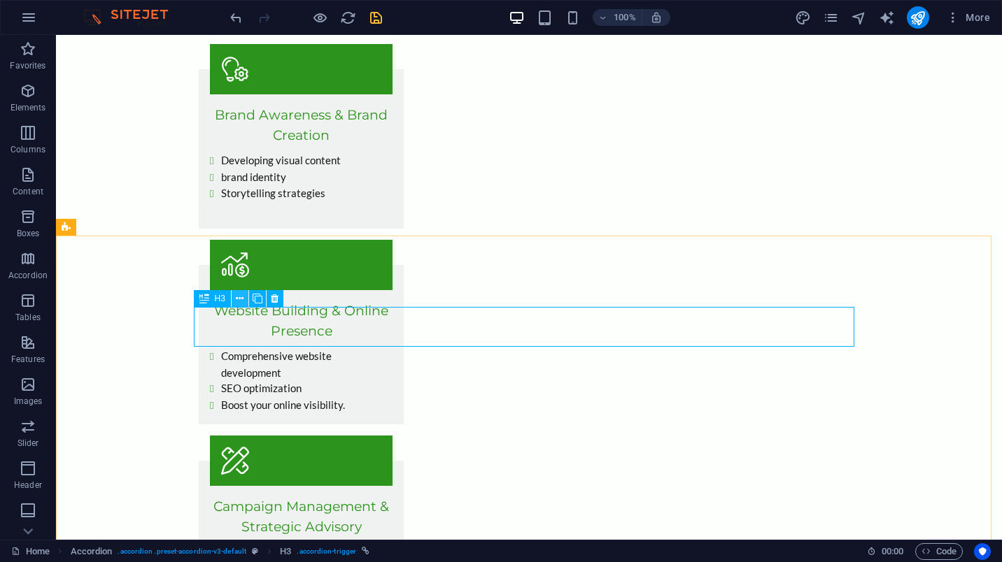
click at [241, 299] on icon at bounding box center [240, 299] width 8 height 15
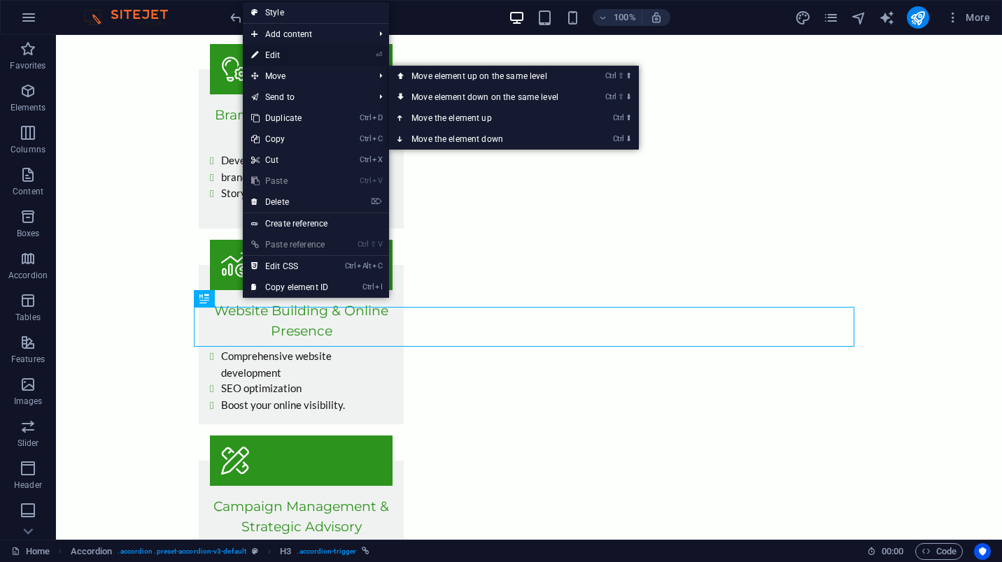
click at [308, 58] on link "⏎ Edit" at bounding box center [290, 55] width 94 height 21
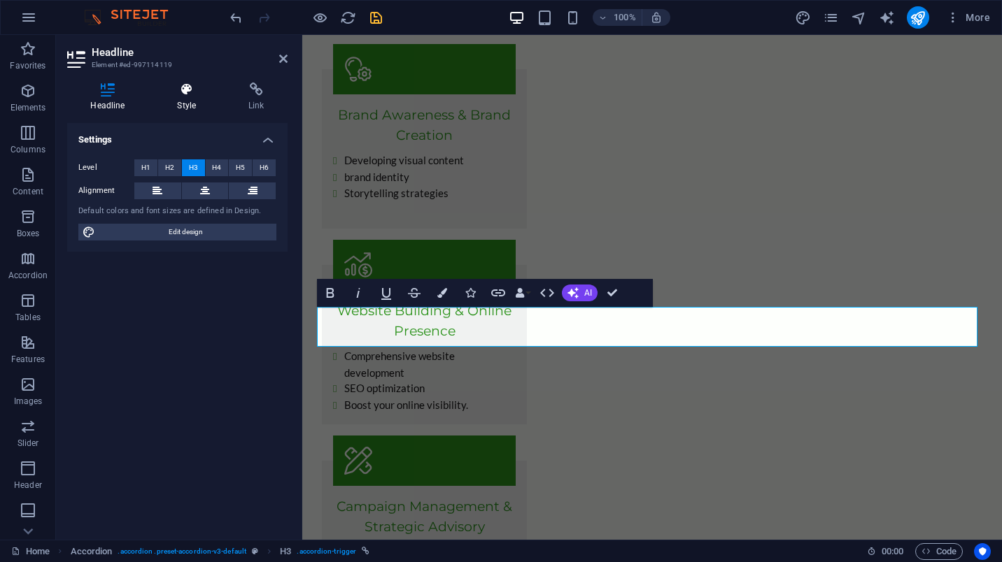
click at [186, 99] on h4 "Style" at bounding box center [189, 97] width 71 height 29
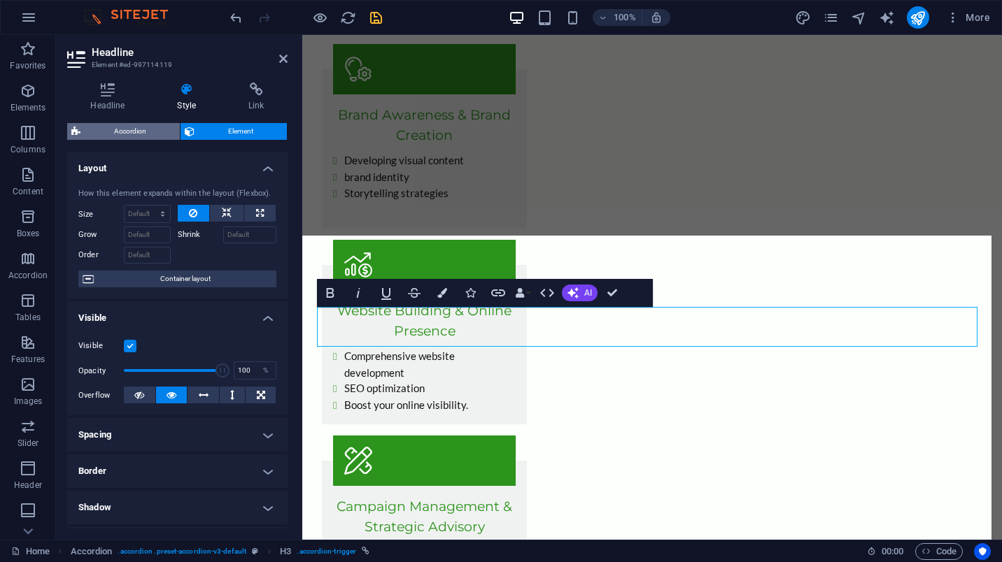
click at [154, 130] on span "Accordion" at bounding box center [130, 131] width 91 height 17
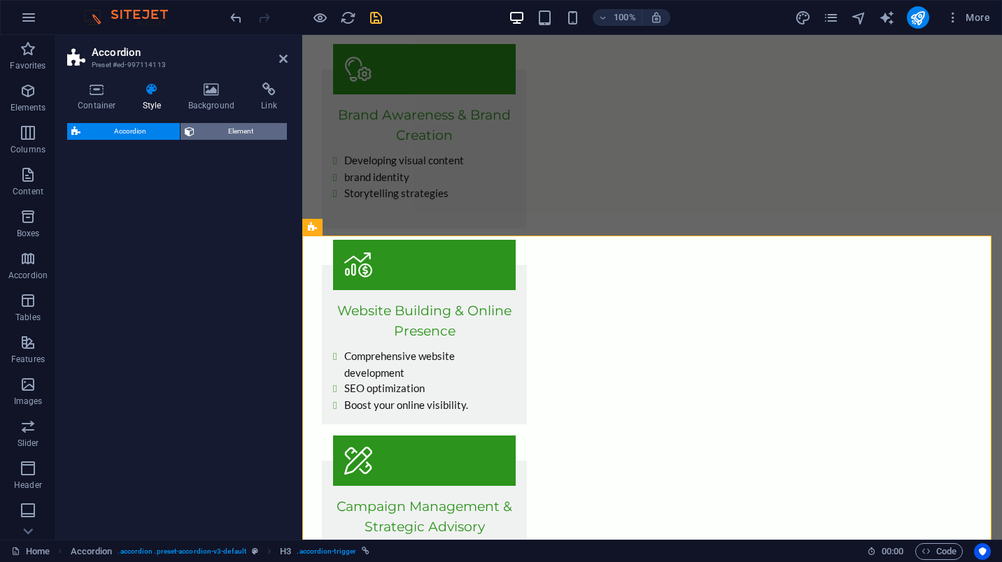
select select "rem"
select select "preset-accordion-v3-default"
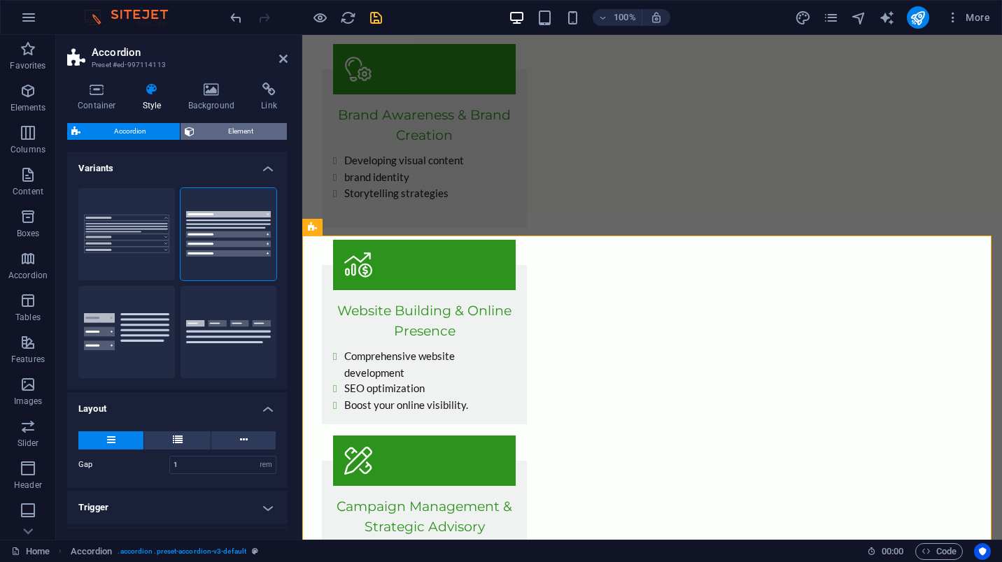
click at [226, 129] on span "Element" at bounding box center [241, 131] width 84 height 17
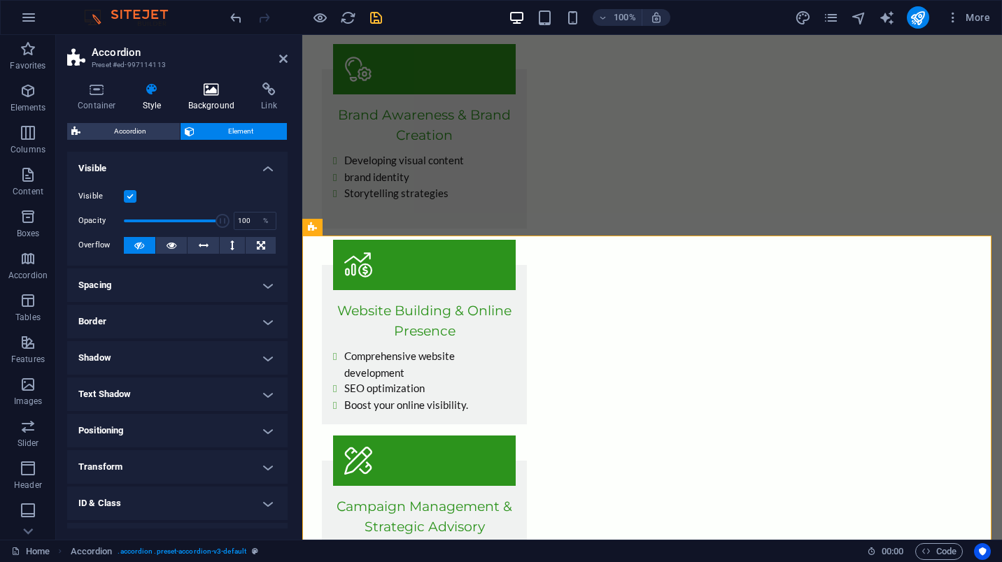
click at [218, 95] on icon at bounding box center [212, 90] width 68 height 14
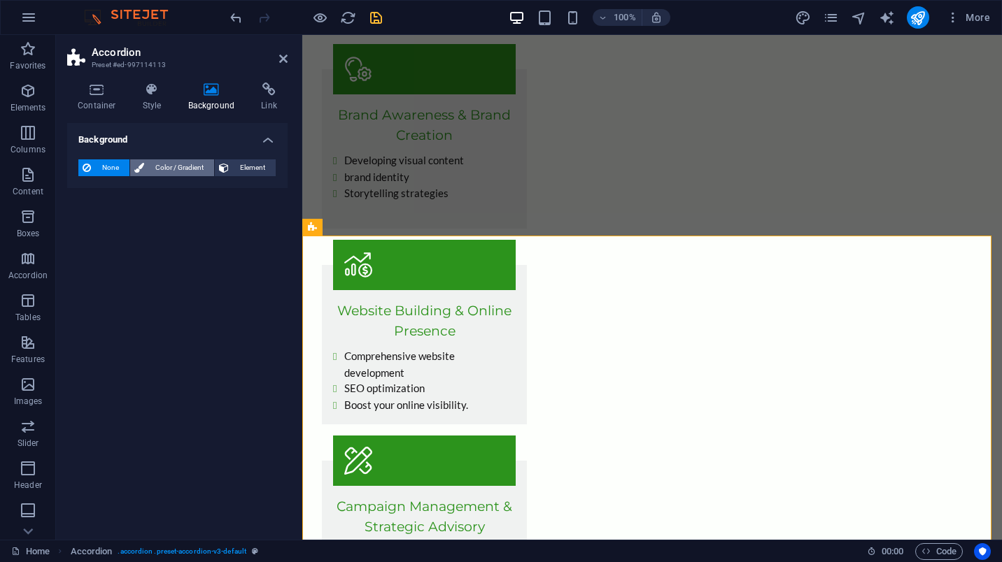
click at [187, 169] on span "Color / Gradient" at bounding box center [179, 167] width 62 height 17
click at [124, 201] on button "Gradient" at bounding box center [133, 195] width 35 height 15
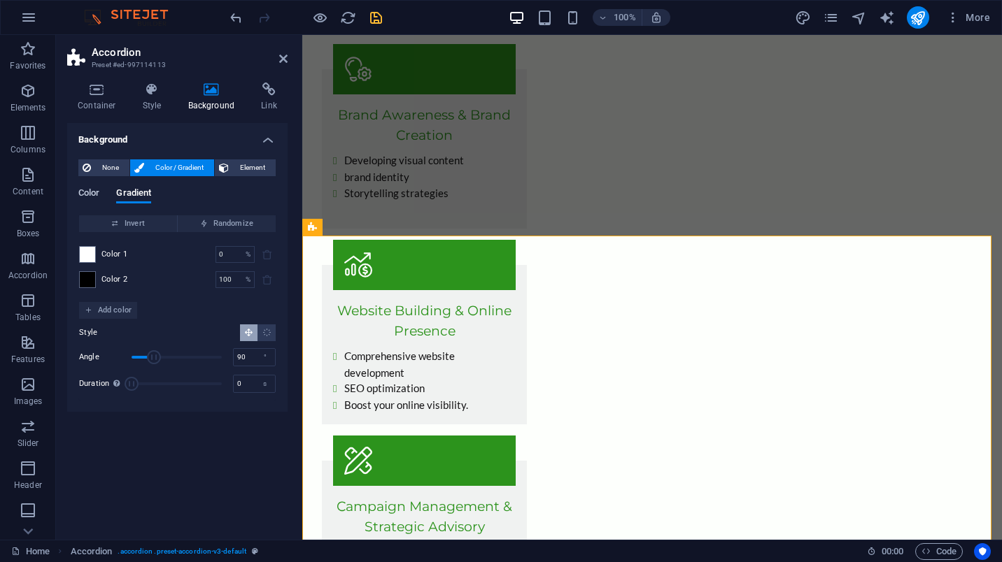
click at [90, 188] on span "Color" at bounding box center [88, 195] width 21 height 20
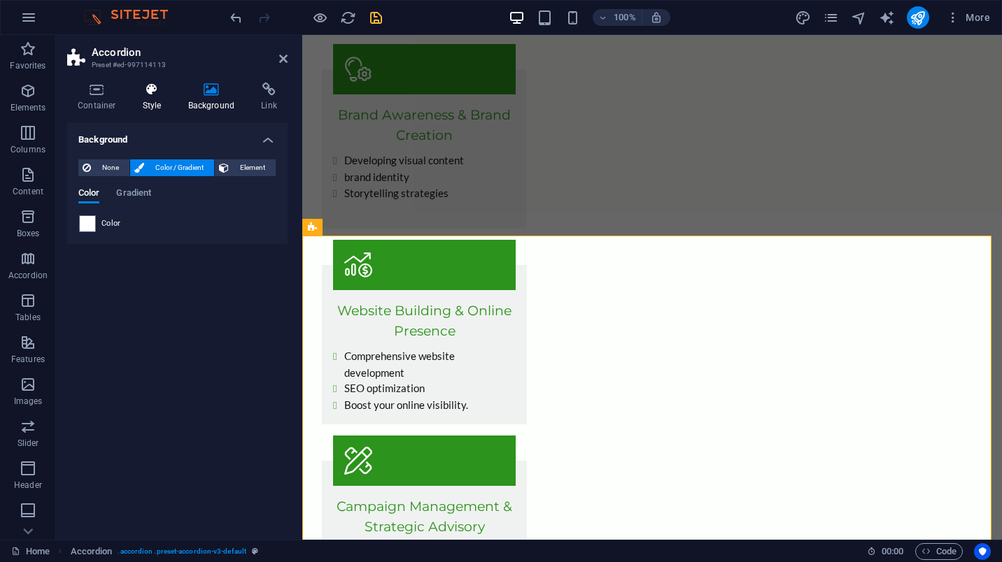
click at [152, 92] on icon at bounding box center [152, 90] width 40 height 14
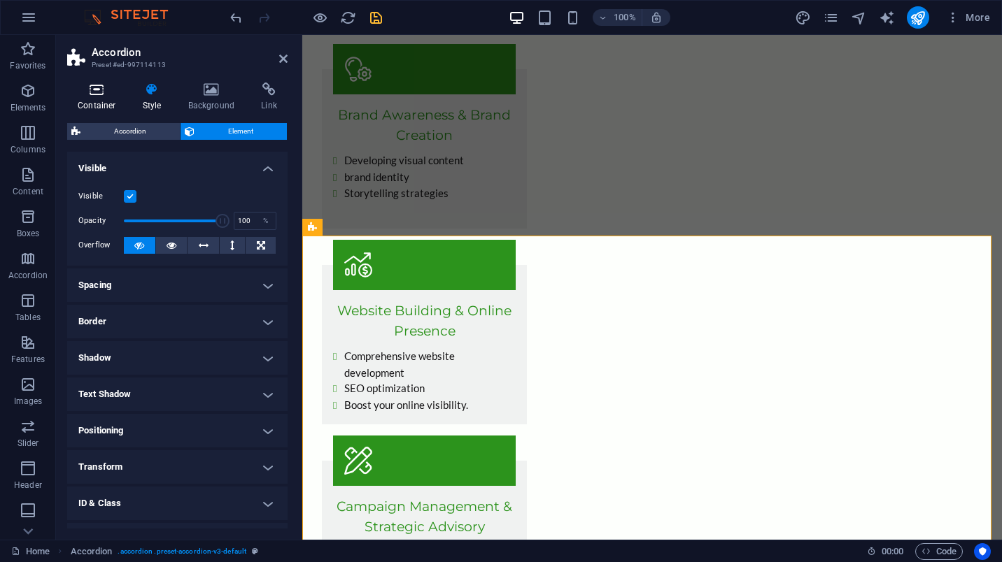
click at [106, 90] on icon at bounding box center [96, 90] width 59 height 14
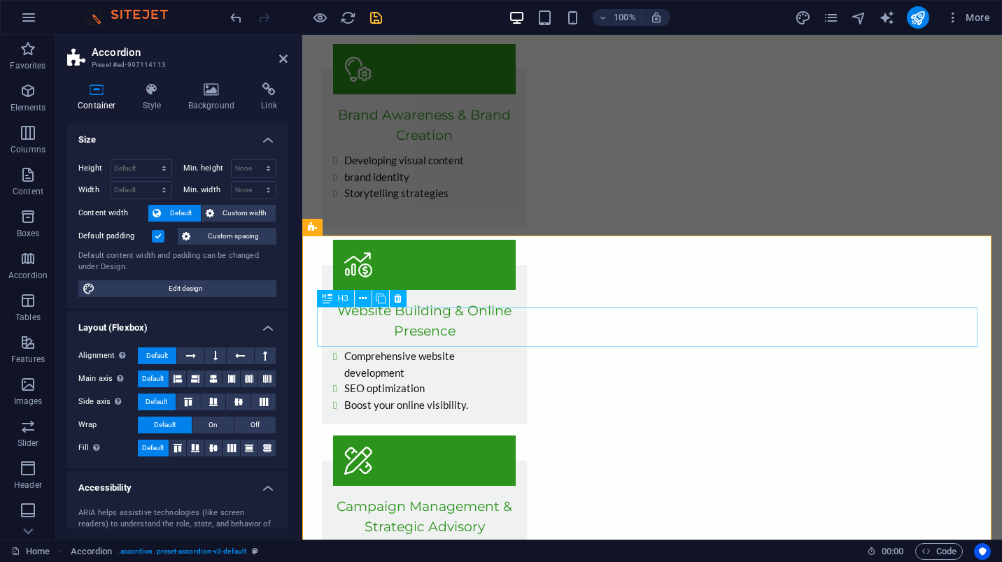
click at [358, 298] on button at bounding box center [363, 298] width 17 height 17
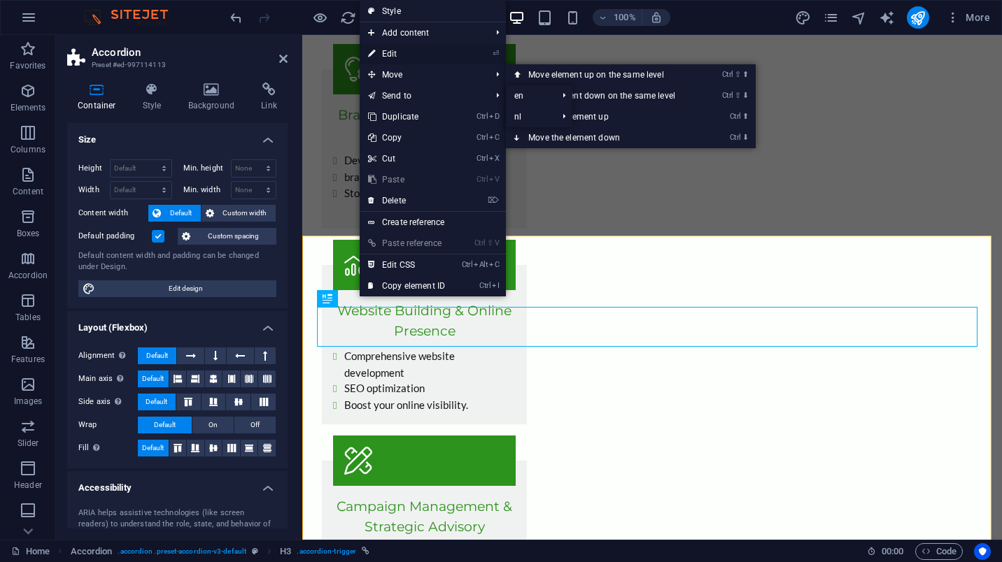
click at [406, 52] on link "⏎ Edit" at bounding box center [407, 53] width 94 height 21
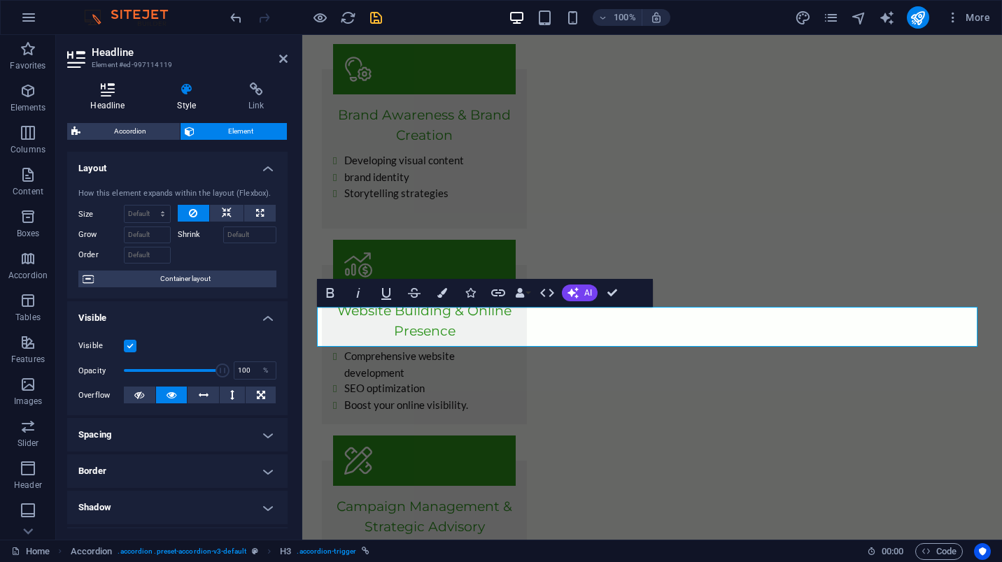
click at [117, 92] on icon at bounding box center [107, 90] width 81 height 14
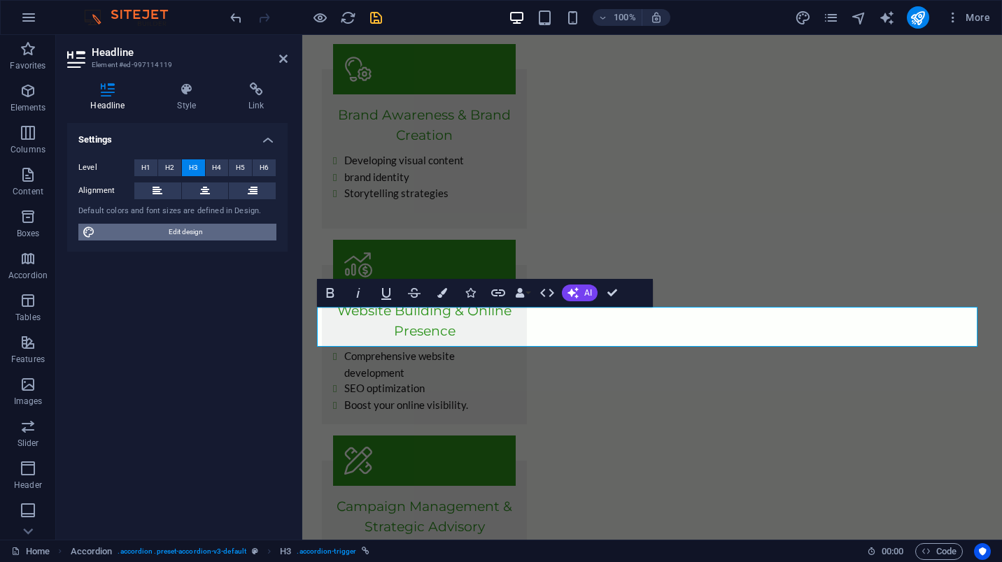
click at [229, 233] on span "Edit design" at bounding box center [185, 232] width 173 height 17
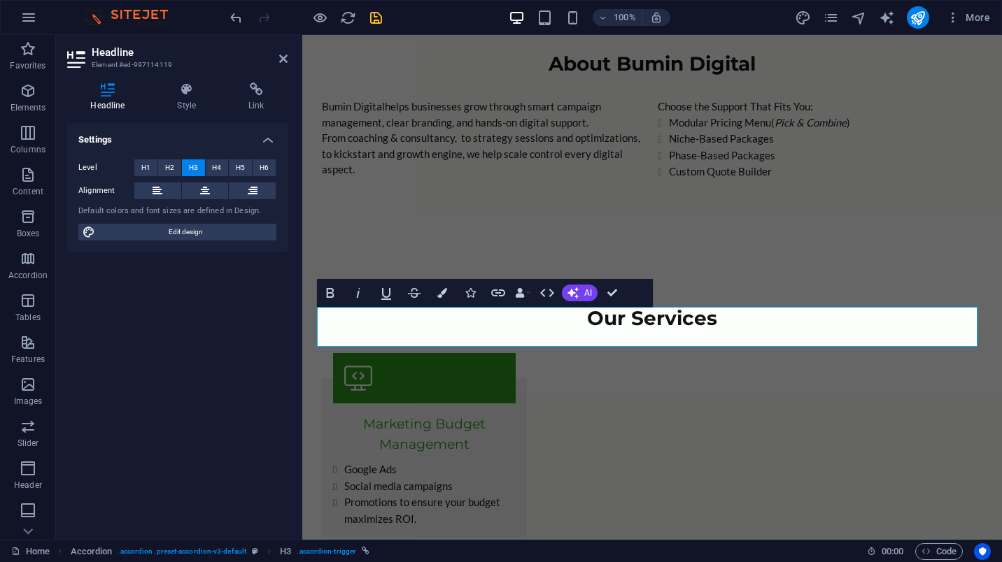
scroll to position [1752, 0]
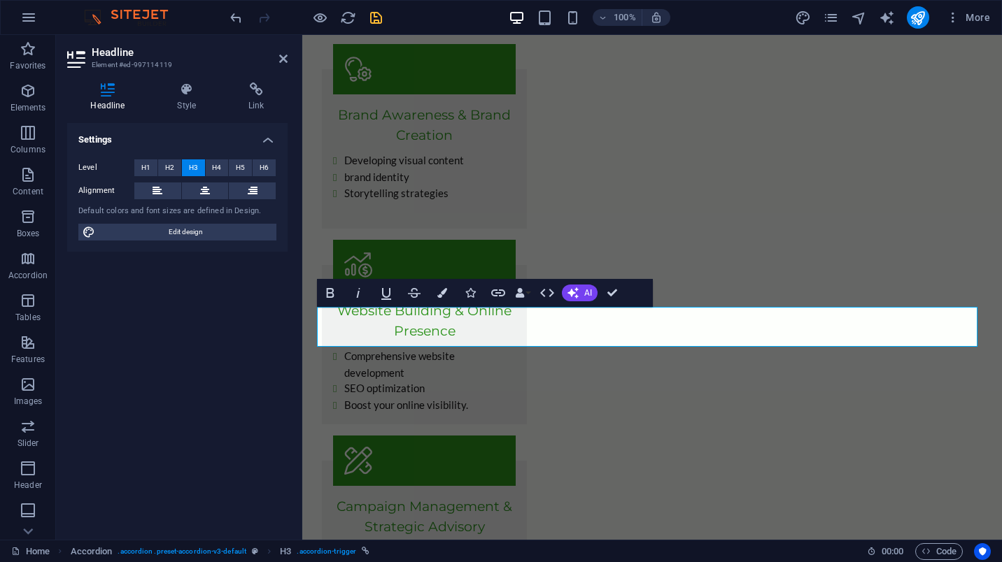
select select "px"
select select "200"
select select "px"
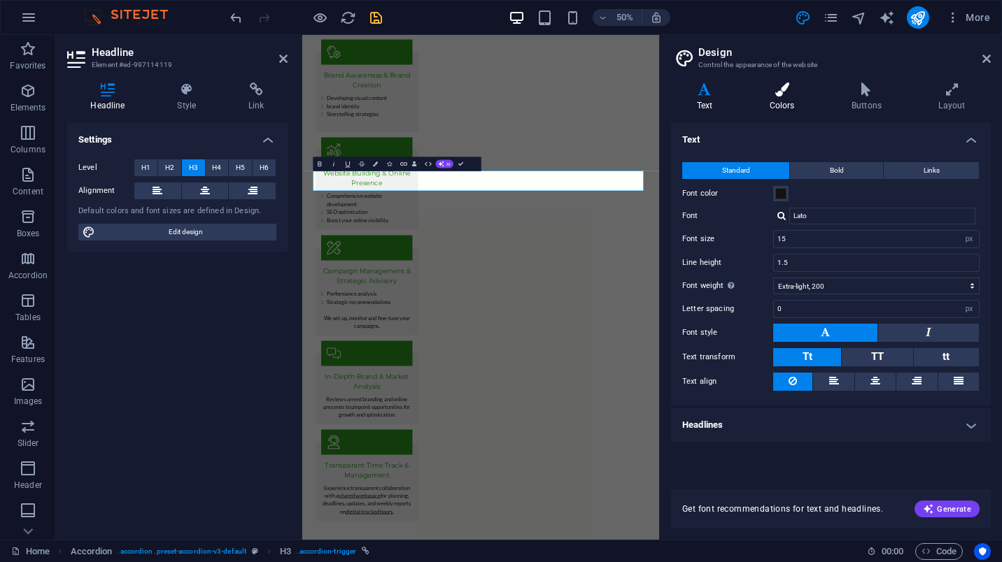
click at [783, 94] on icon at bounding box center [782, 90] width 76 height 14
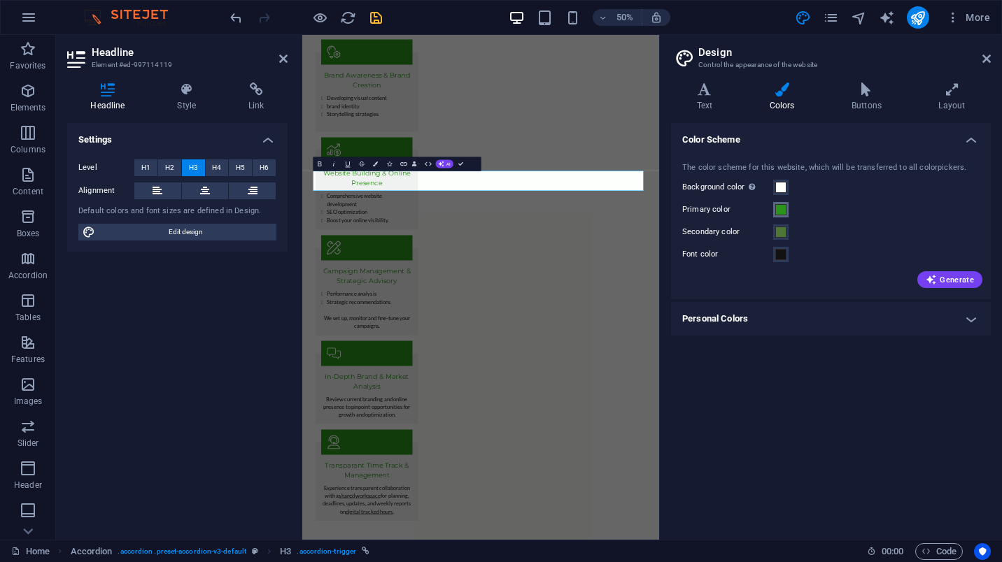
click at [782, 212] on span at bounding box center [780, 209] width 11 height 11
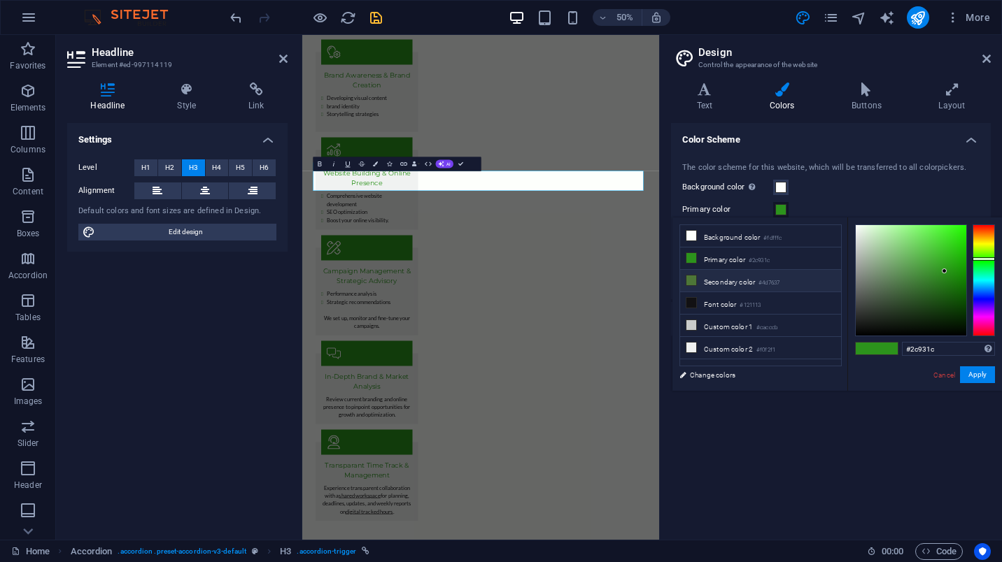
click at [720, 282] on li "Secondary color #4d7637" at bounding box center [760, 281] width 161 height 22
type input "#4d7637"
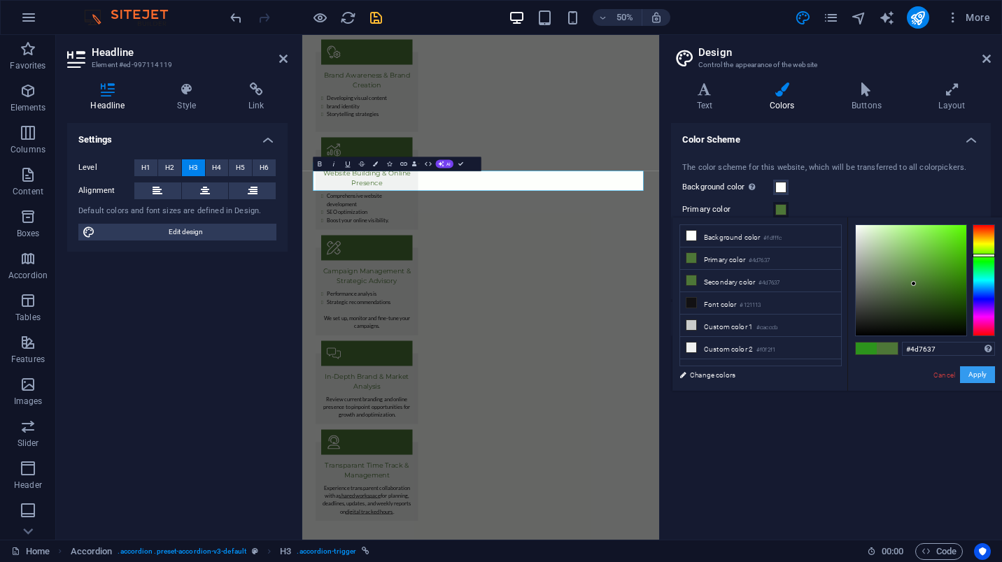
click at [982, 372] on button "Apply" at bounding box center [977, 375] width 35 height 17
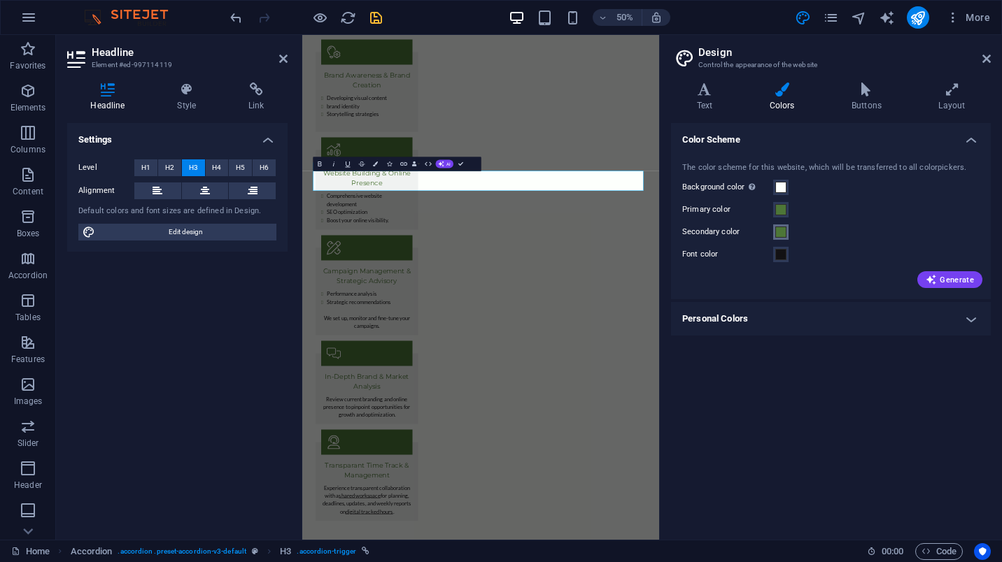
click at [778, 234] on span at bounding box center [780, 232] width 11 height 11
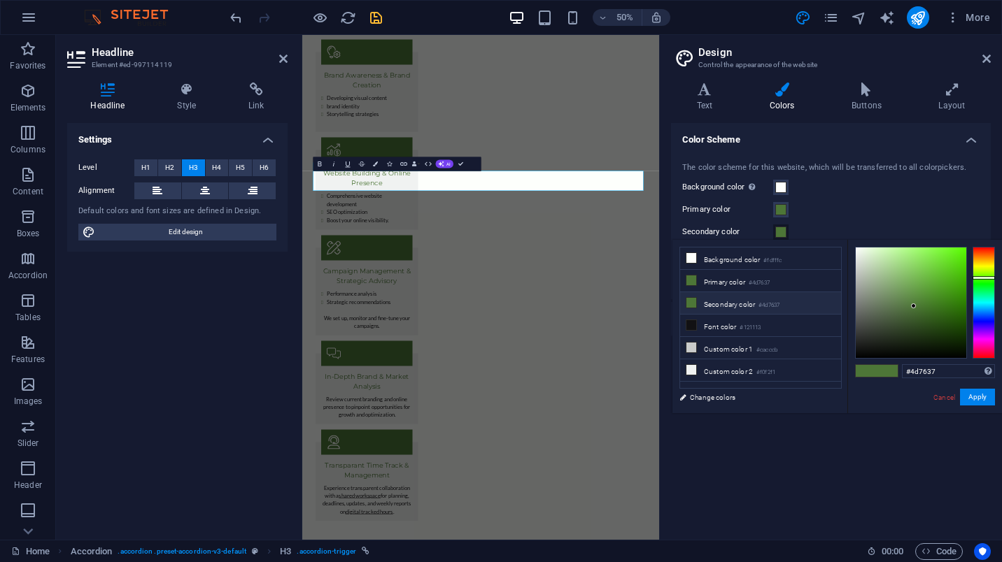
click at [737, 302] on li "Secondary color #4d7637" at bounding box center [760, 303] width 161 height 22
click at [916, 315] on div at bounding box center [910, 303] width 111 height 111
type input "#3c5f28"
click at [918, 316] on div at bounding box center [910, 303] width 111 height 111
click at [981, 399] on button "Apply" at bounding box center [977, 397] width 35 height 17
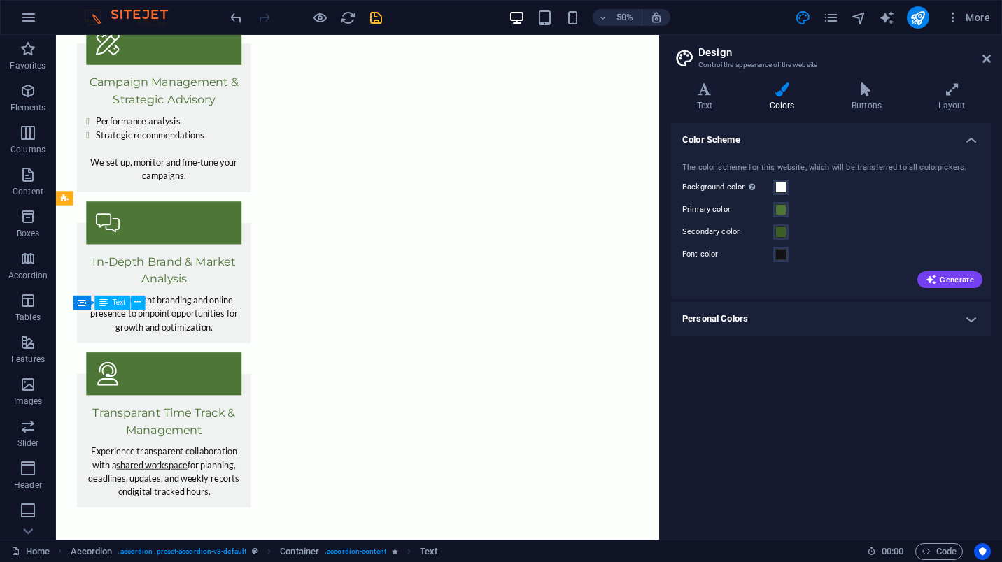
scroll to position [1336, 0]
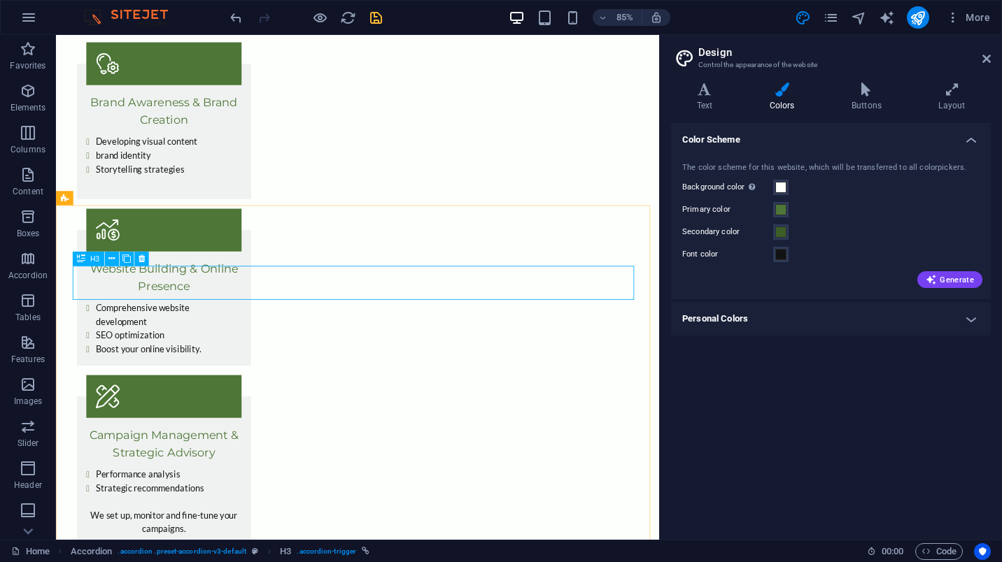
click at [82, 260] on icon at bounding box center [81, 260] width 8 height 14
click at [868, 97] on h4 "Buttons" at bounding box center [868, 97] width 87 height 29
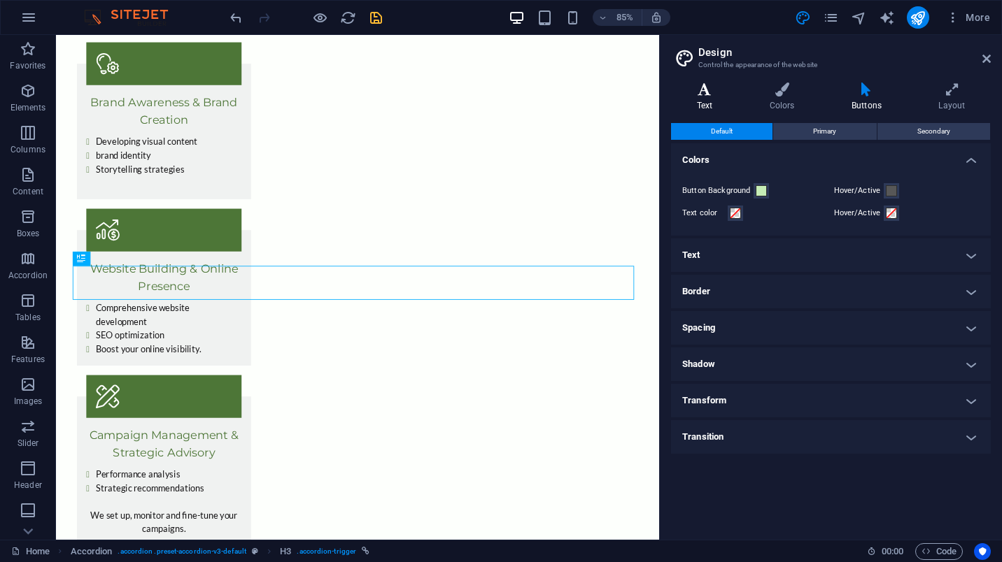
click at [711, 101] on h4 "Text" at bounding box center [707, 97] width 73 height 29
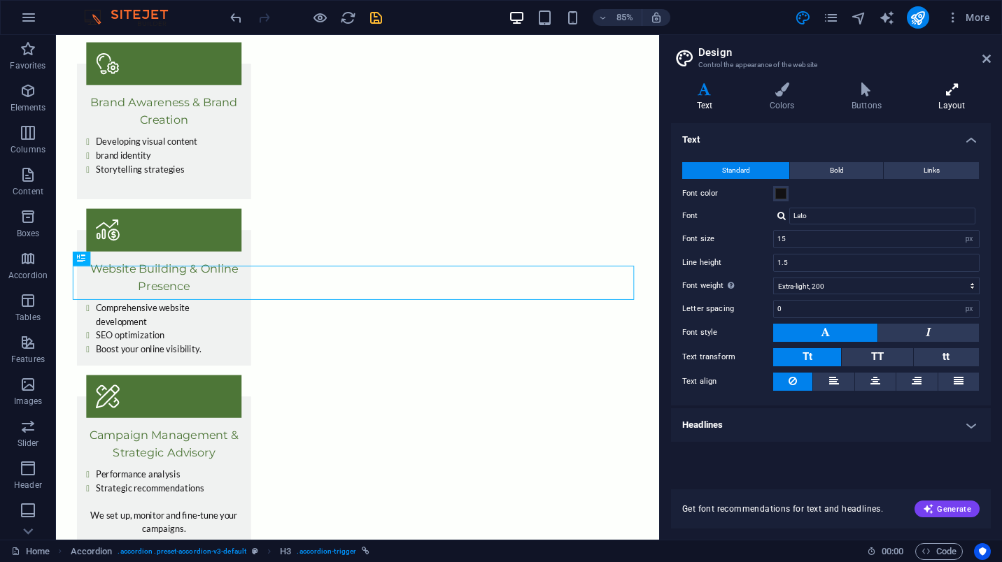
click at [938, 90] on icon at bounding box center [952, 90] width 78 height 14
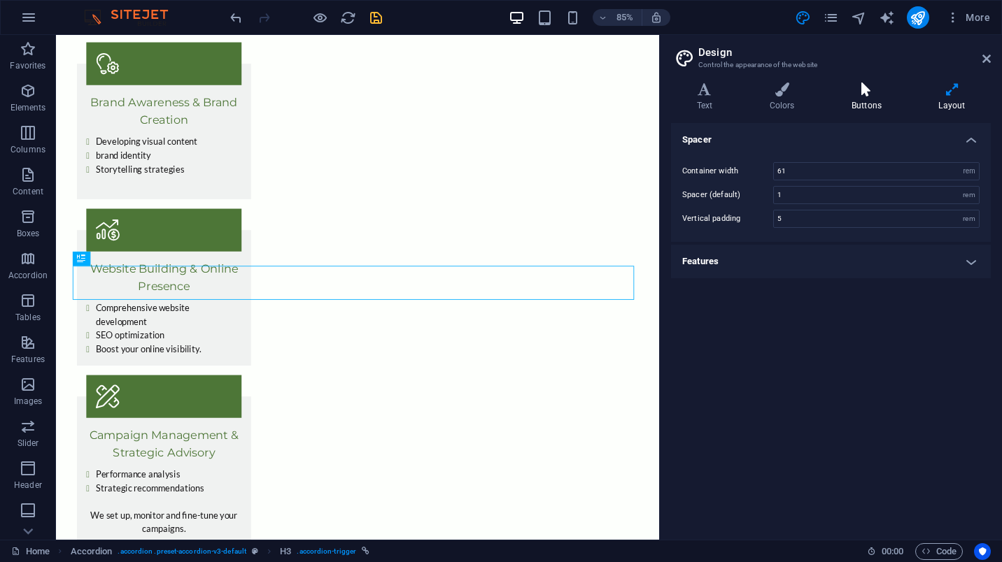
click at [883, 92] on icon at bounding box center [865, 90] width 81 height 14
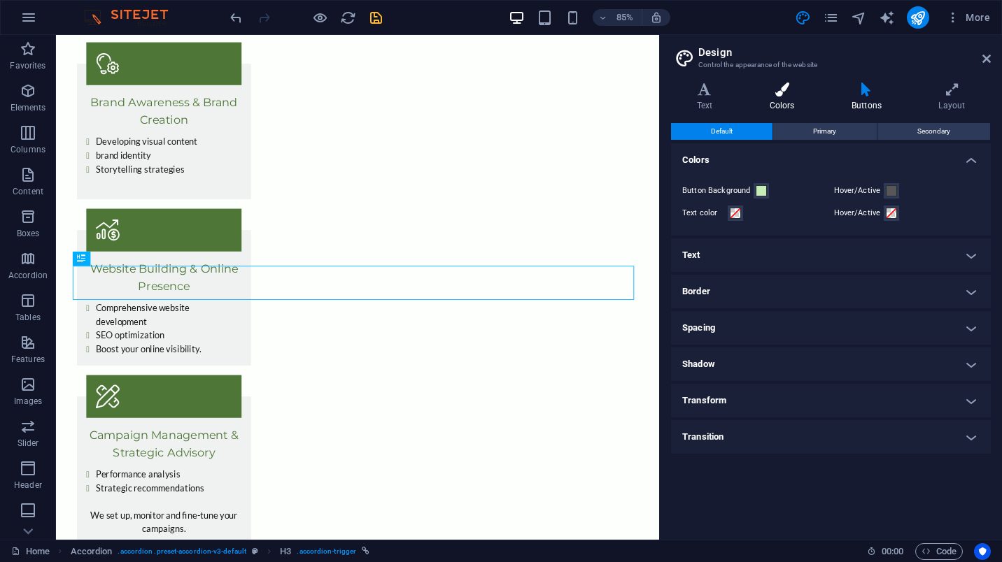
click at [775, 99] on h4 "Colors" at bounding box center [785, 97] width 82 height 29
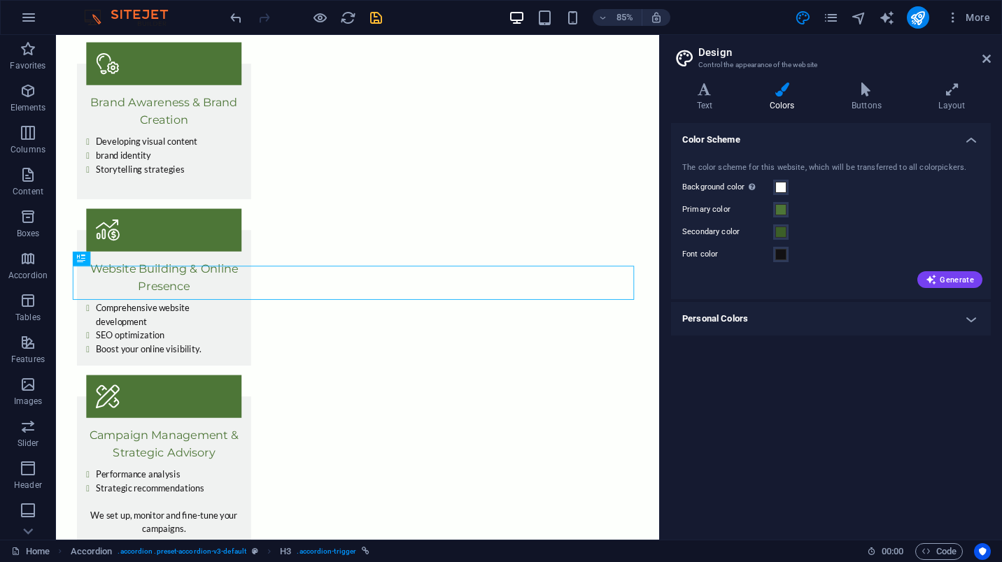
click at [795, 320] on h4 "Personal Colors" at bounding box center [831, 319] width 320 height 34
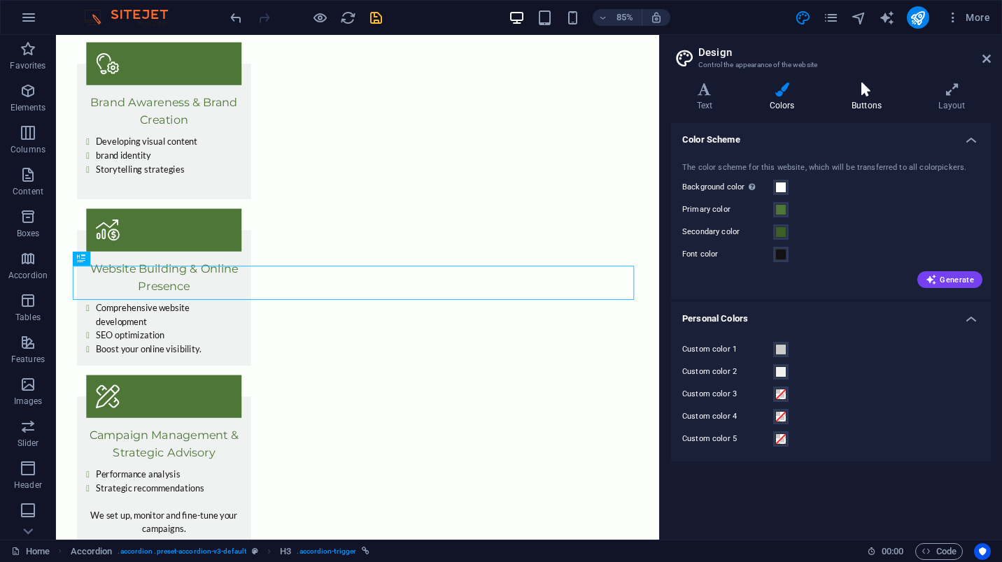
click at [853, 85] on icon at bounding box center [865, 90] width 81 height 14
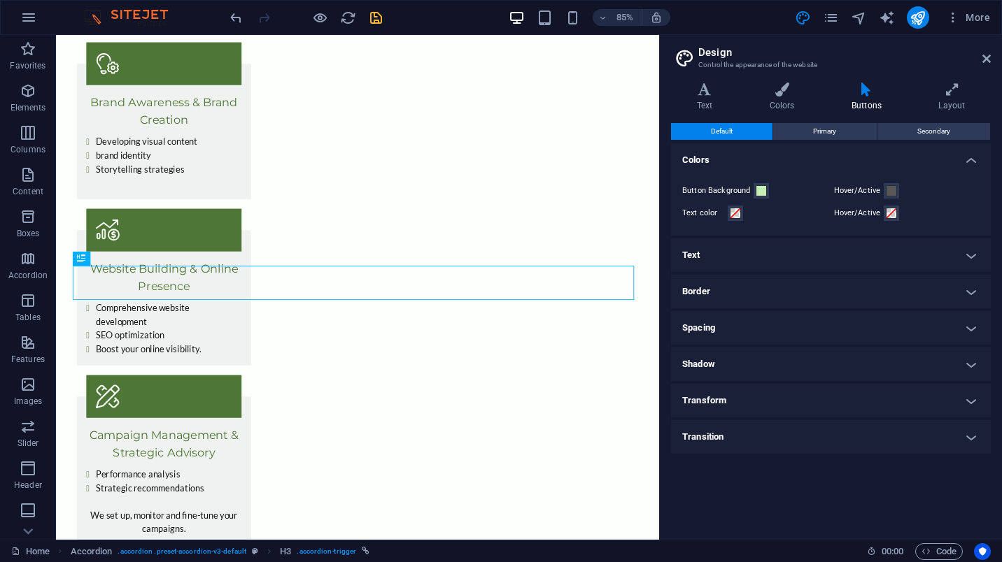
click at [755, 259] on h4 "Text" at bounding box center [831, 256] width 320 height 34
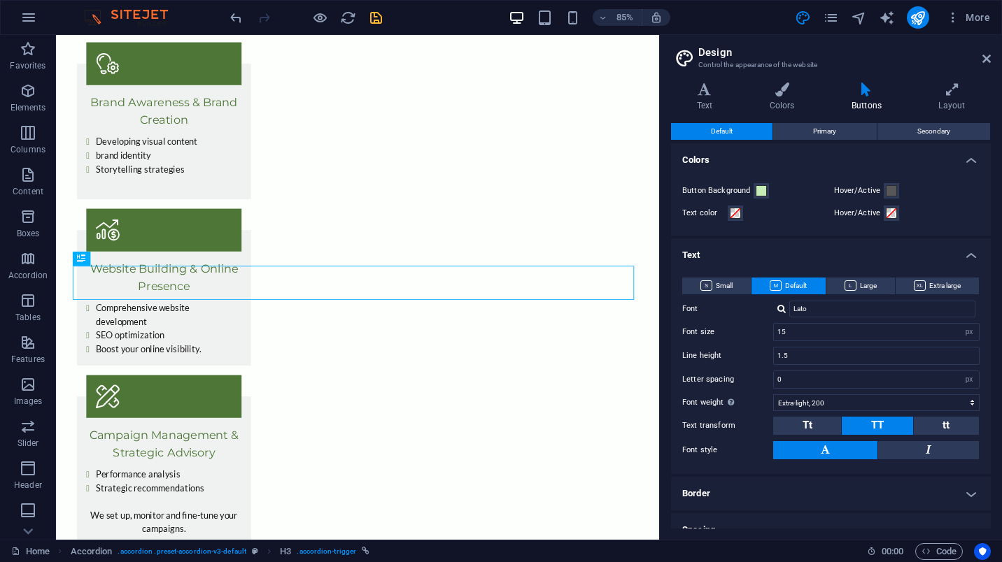
click at [738, 254] on h4 "Text" at bounding box center [831, 251] width 320 height 25
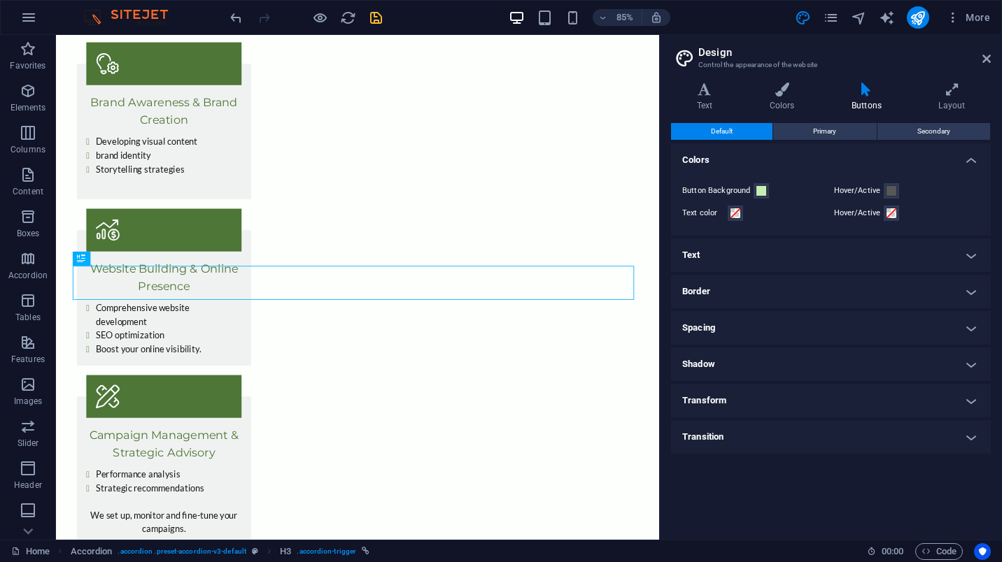
click at [741, 287] on h4 "Border" at bounding box center [831, 292] width 320 height 34
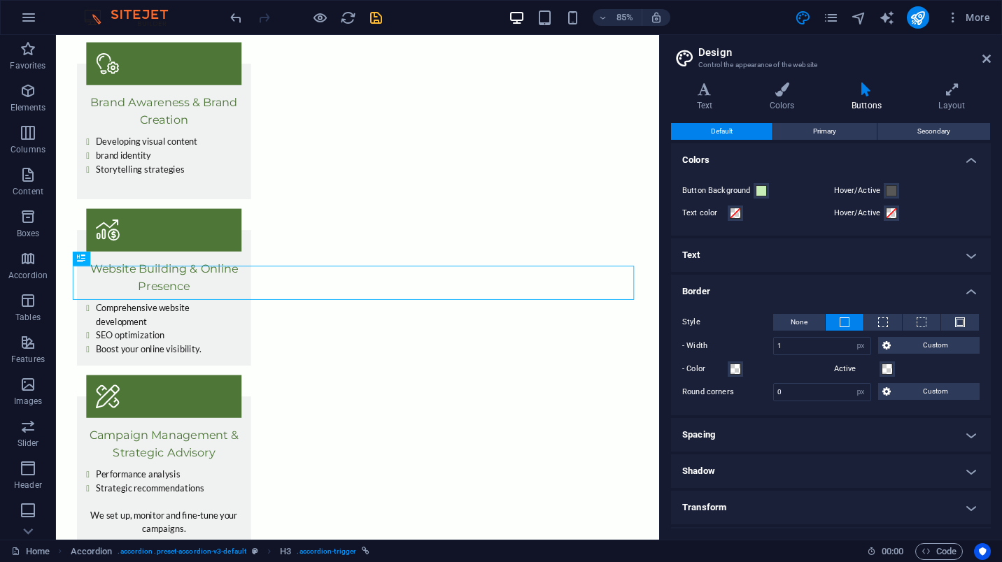
click at [758, 288] on h4 "Border" at bounding box center [831, 287] width 320 height 25
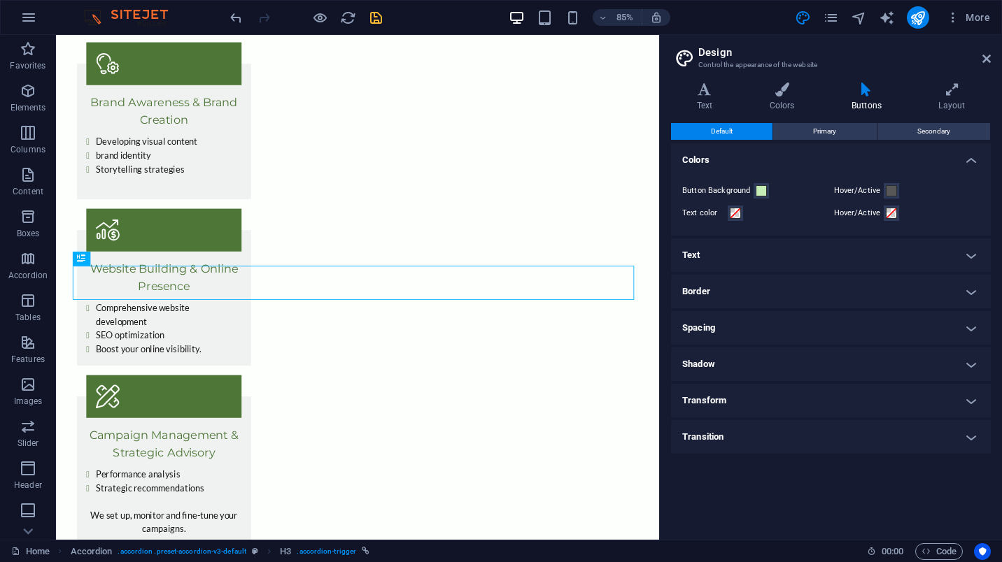
click at [752, 332] on h4 "Spacing" at bounding box center [831, 328] width 320 height 34
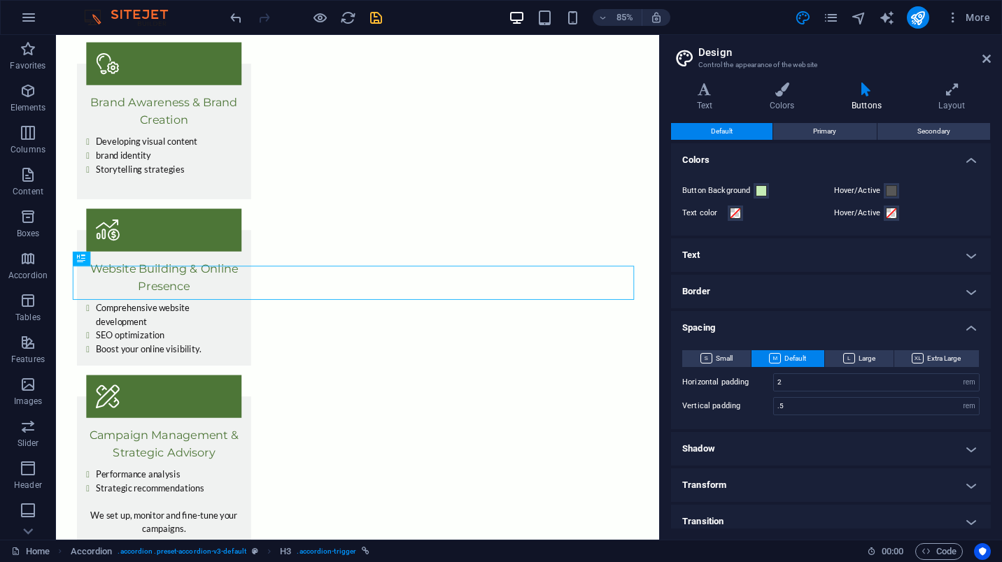
click at [786, 325] on h4 "Spacing" at bounding box center [831, 323] width 320 height 25
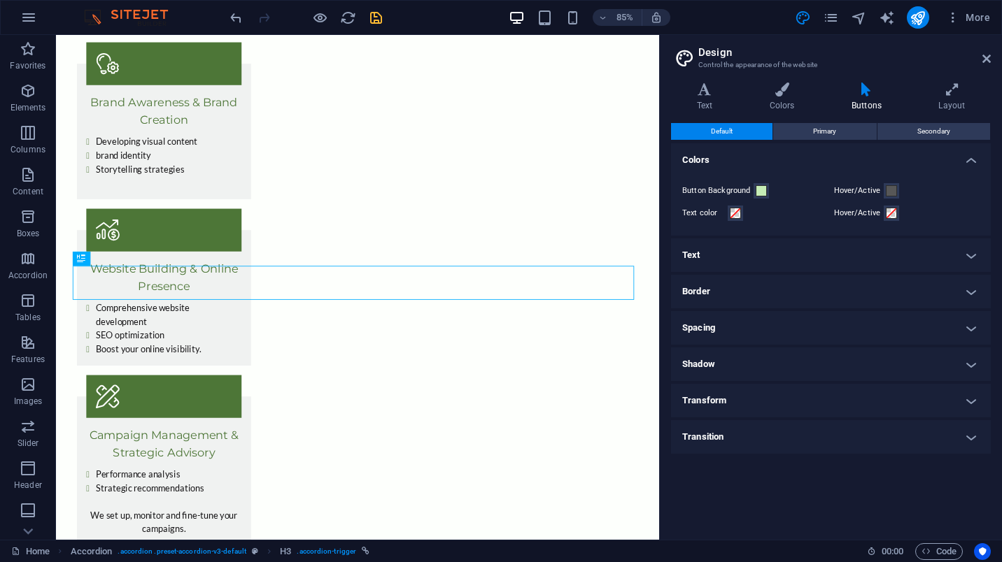
click at [757, 369] on h4 "Shadow" at bounding box center [831, 365] width 320 height 34
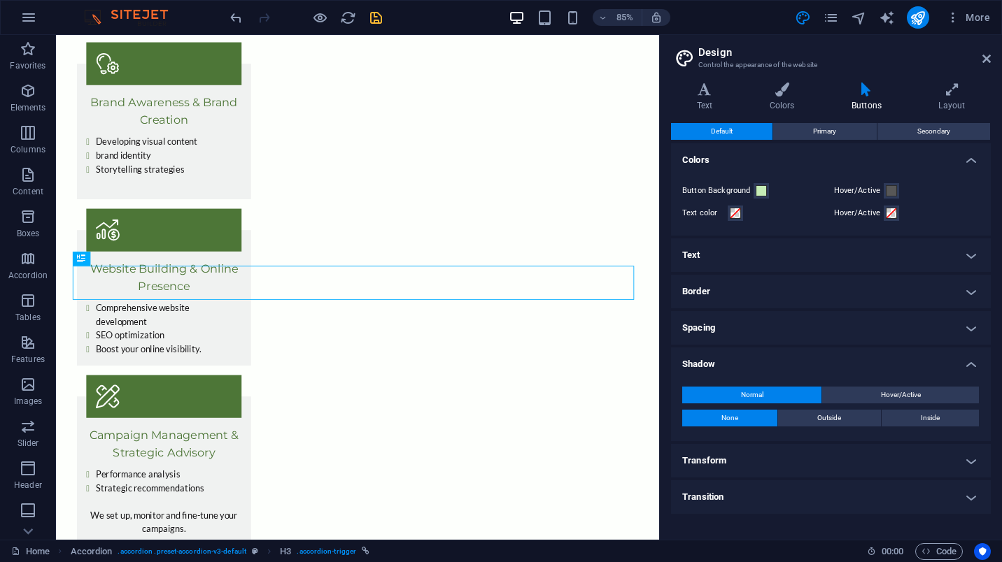
click at [770, 364] on h4 "Shadow" at bounding box center [831, 360] width 320 height 25
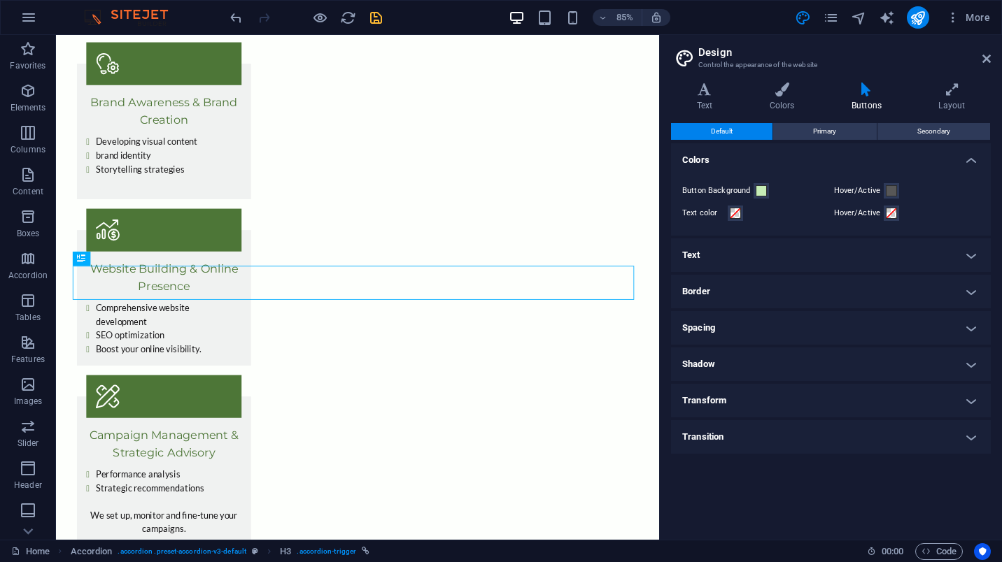
click at [755, 292] on h4 "Border" at bounding box center [831, 292] width 320 height 34
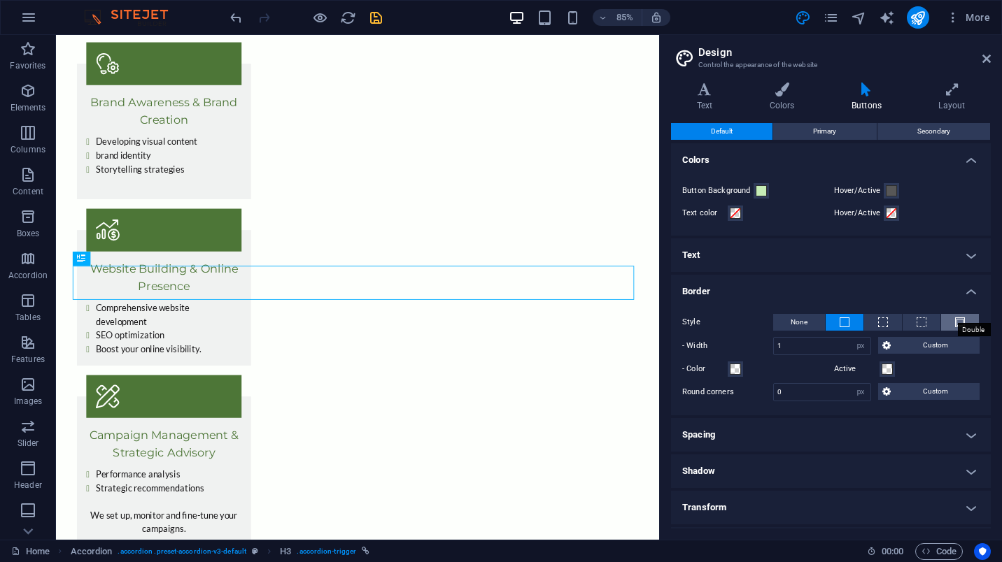
click at [959, 321] on span at bounding box center [960, 323] width 10 height 10
click at [844, 319] on span at bounding box center [844, 323] width 10 height 10
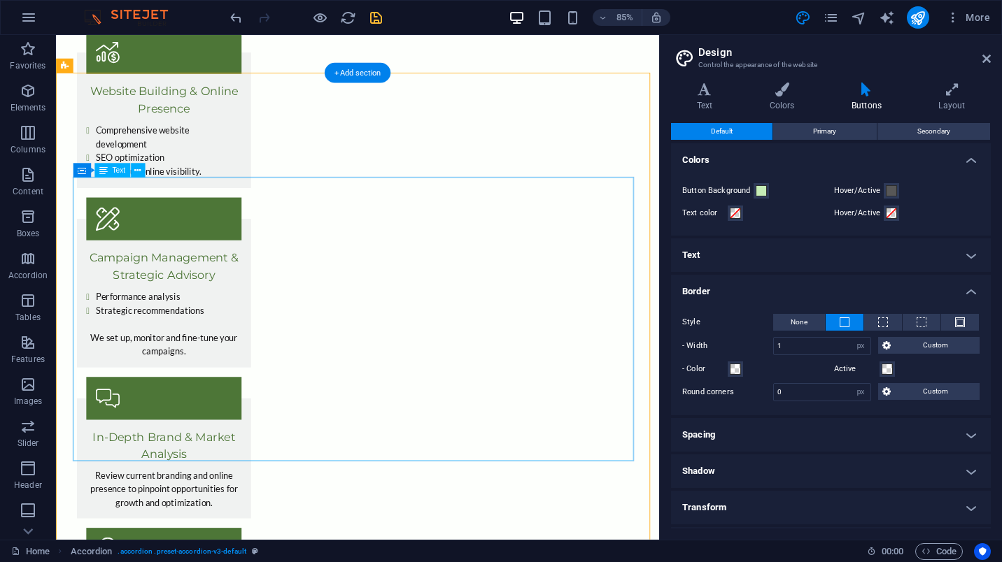
scroll to position [1546, 0]
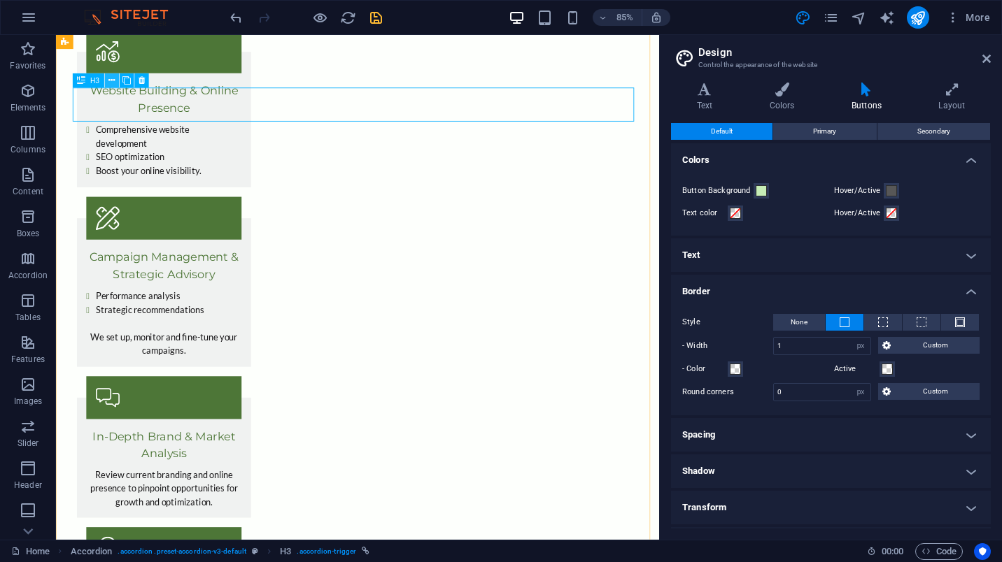
click at [113, 82] on icon at bounding box center [111, 81] width 6 height 13
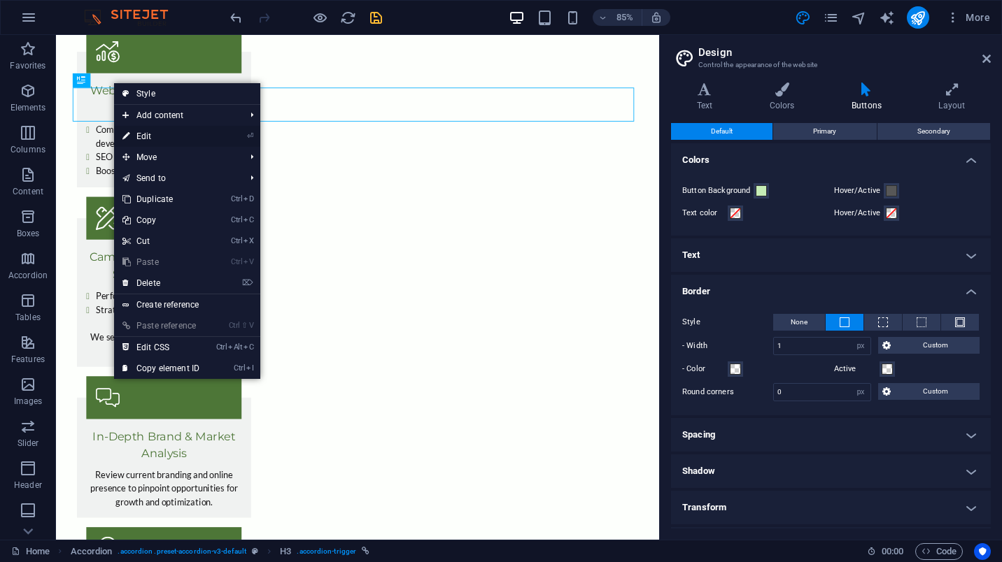
click at [159, 138] on link "⏎ Edit" at bounding box center [161, 136] width 94 height 21
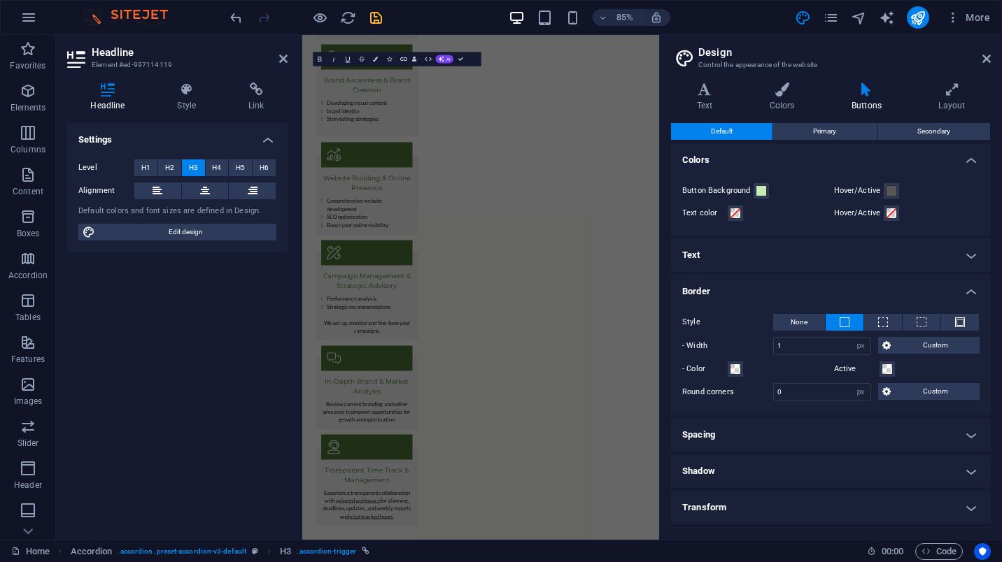
scroll to position [1961, 0]
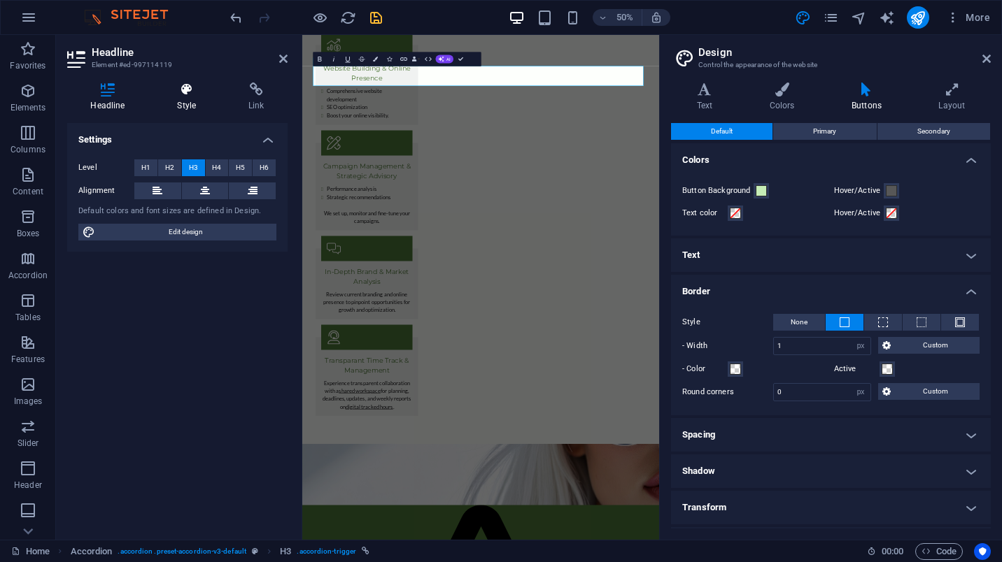
click at [190, 92] on icon at bounding box center [187, 90] width 66 height 14
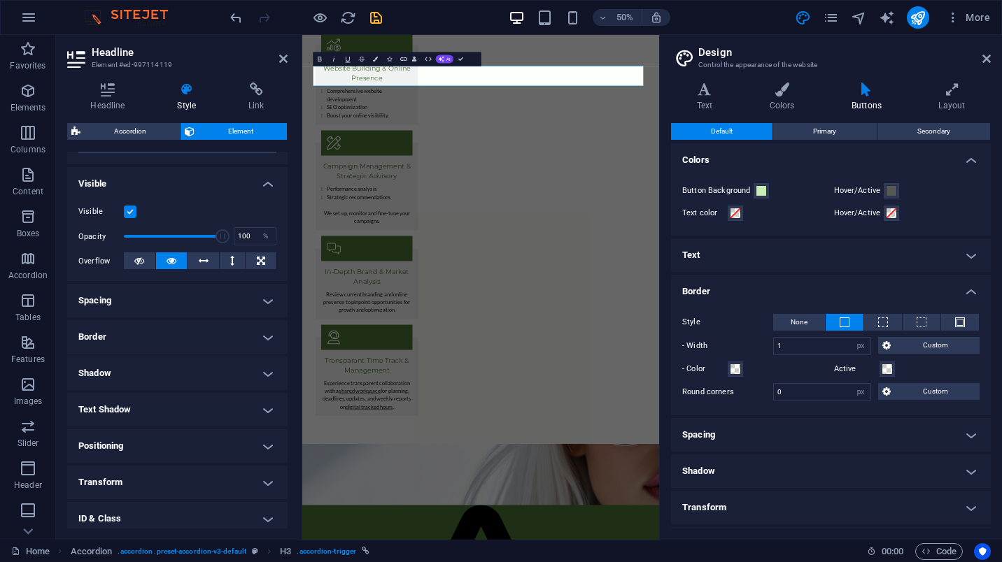
scroll to position [210, 0]
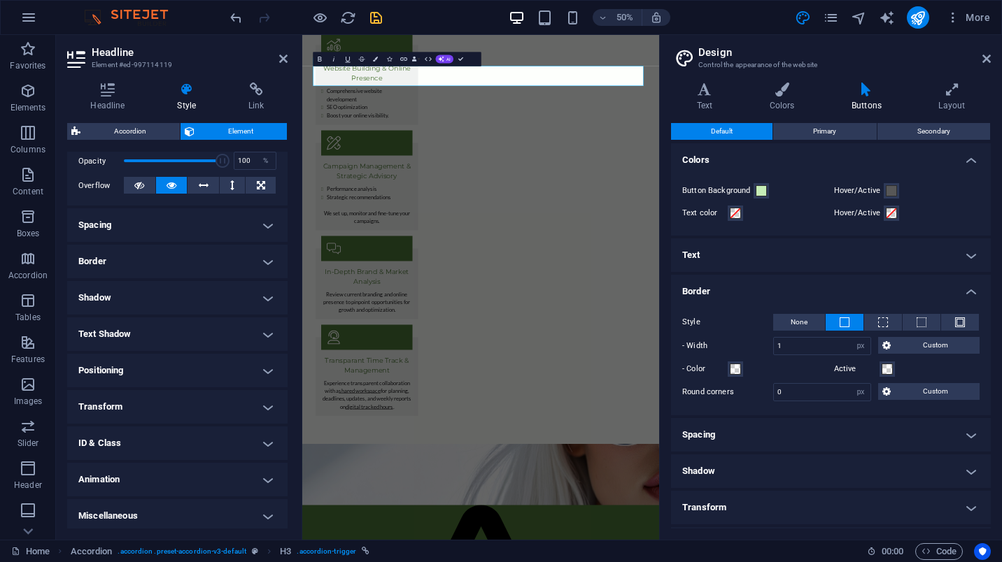
click at [176, 228] on h4 "Spacing" at bounding box center [177, 225] width 220 height 34
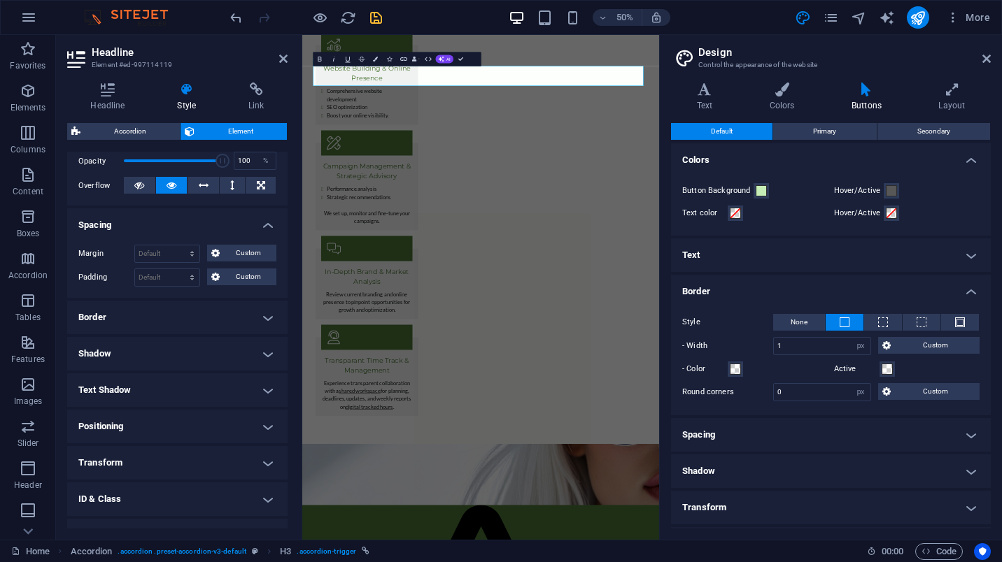
click at [186, 224] on h4 "Spacing" at bounding box center [177, 220] width 220 height 25
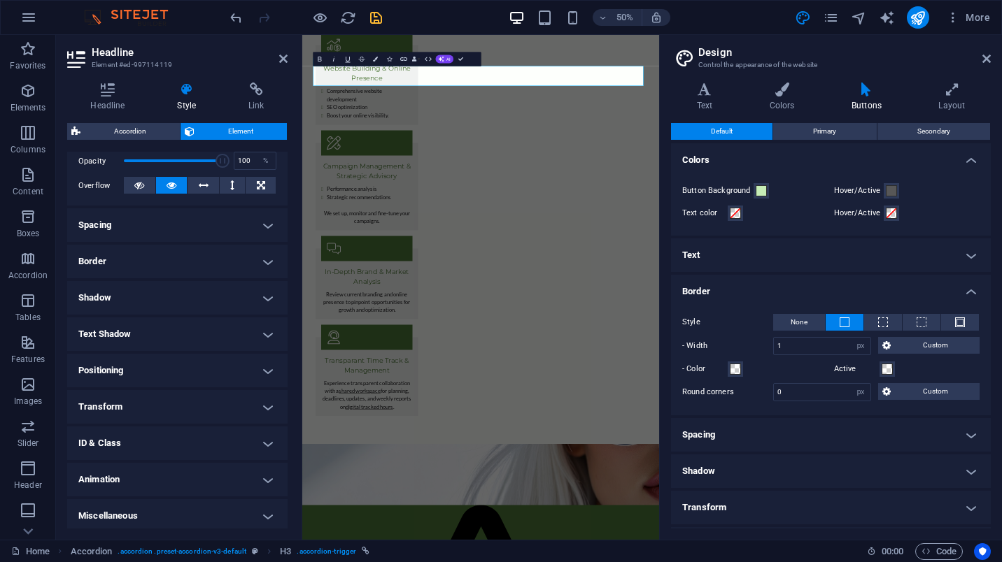
click at [185, 262] on h4 "Border" at bounding box center [177, 262] width 220 height 34
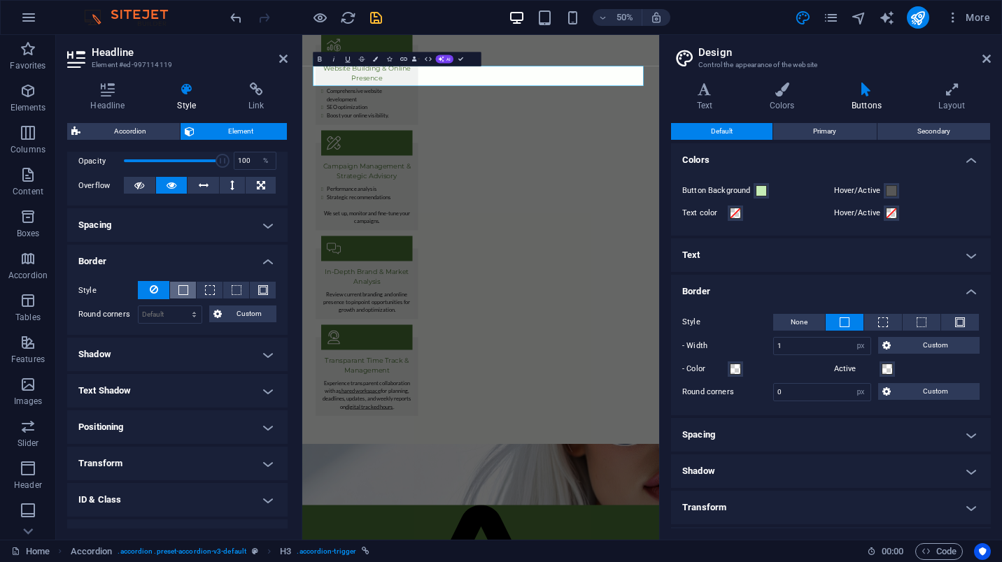
click at [183, 290] on span at bounding box center [183, 290] width 10 height 10
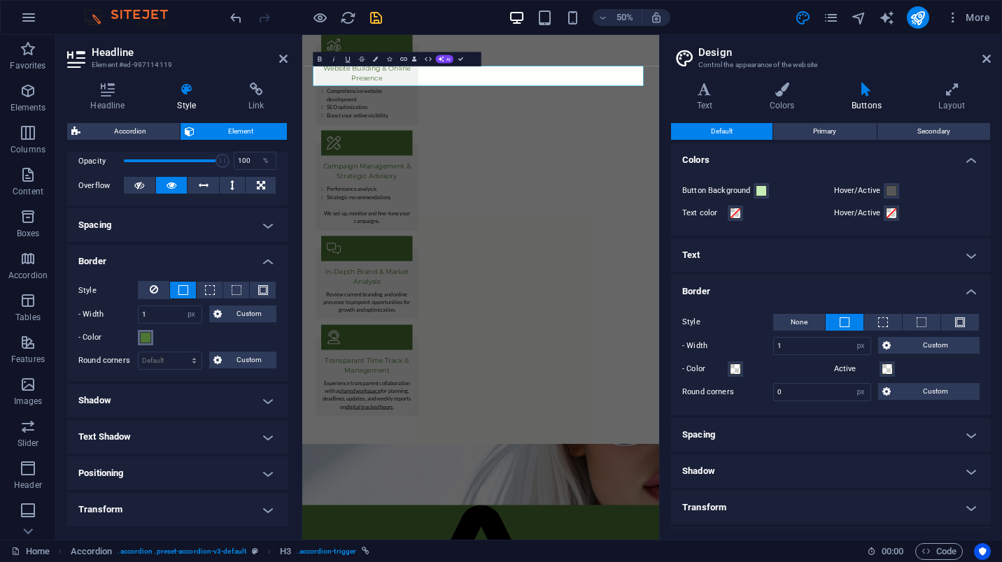
click at [148, 342] on span at bounding box center [145, 337] width 11 height 11
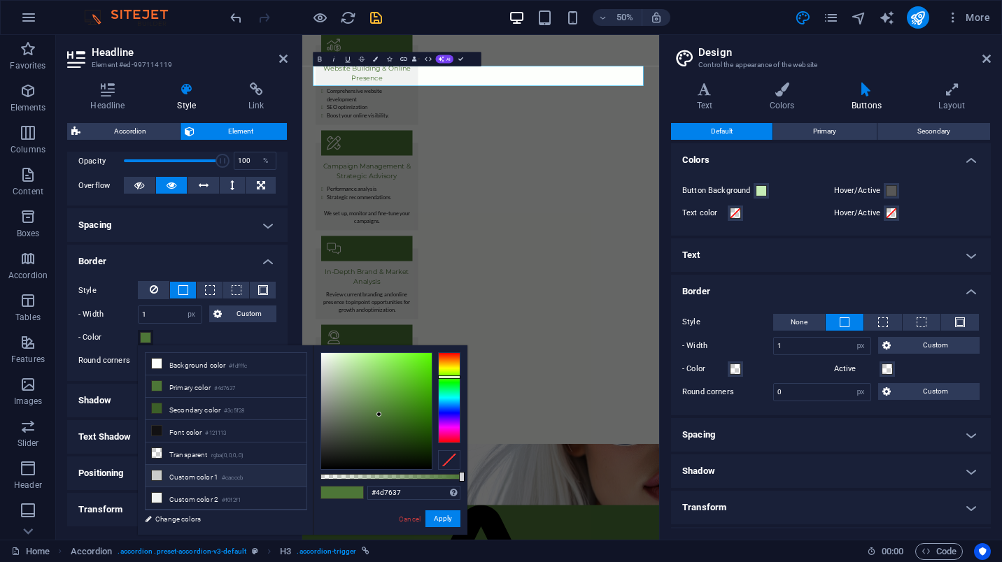
click at [210, 476] on li "Custom color 1 #cacccb" at bounding box center [225, 476] width 161 height 22
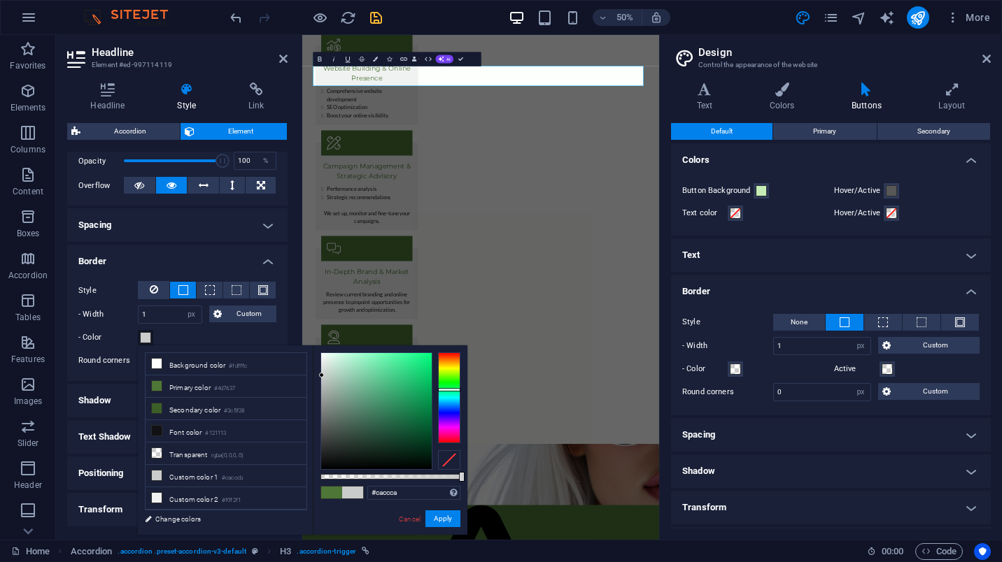
click at [450, 381] on div at bounding box center [449, 398] width 22 height 91
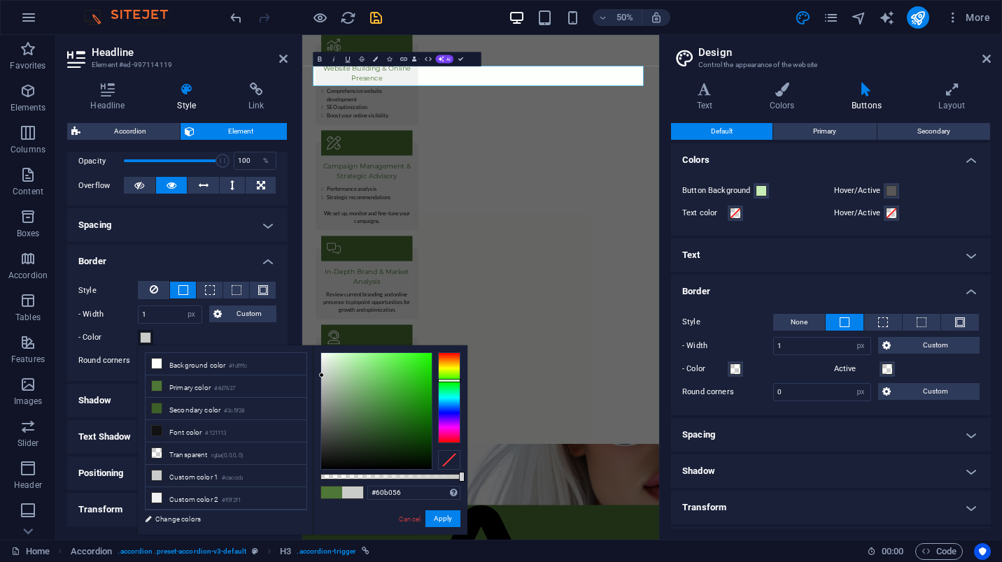
click at [377, 388] on div at bounding box center [376, 411] width 111 height 116
click at [360, 367] on div at bounding box center [376, 411] width 111 height 116
click at [346, 364] on div at bounding box center [376, 411] width 111 height 116
click at [339, 373] on div at bounding box center [376, 411] width 111 height 116
type input "#a3bea0"
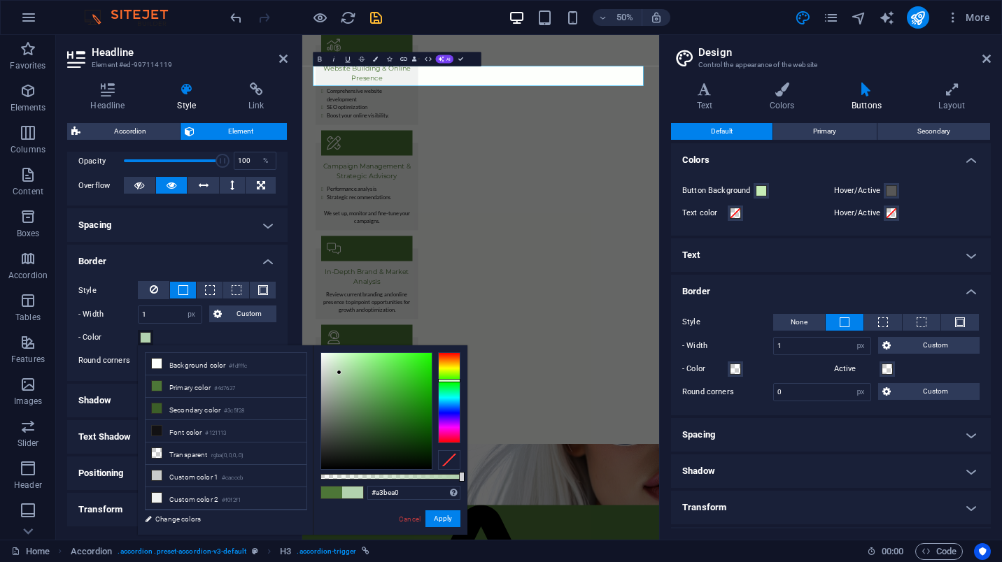
click at [338, 382] on div at bounding box center [376, 411] width 111 height 116
click at [443, 516] on button "Apply" at bounding box center [442, 519] width 35 height 17
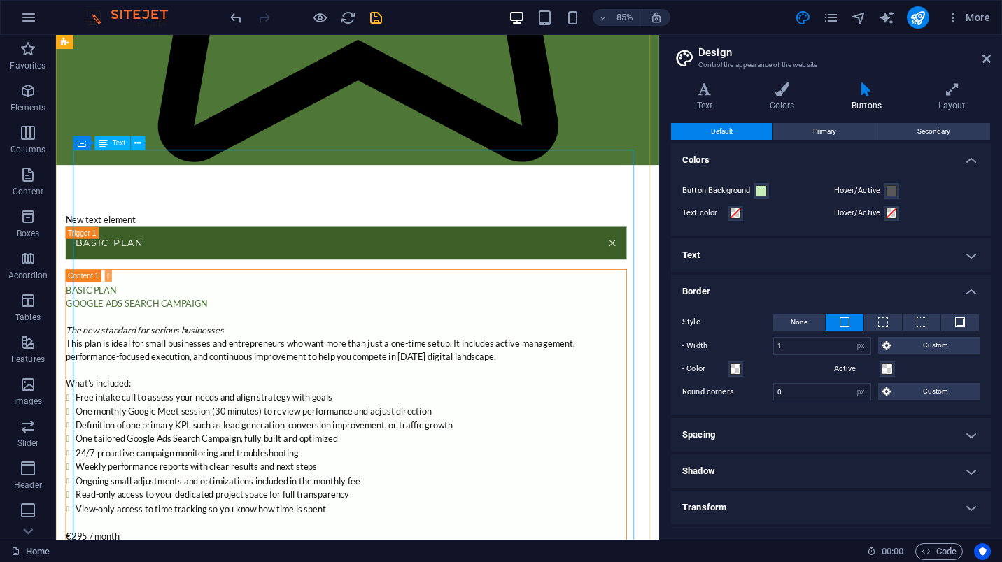
scroll to position [3225, 0]
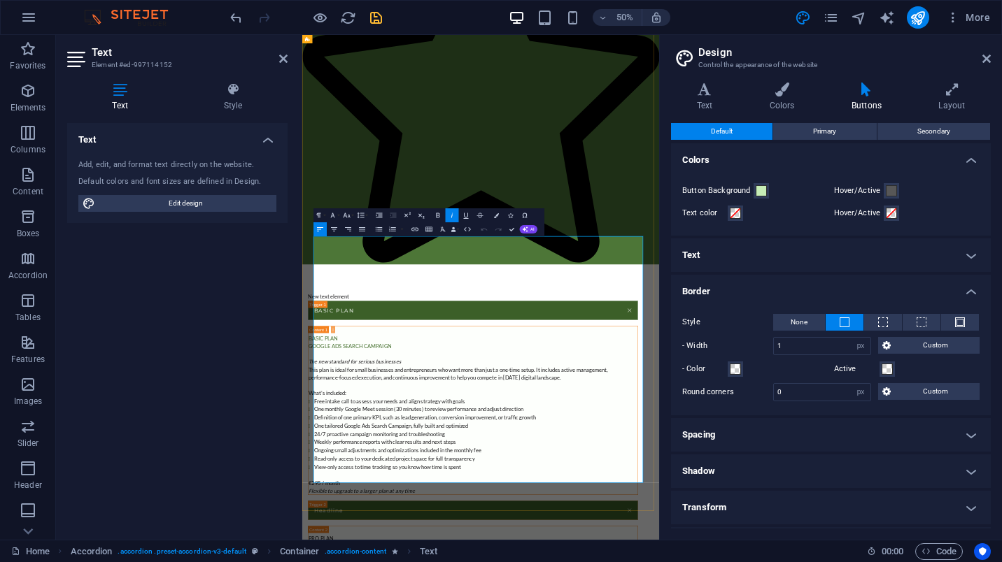
scroll to position [3132, 0]
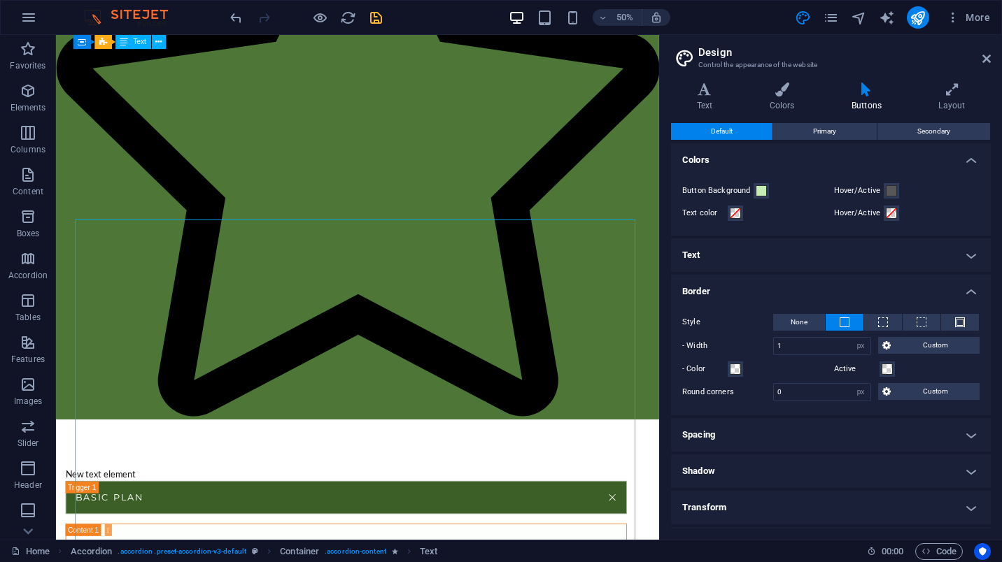
scroll to position [2715, 0]
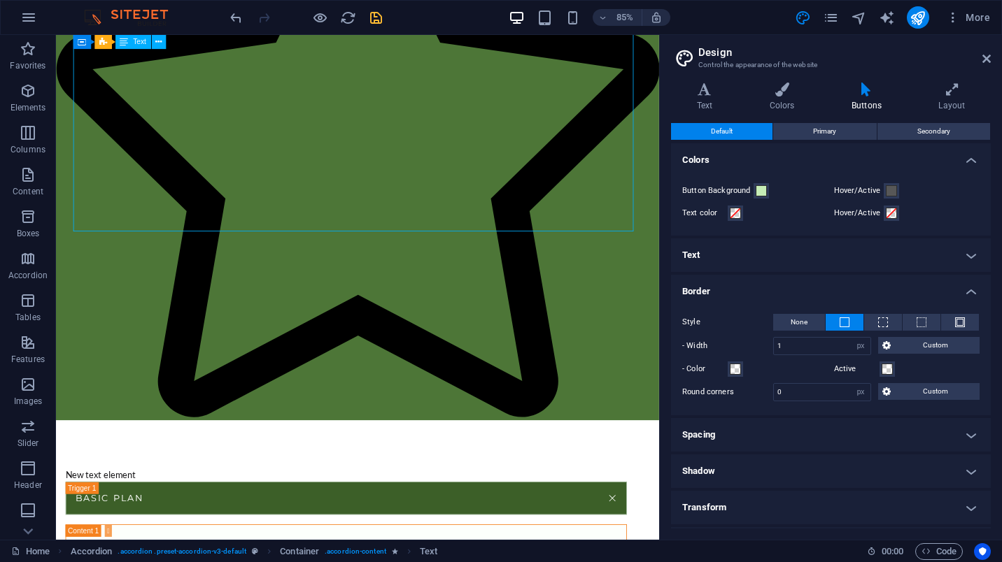
click at [374, 5] on div "85% More" at bounding box center [501, 18] width 1000 height 34
click at [378, 22] on icon "save" at bounding box center [376, 18] width 16 height 16
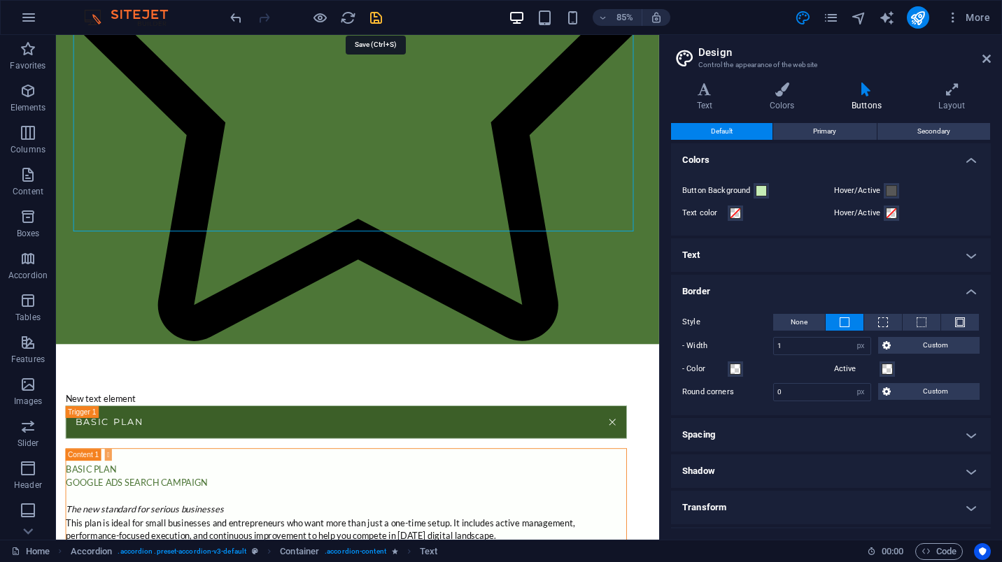
checkbox input "false"
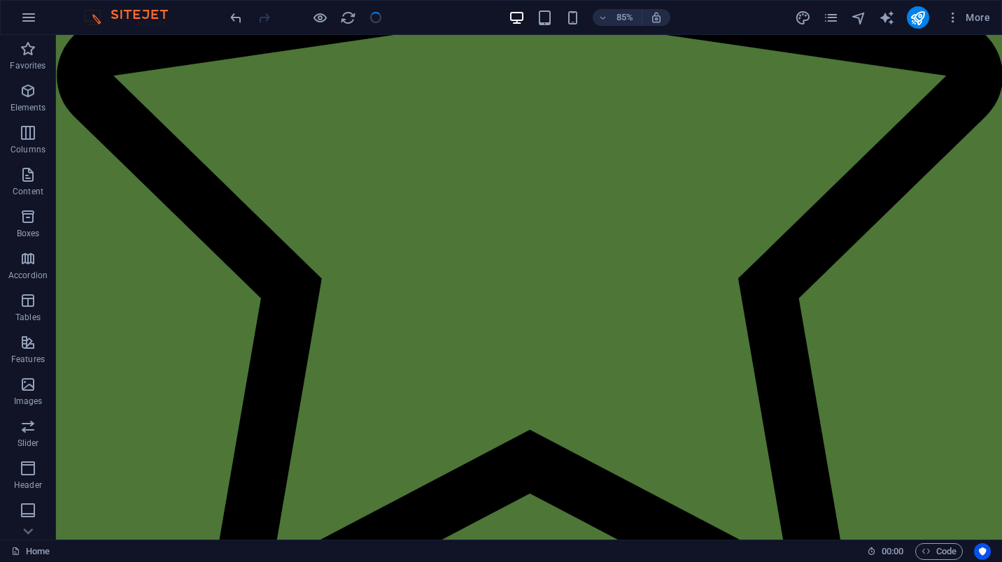
scroll to position [2627, 0]
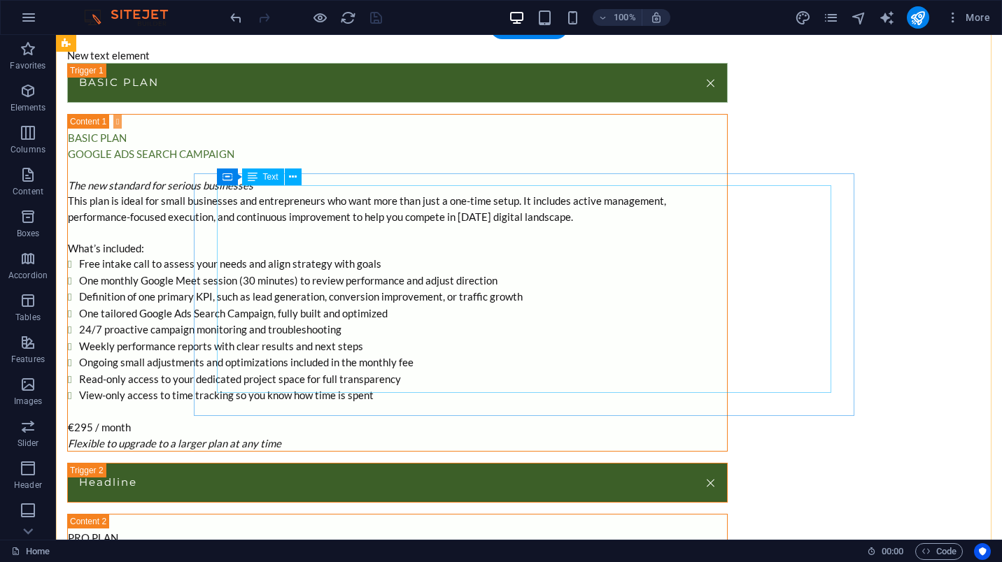
scroll to position [3326, 0]
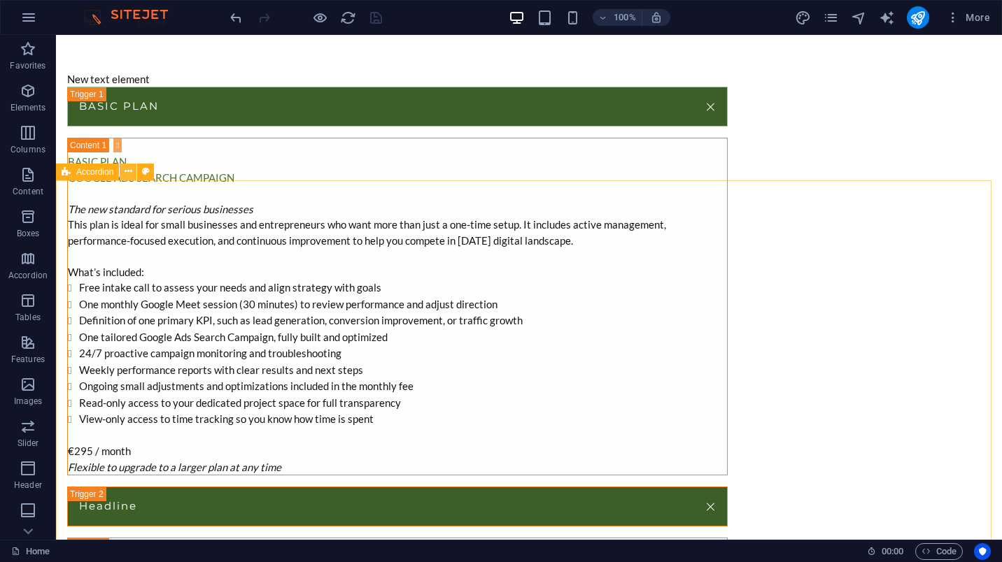
click at [130, 176] on icon at bounding box center [129, 171] width 8 height 15
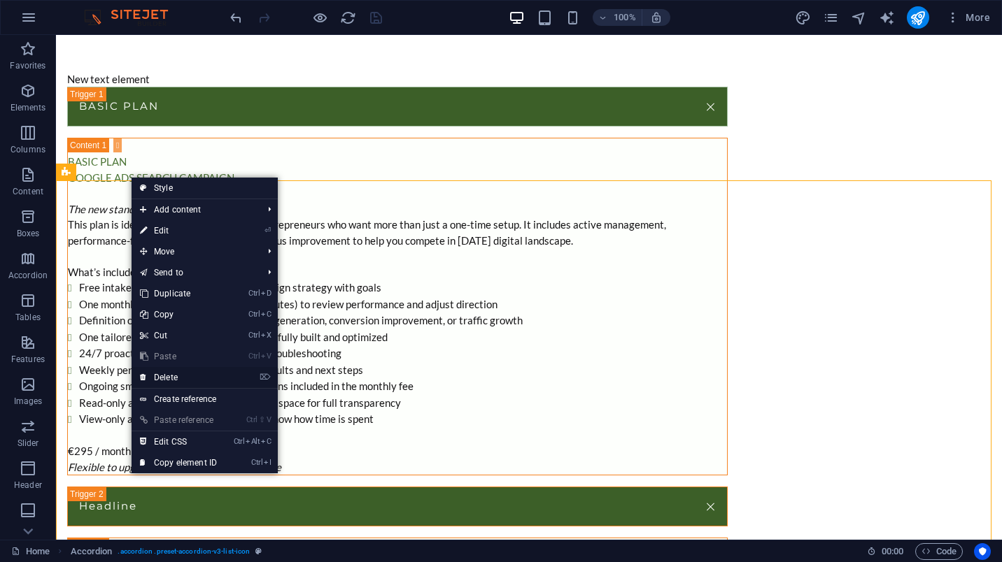
click at [184, 381] on link "⌦ Delete" at bounding box center [179, 377] width 94 height 21
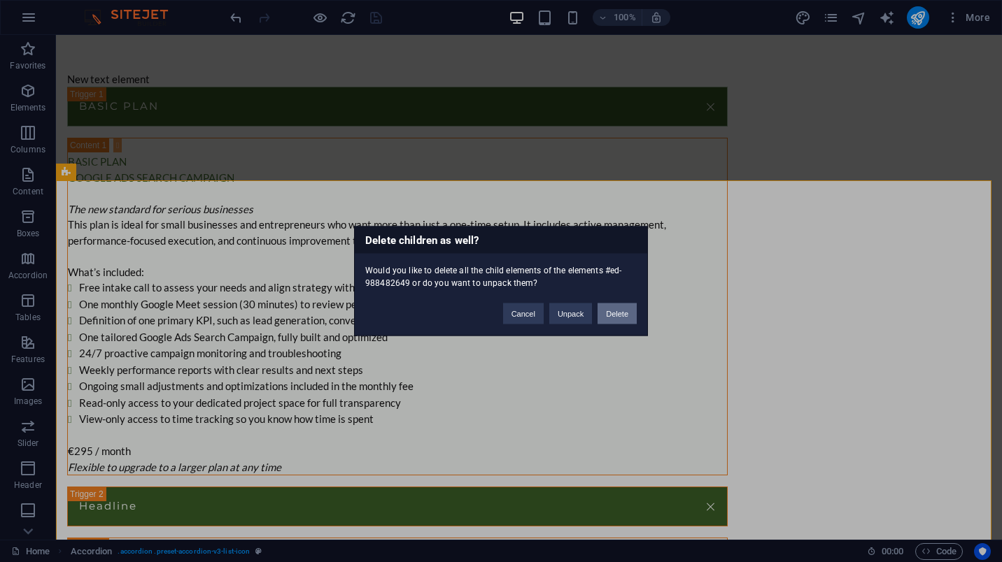
click at [609, 322] on button "Delete" at bounding box center [616, 314] width 39 height 21
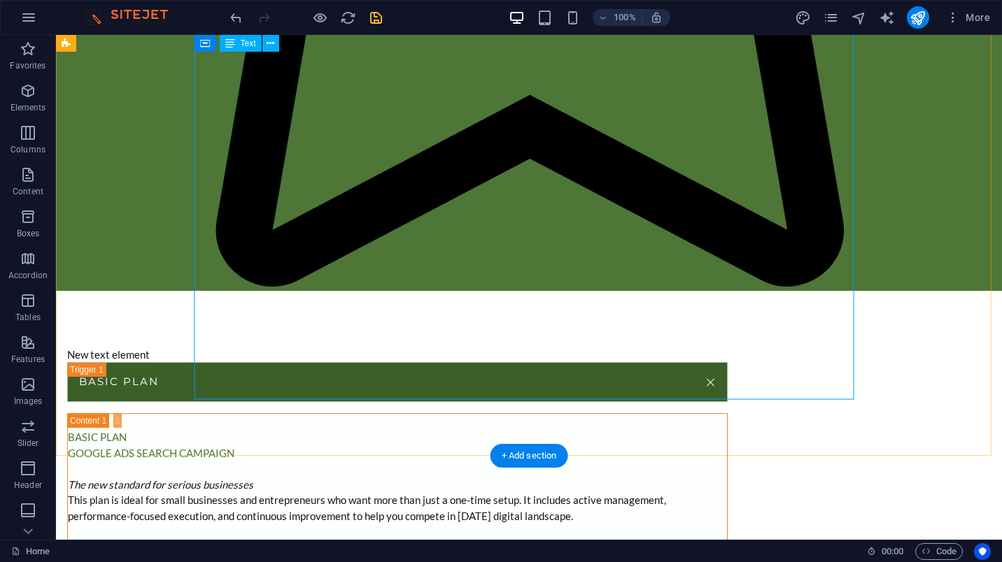
scroll to position [3046, 0]
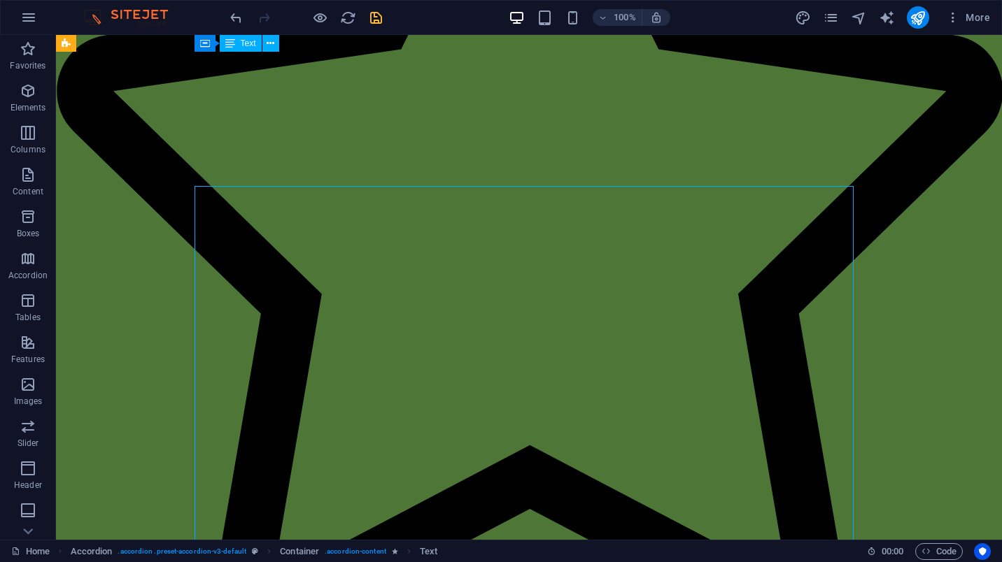
scroll to position [2697, 0]
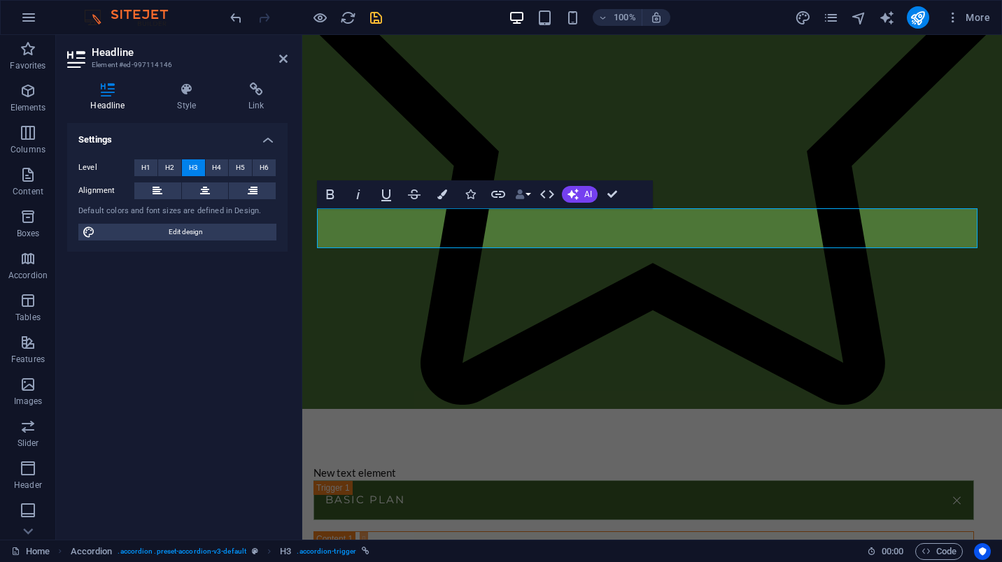
click at [531, 197] on button "Data Bindings" at bounding box center [523, 194] width 20 height 28
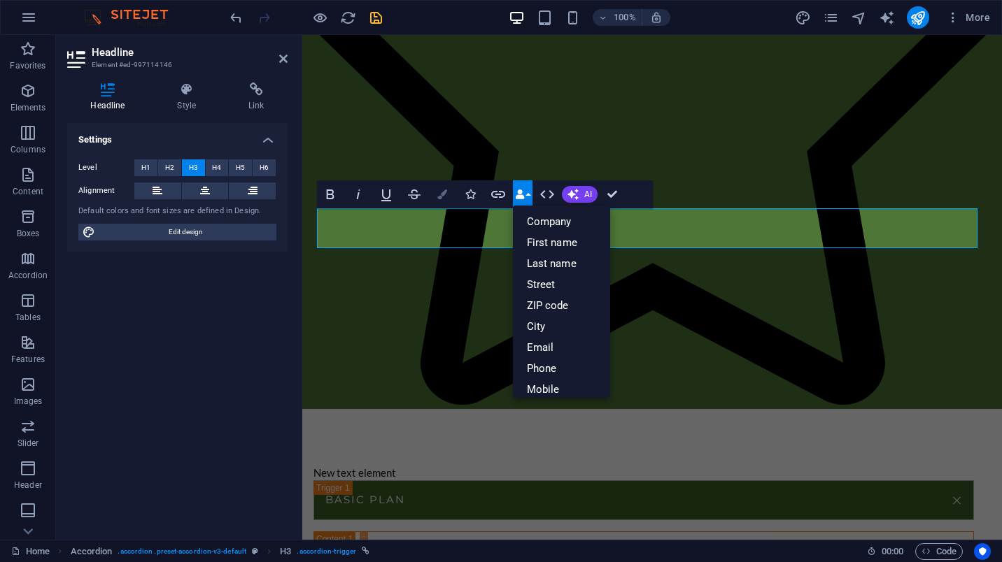
click at [443, 197] on icon "button" at bounding box center [442, 195] width 10 height 10
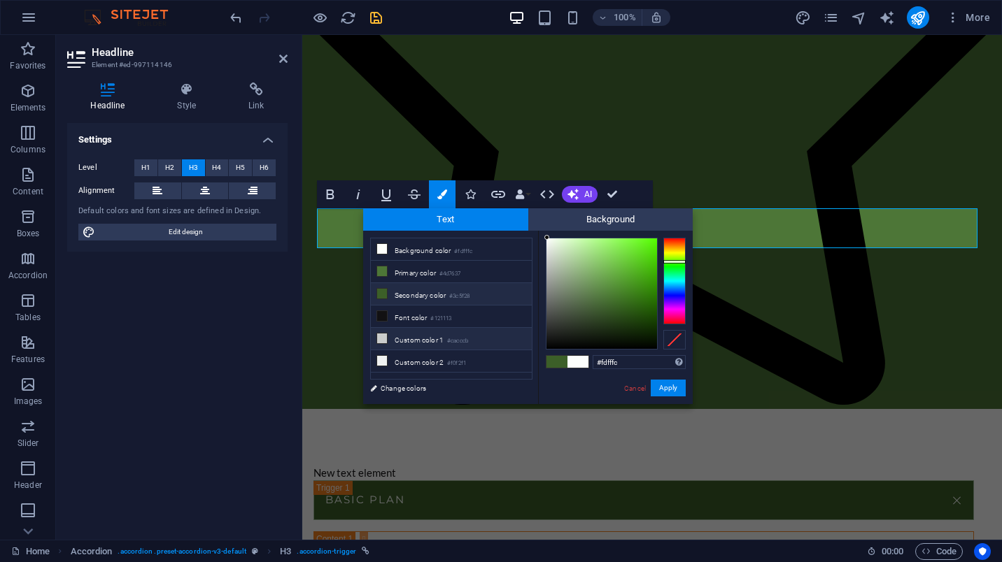
click at [414, 343] on li "Custom color 1 #cacccb" at bounding box center [451, 339] width 161 height 22
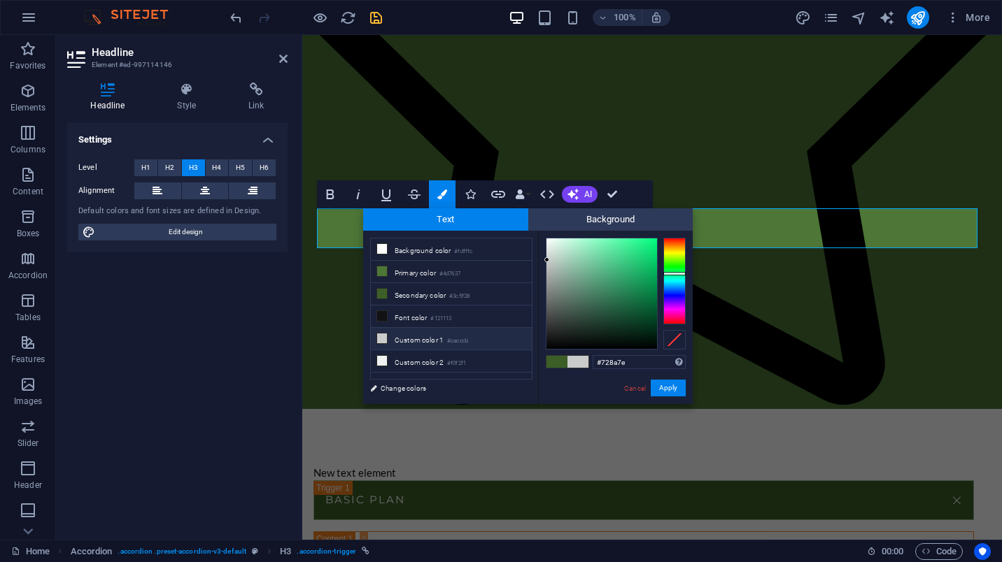
click at [564, 289] on div at bounding box center [601, 294] width 111 height 111
click at [558, 264] on div at bounding box center [601, 294] width 111 height 111
click at [677, 263] on div at bounding box center [674, 281] width 22 height 87
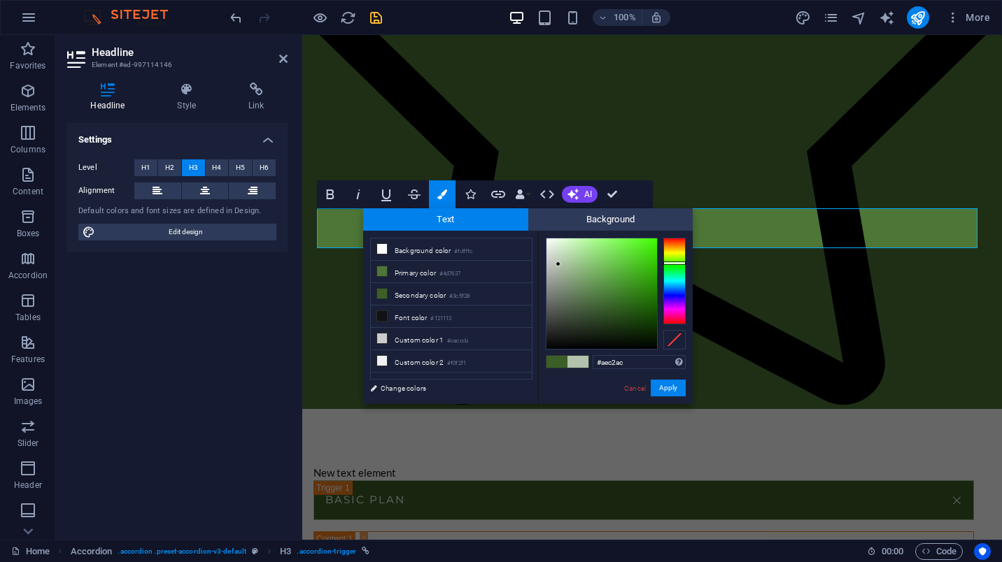
click at [678, 265] on div at bounding box center [674, 281] width 22 height 87
click at [678, 267] on div at bounding box center [674, 265] width 22 height 3
click at [678, 268] on div at bounding box center [674, 266] width 22 height 3
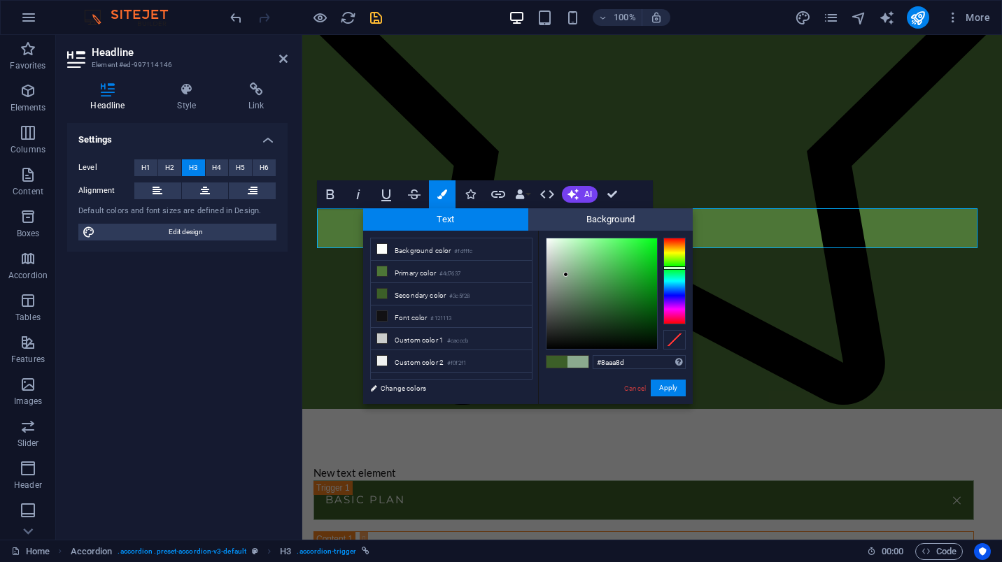
click at [567, 275] on div at bounding box center [601, 294] width 111 height 111
type input "#8fb493"
click at [568, 271] on div at bounding box center [601, 294] width 111 height 111
click at [665, 387] on button "Apply" at bounding box center [668, 388] width 35 height 17
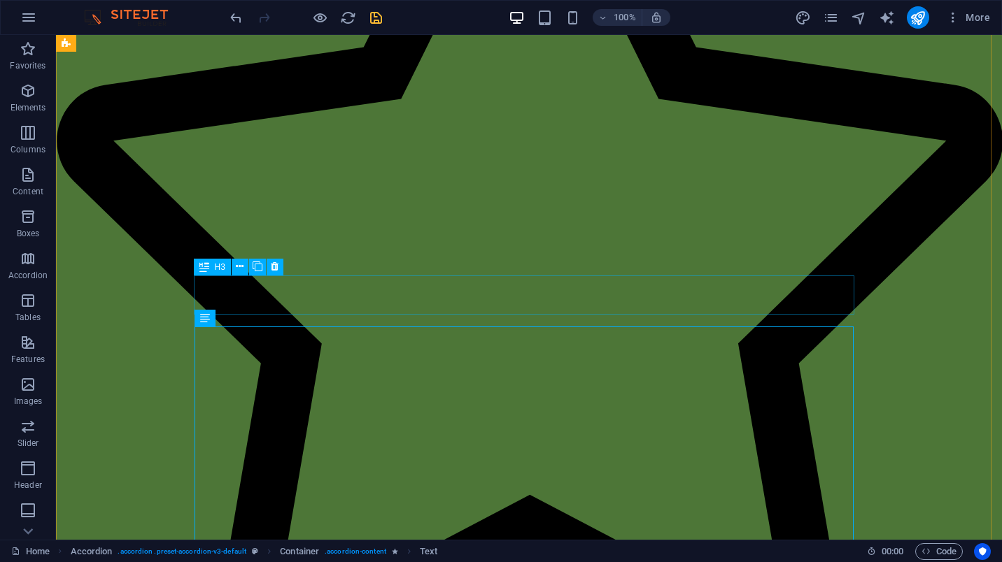
scroll to position [2627, 0]
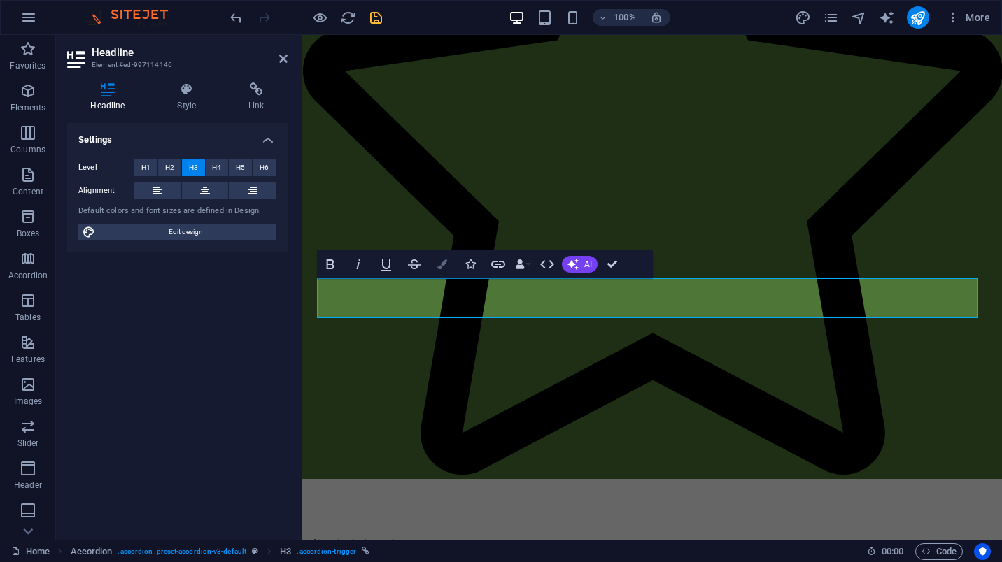
click at [443, 268] on icon "button" at bounding box center [442, 265] width 10 height 10
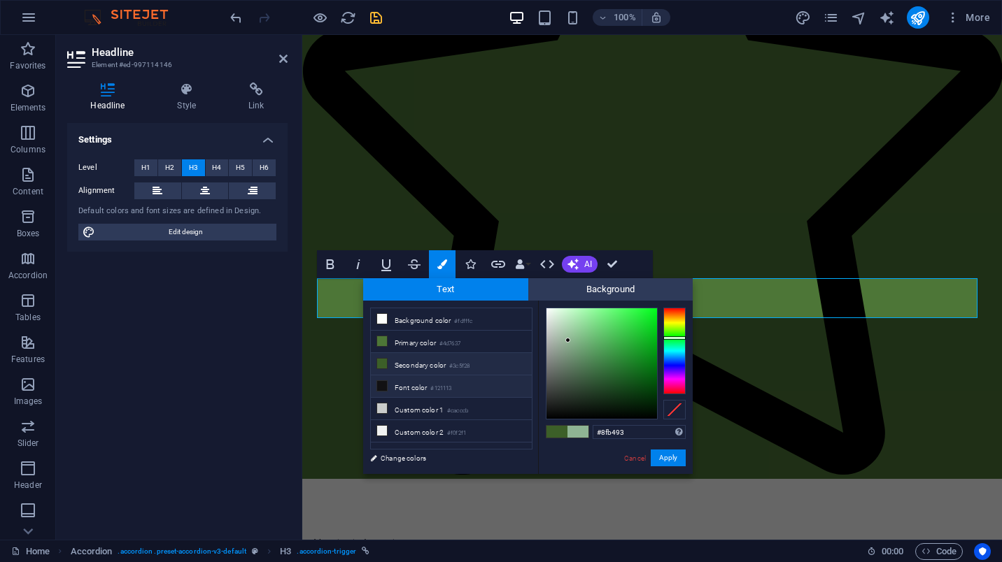
click at [402, 383] on li "Font color #121113" at bounding box center [451, 387] width 161 height 22
type input "#121113"
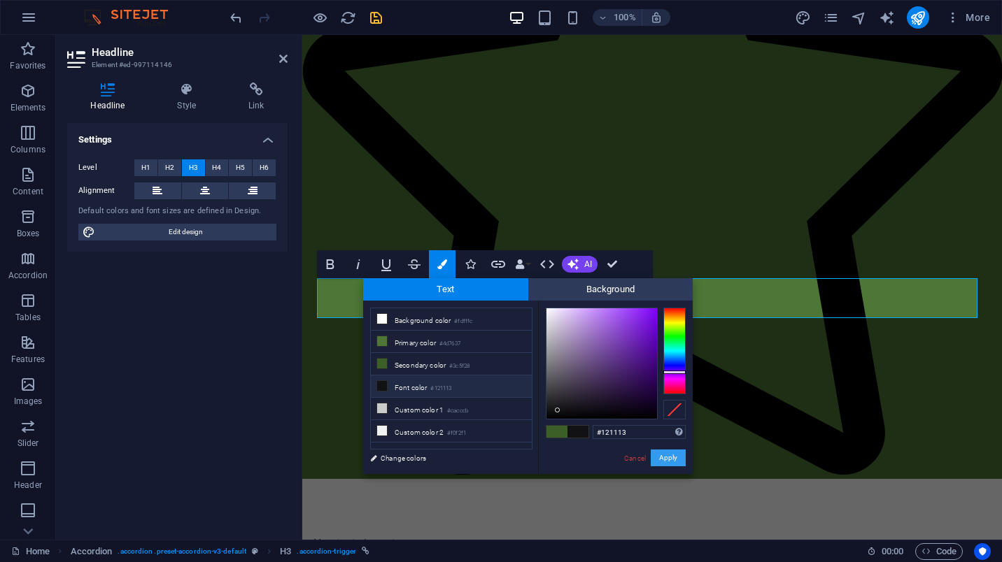
click at [665, 461] on button "Apply" at bounding box center [668, 458] width 35 height 17
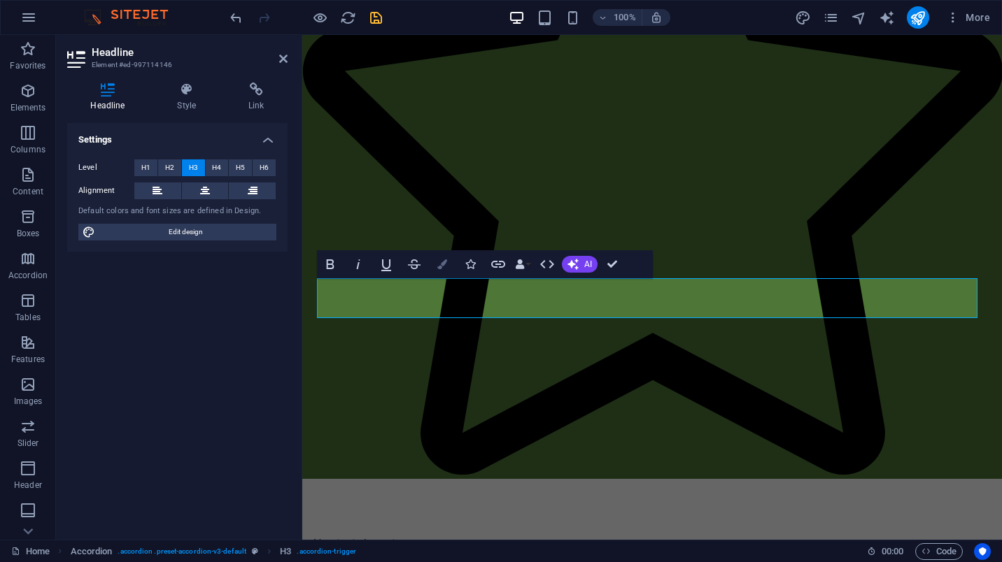
click at [440, 264] on icon "button" at bounding box center [442, 265] width 10 height 10
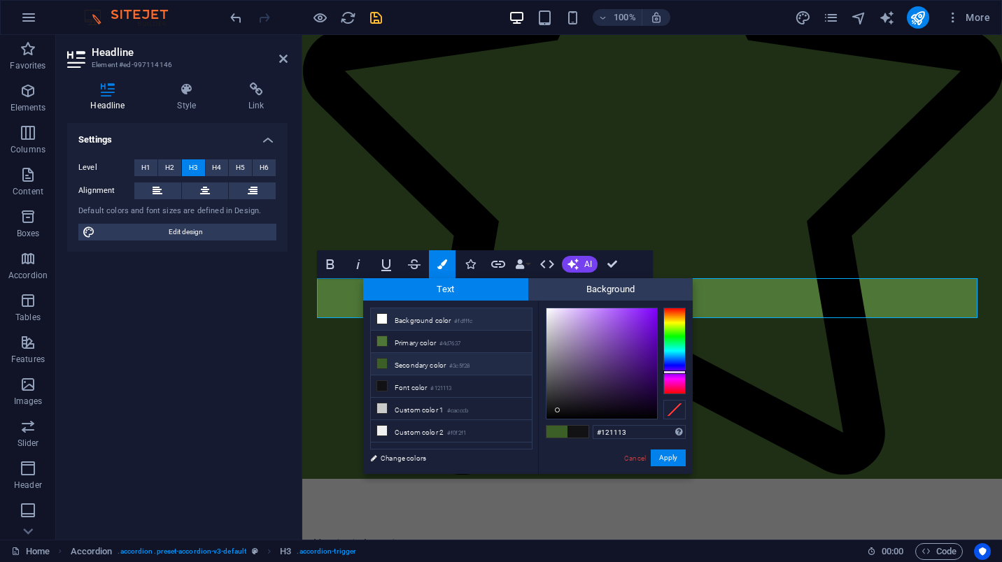
click at [404, 317] on li "Background color #fdfffc" at bounding box center [451, 319] width 161 height 22
type input "#fdfffc"
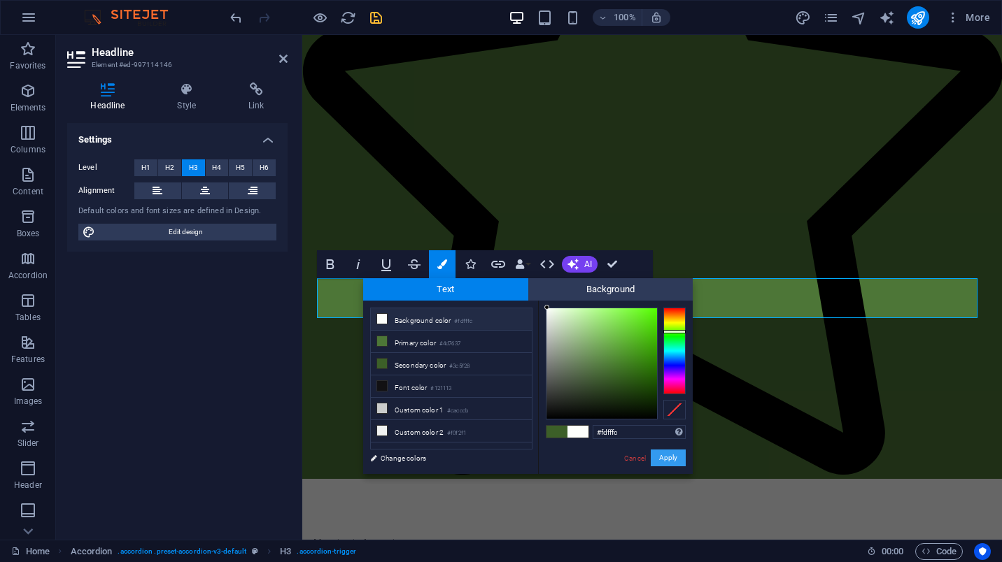
click at [672, 461] on button "Apply" at bounding box center [668, 458] width 35 height 17
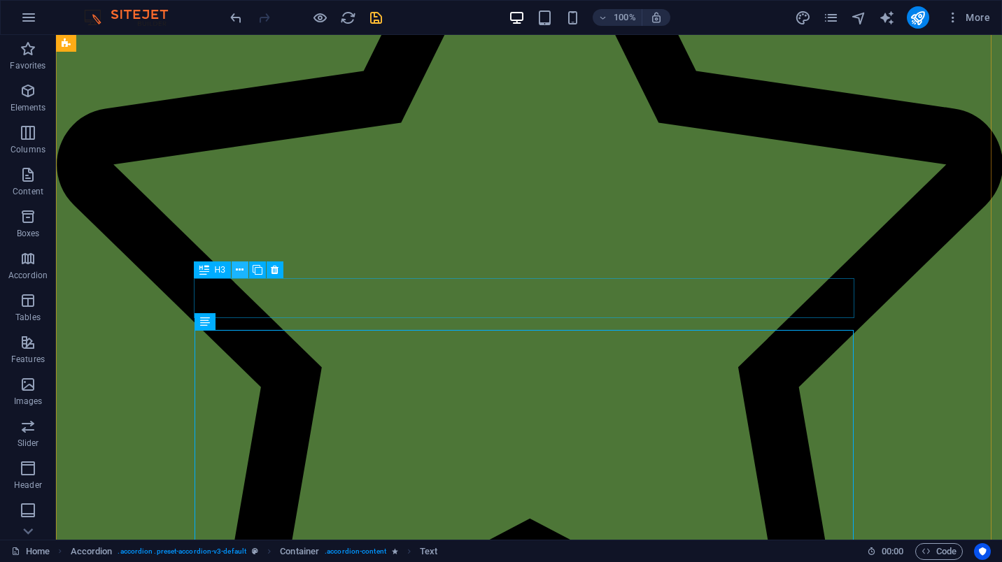
click at [243, 270] on icon at bounding box center [240, 270] width 8 height 15
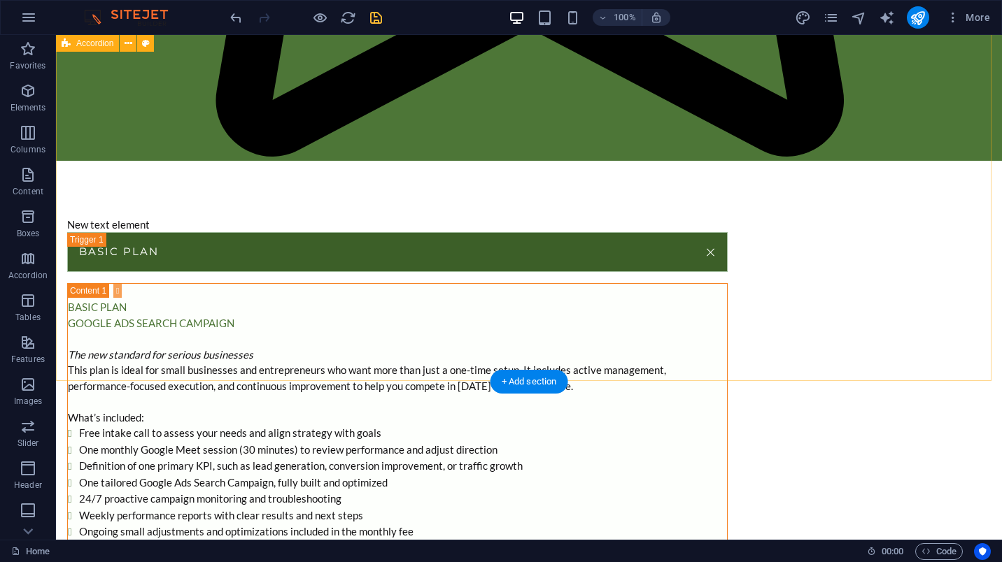
scroll to position [3186, 0]
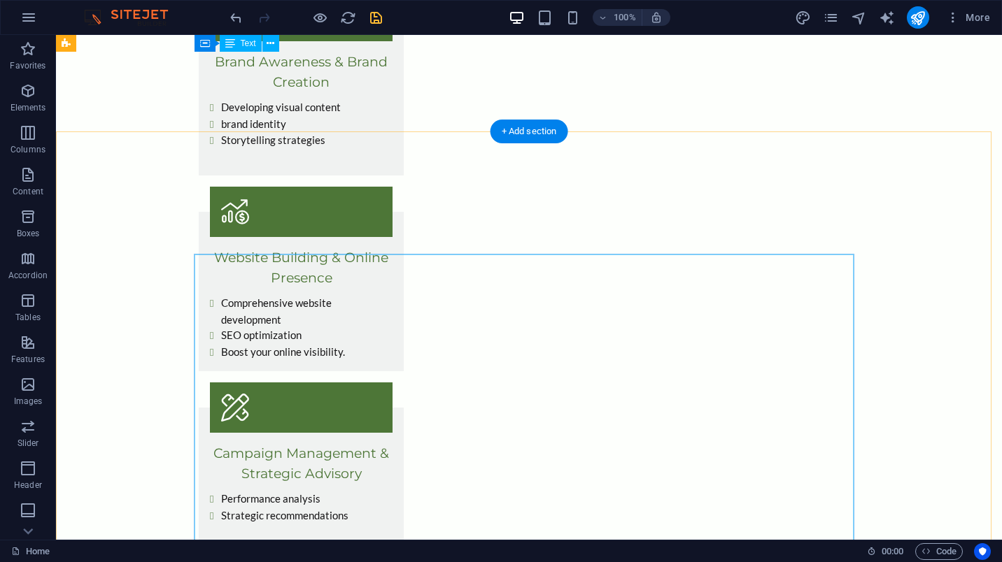
scroll to position [1298, 0]
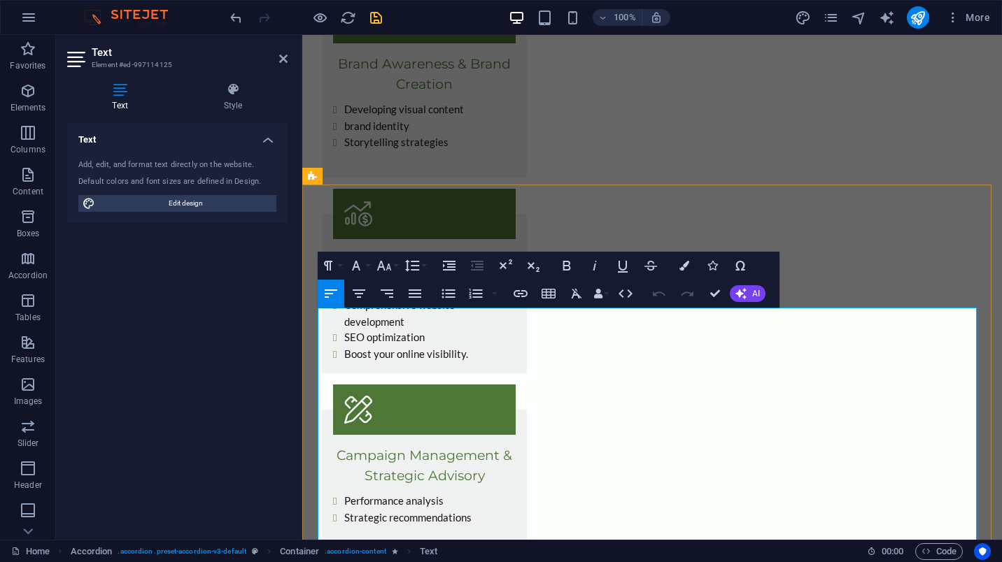
drag, startPoint x: 376, startPoint y: 331, endPoint x: 318, endPoint y: 334, distance: 57.5
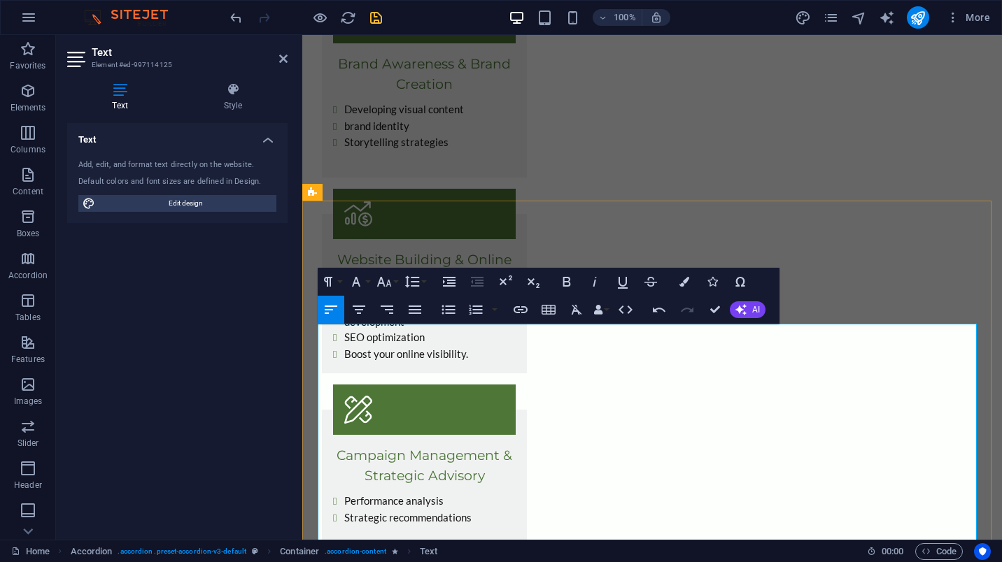
scroll to position [1281, 0]
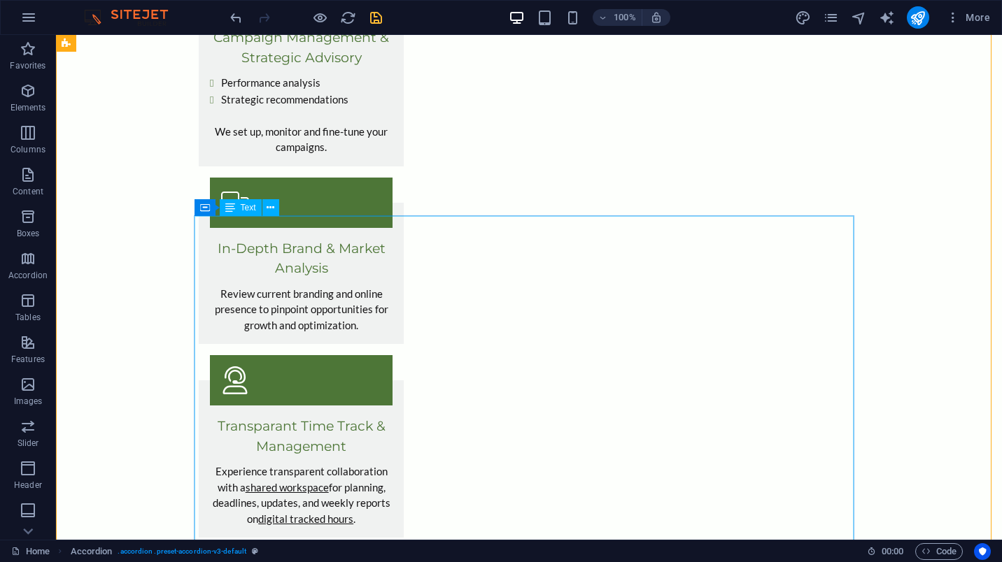
scroll to position [1771, 0]
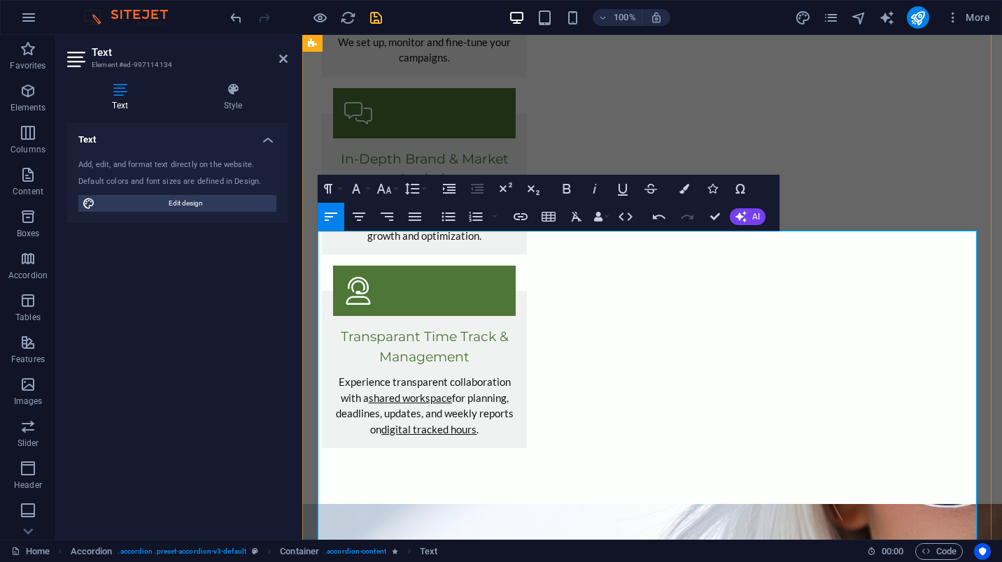
scroll to position [1826, 0]
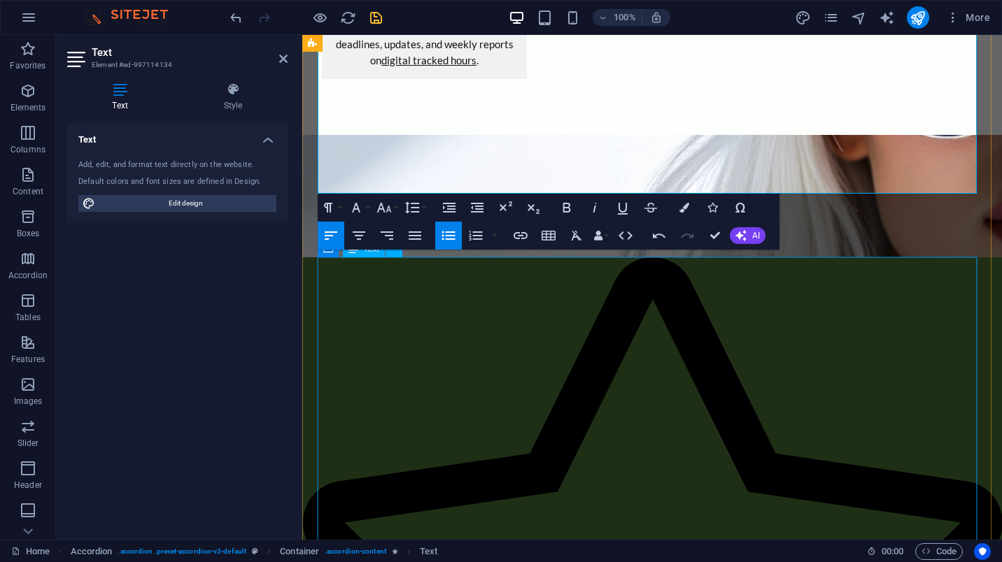
scroll to position [2315, 0]
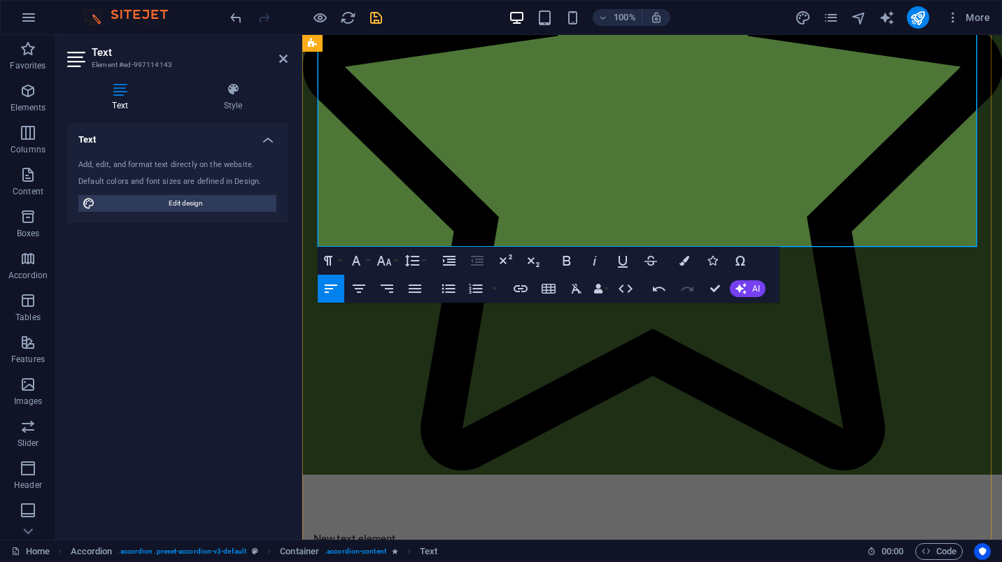
scroll to position [2649, 0]
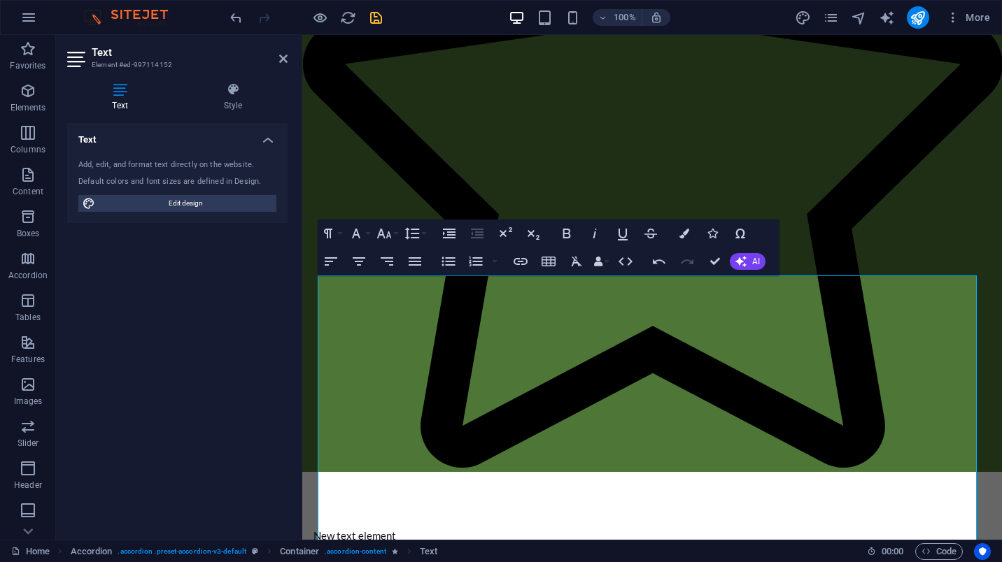
click at [374, 24] on icon "save" at bounding box center [376, 18] width 16 height 16
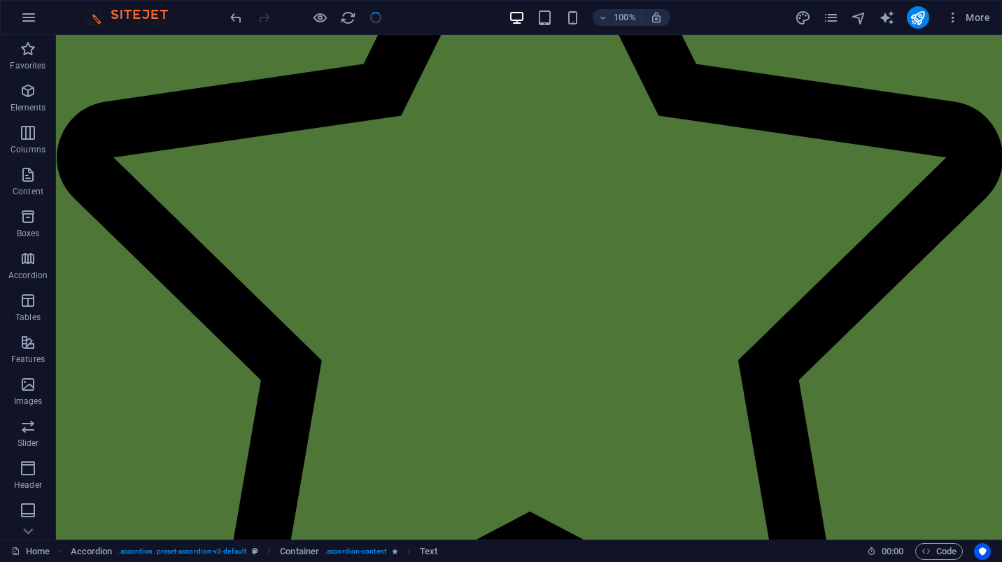
checkbox input "false"
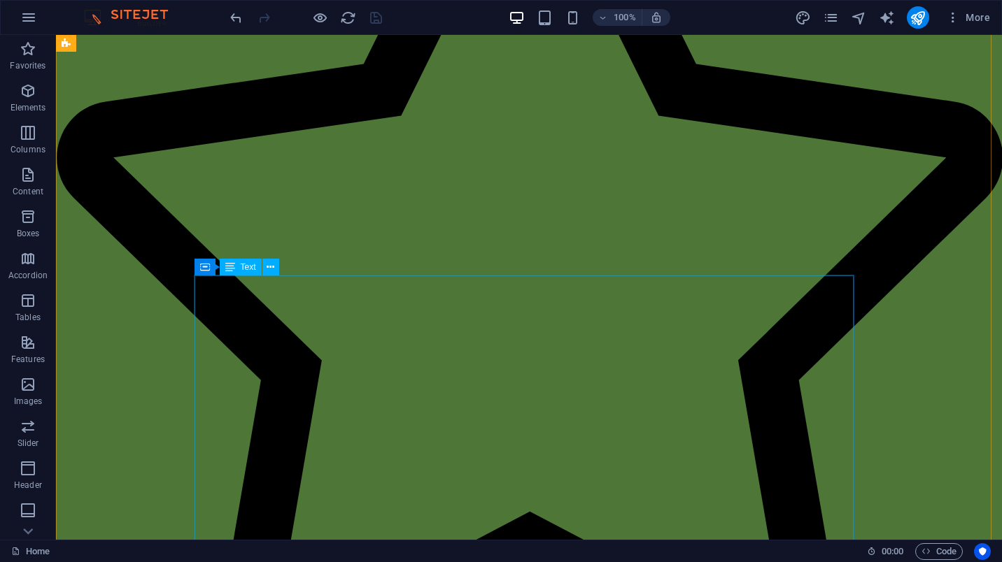
scroll to position [2703, 0]
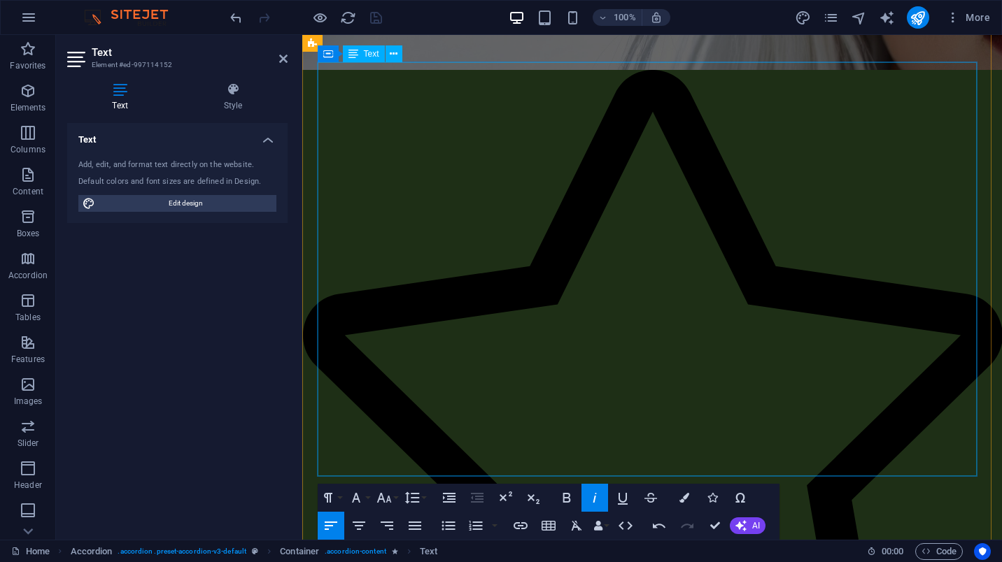
scroll to position [2229, 0]
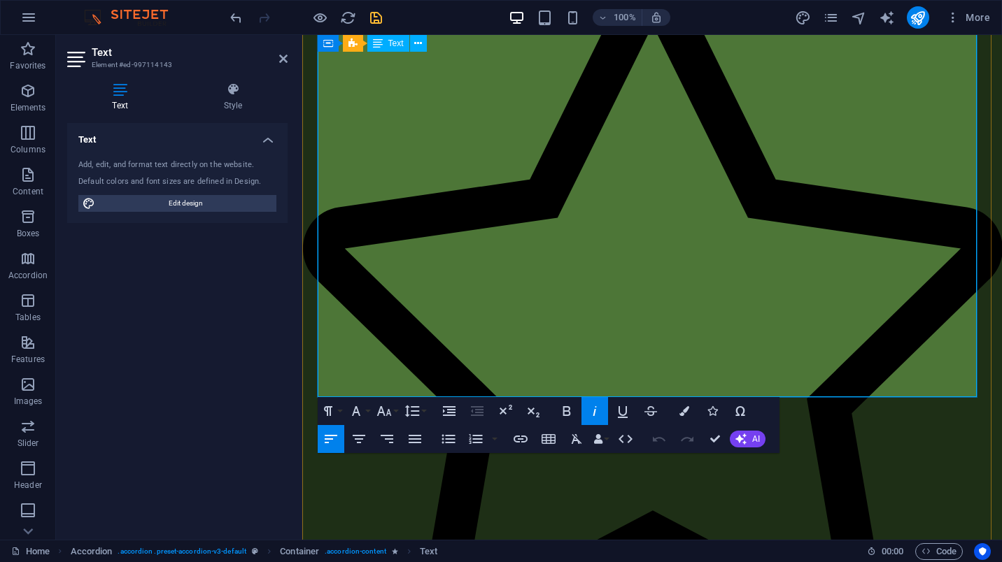
scroll to position [2239, 0]
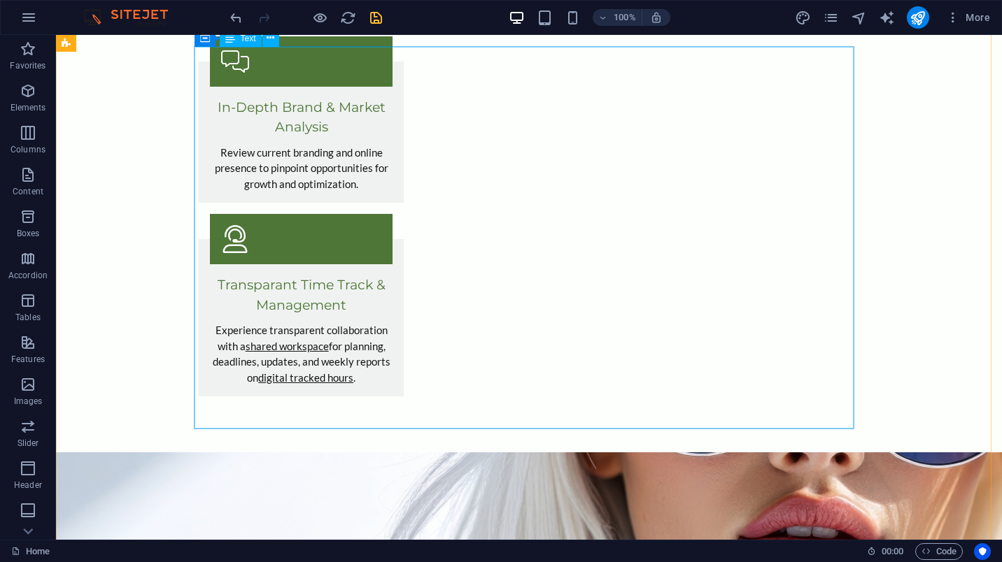
scroll to position [1800, 0]
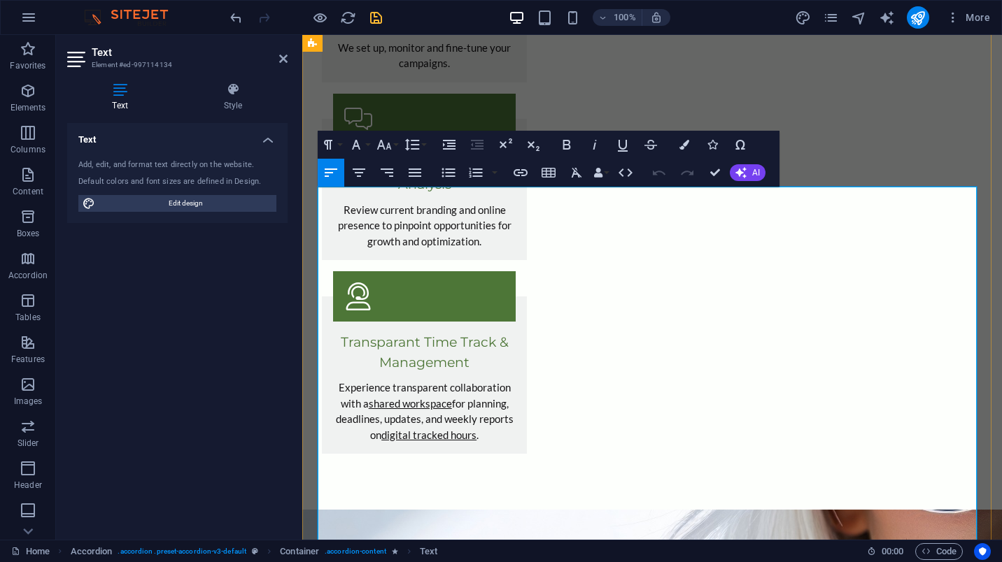
click at [374, 26] on div at bounding box center [305, 17] width 157 height 22
click at [380, 19] on icon "save" at bounding box center [376, 18] width 16 height 16
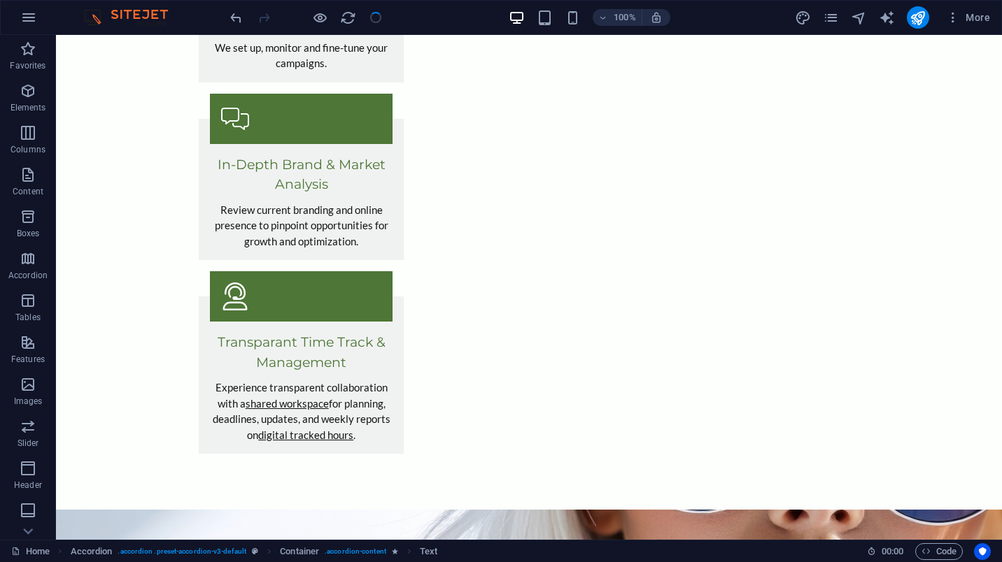
checkbox input "false"
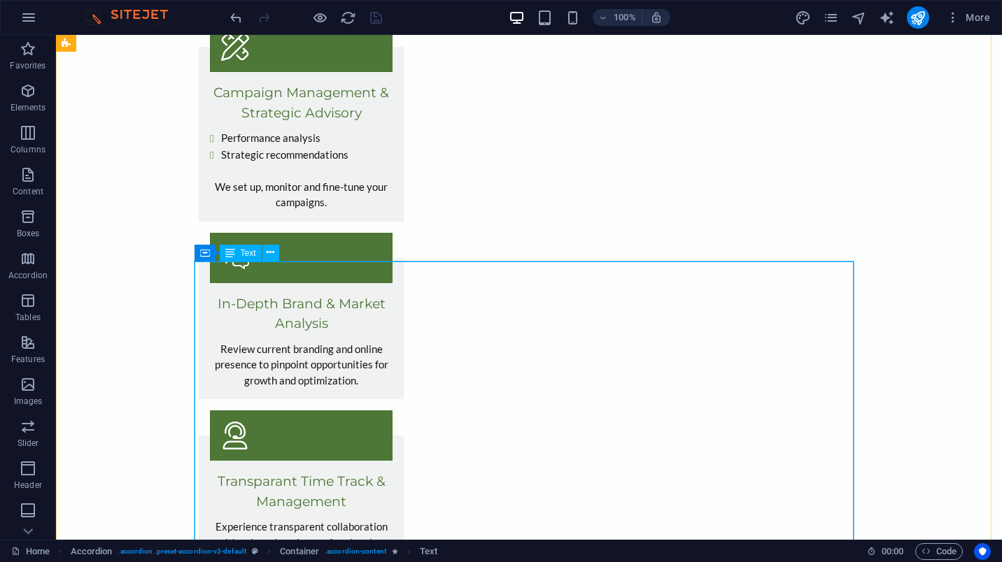
scroll to position [1660, 0]
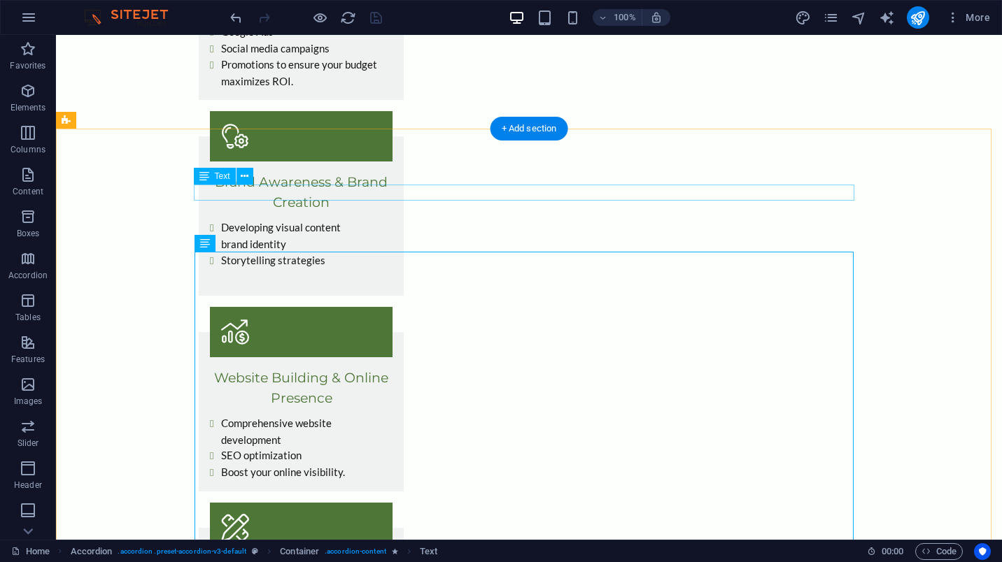
scroll to position [1170, 0]
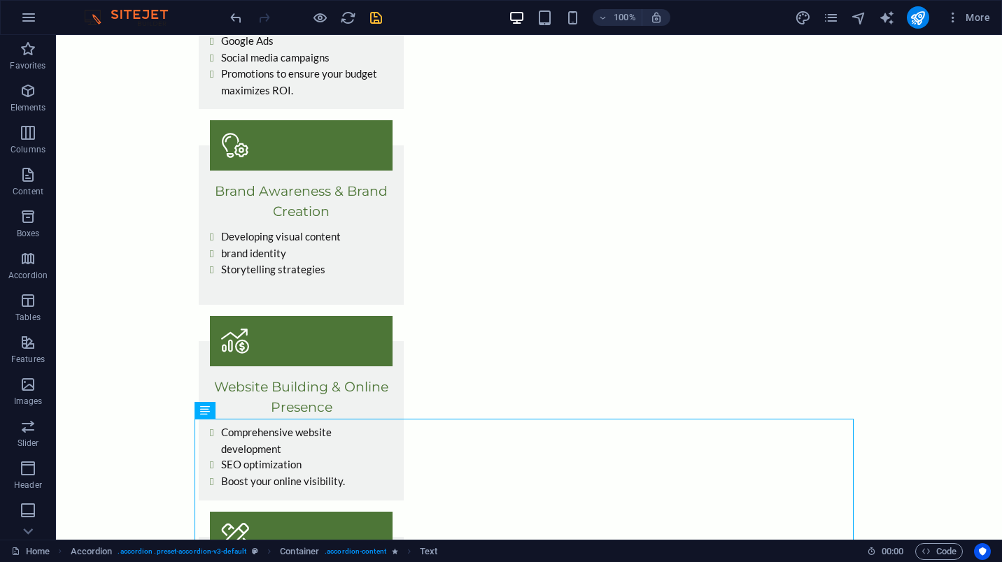
click at [378, 17] on icon "save" at bounding box center [376, 18] width 16 height 16
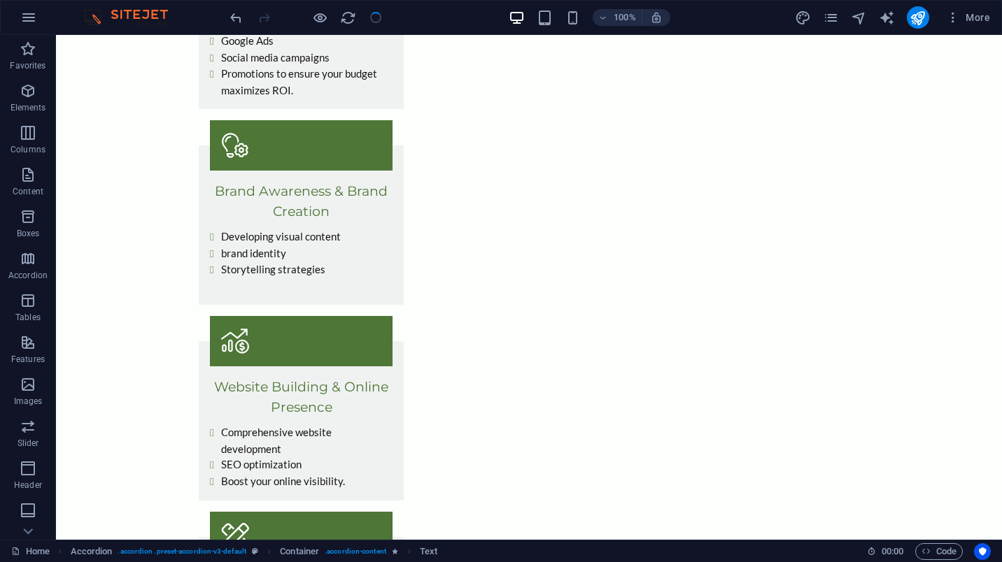
checkbox input "false"
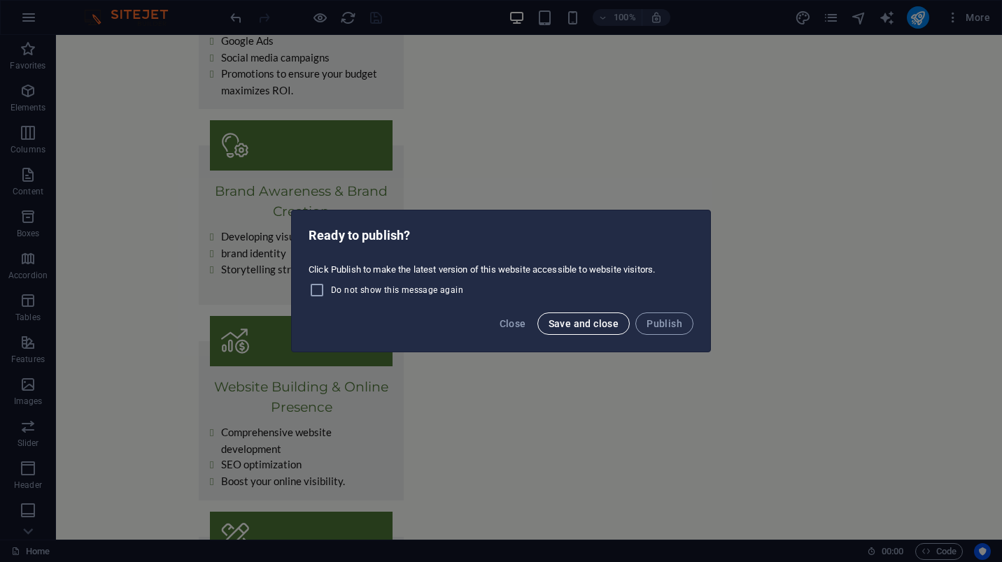
click at [562, 324] on span "Save and close" at bounding box center [583, 323] width 71 height 11
